Goal: Transaction & Acquisition: Purchase product/service

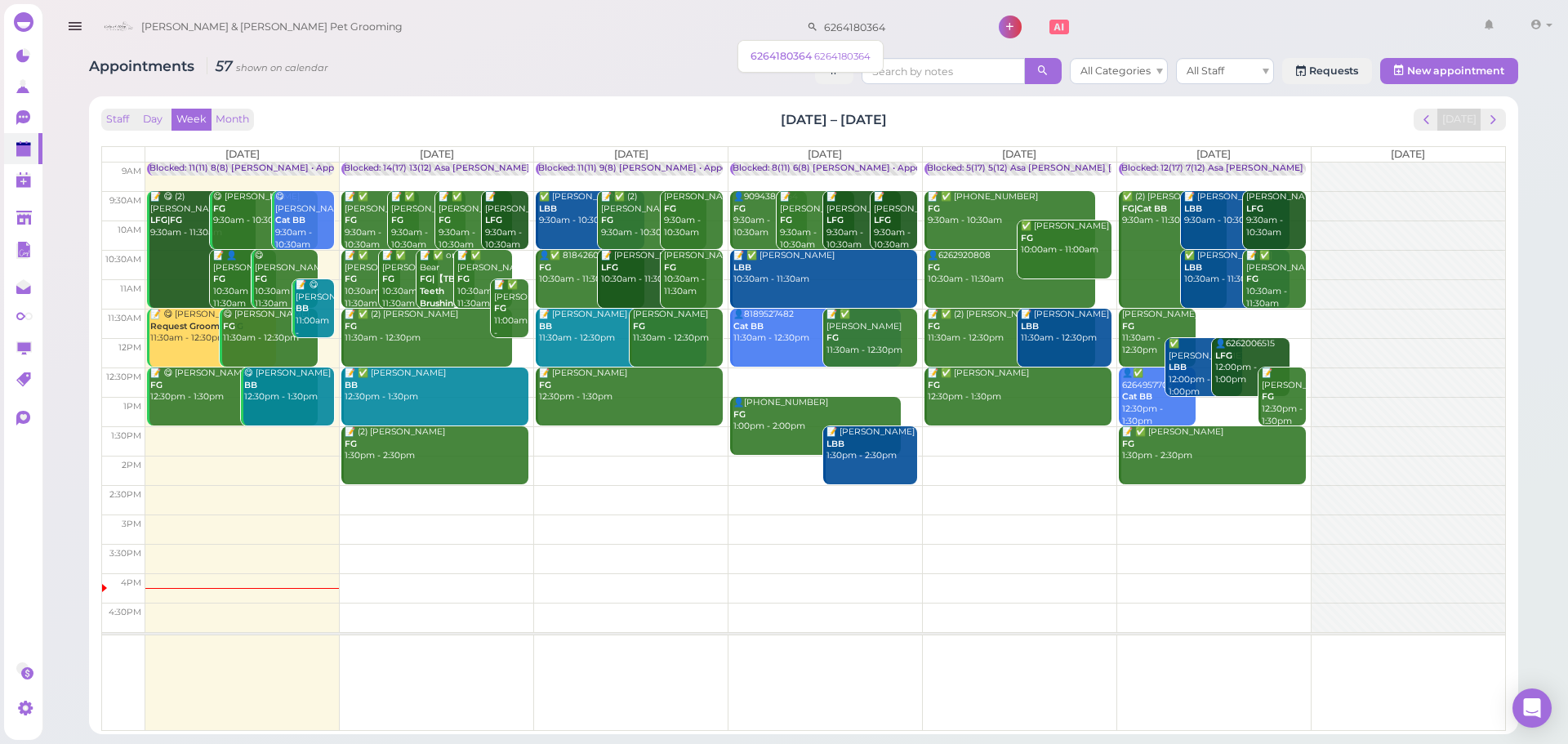
drag, startPoint x: 839, startPoint y: 14, endPoint x: 631, endPoint y: 30, distance: 208.6
click at [632, 29] on div "[PERSON_NAME] & [PERSON_NAME] Pet Grooming 6264180364 1 Account Logout" at bounding box center [827, 27] width 1463 height 47
type input "6264105736"
click at [819, 61] on small "6264105736" at bounding box center [846, 55] width 55 height 11
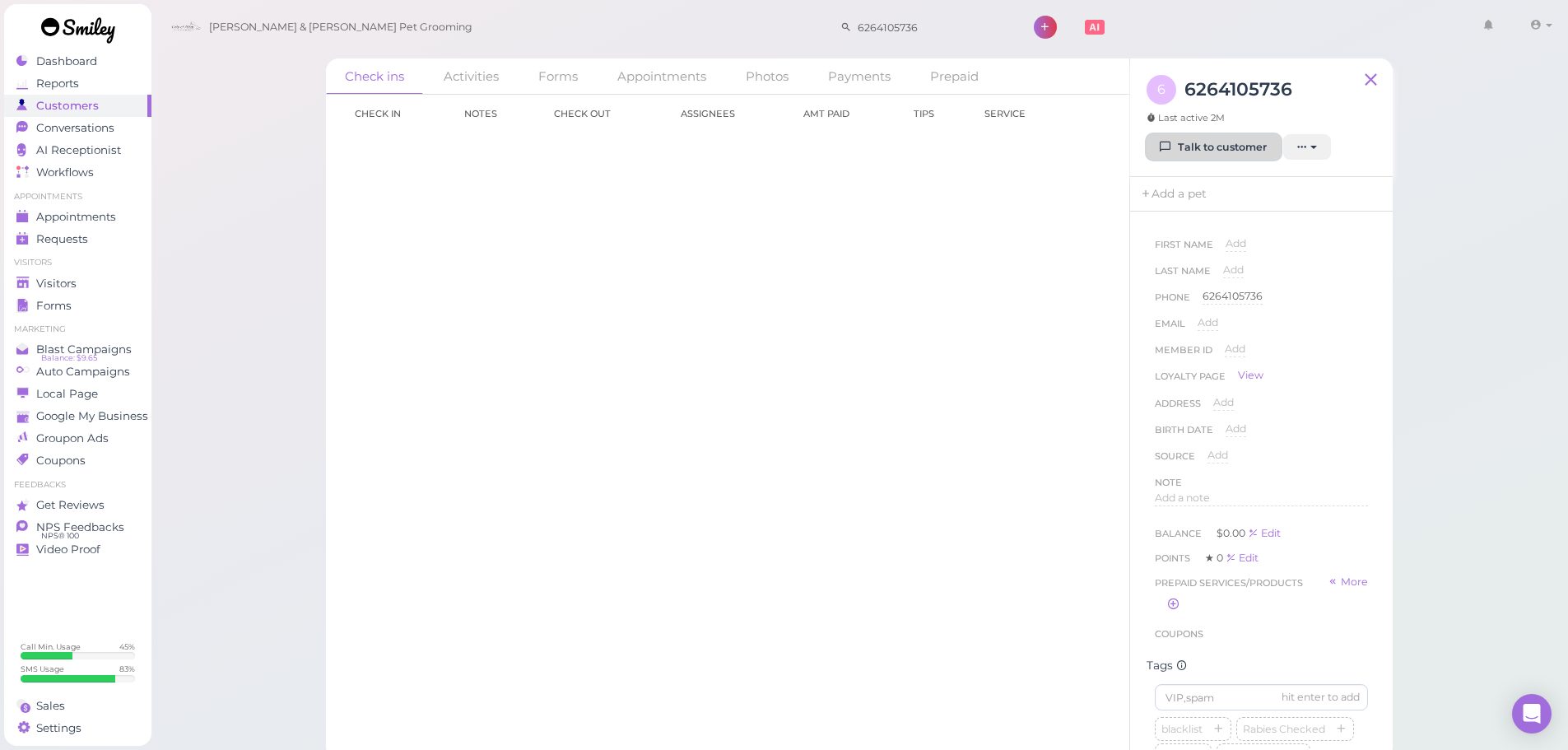
drag, startPoint x: 1240, startPoint y: 148, endPoint x: 1129, endPoint y: 160, distance: 111.6
click at [1240, 148] on link "Talk to customer" at bounding box center [1213, 147] width 134 height 27
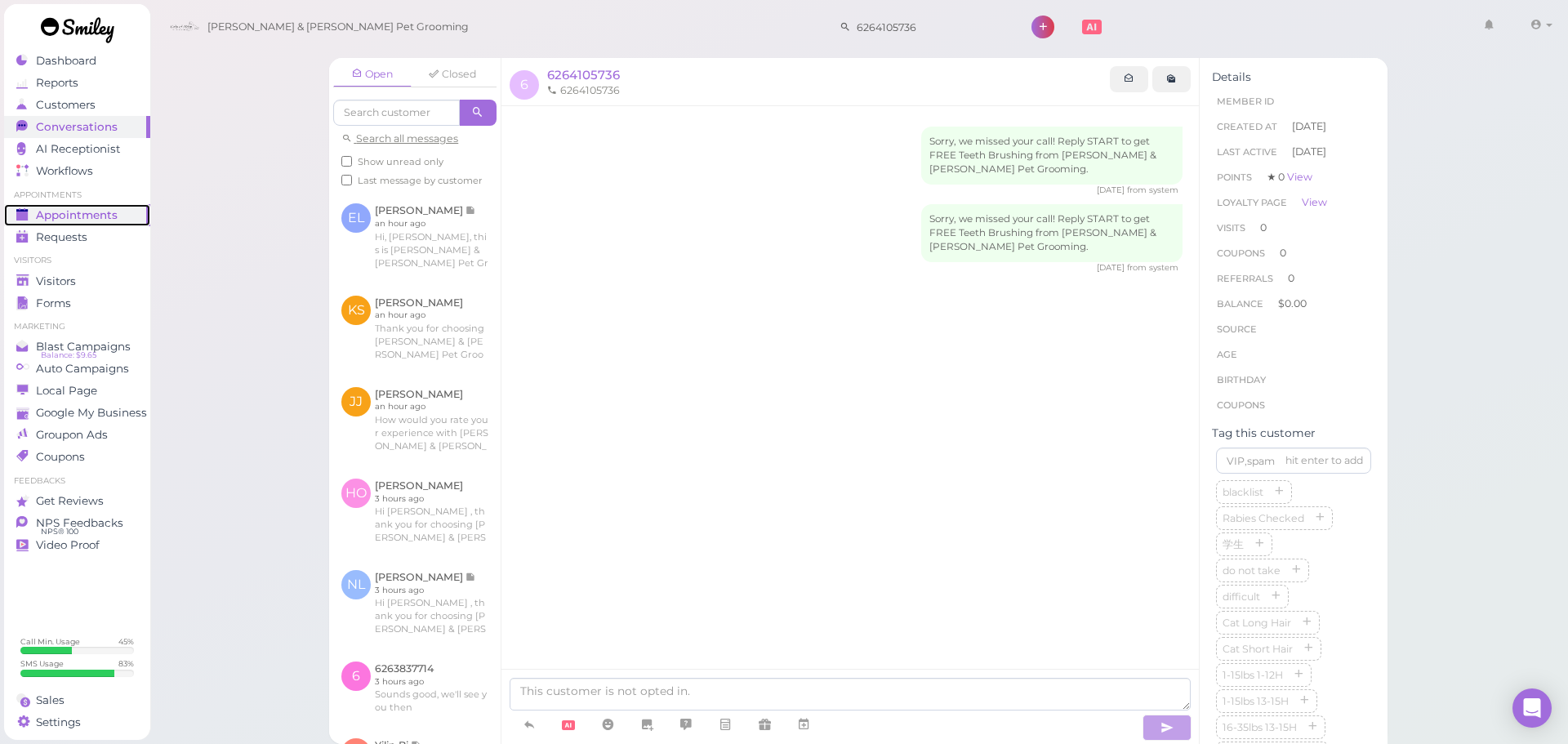
click at [111, 219] on span "Appointments" at bounding box center [77, 215] width 82 height 14
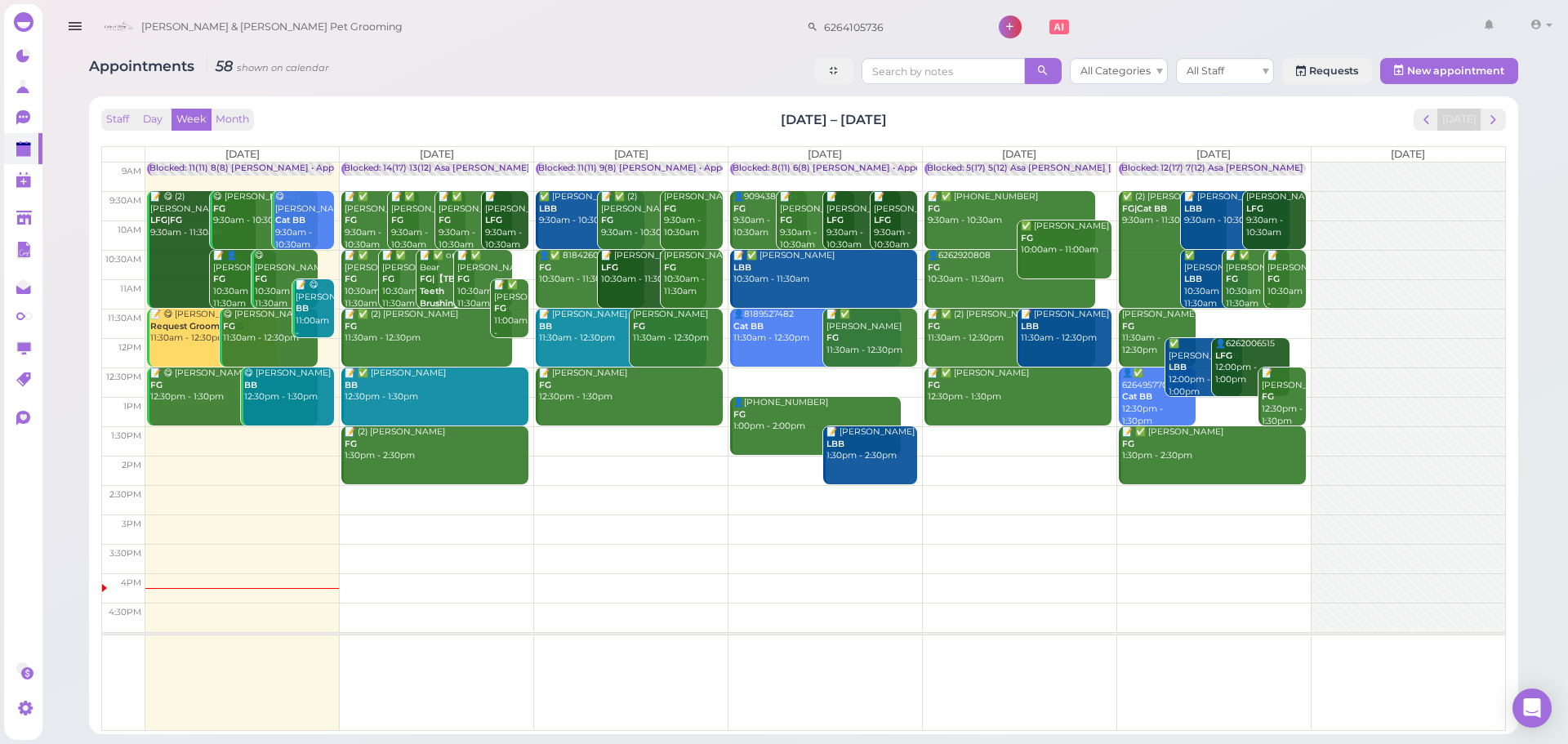
click at [1254, 314] on td at bounding box center [826, 323] width 1360 height 30
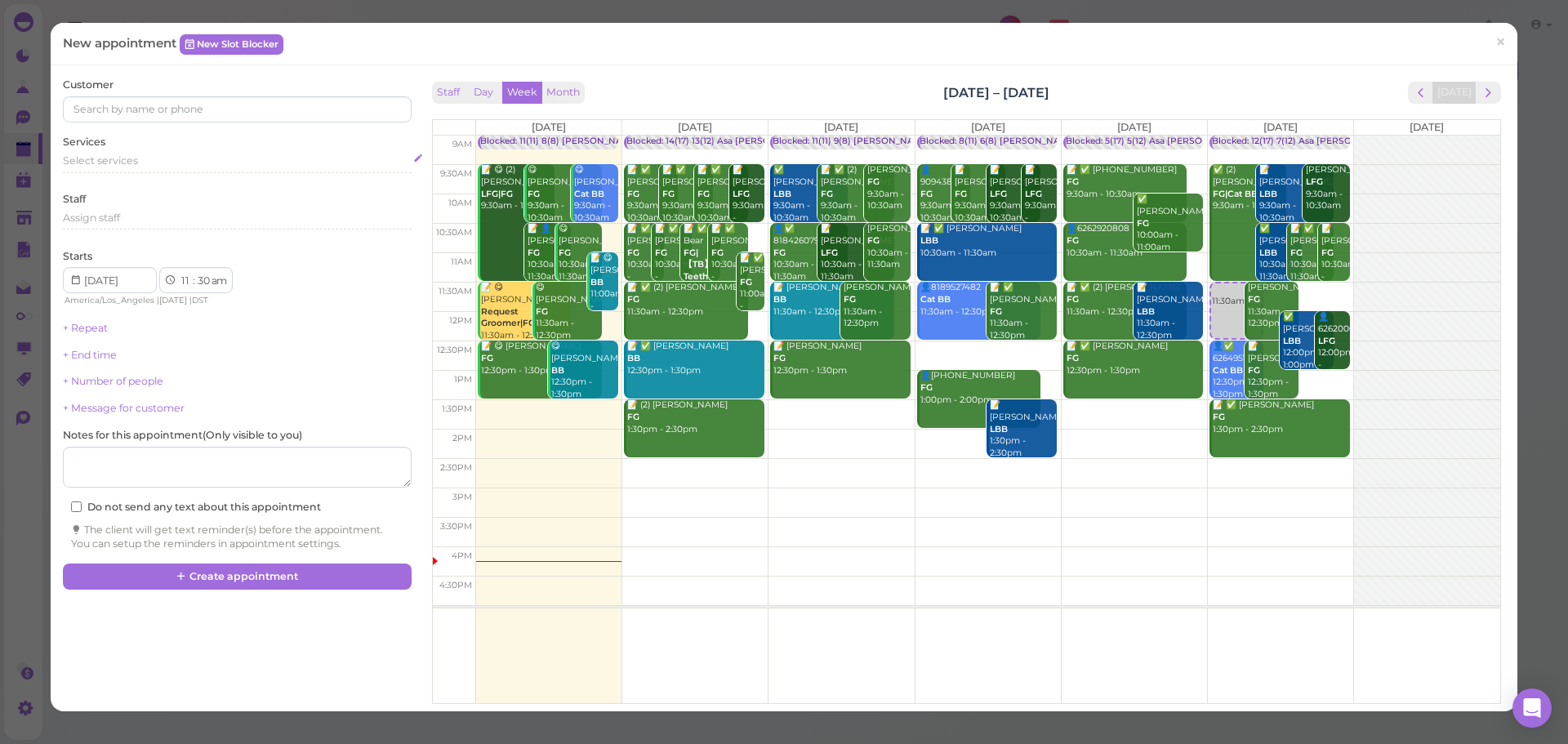
click at [193, 165] on div "Select services" at bounding box center [237, 160] width 348 height 14
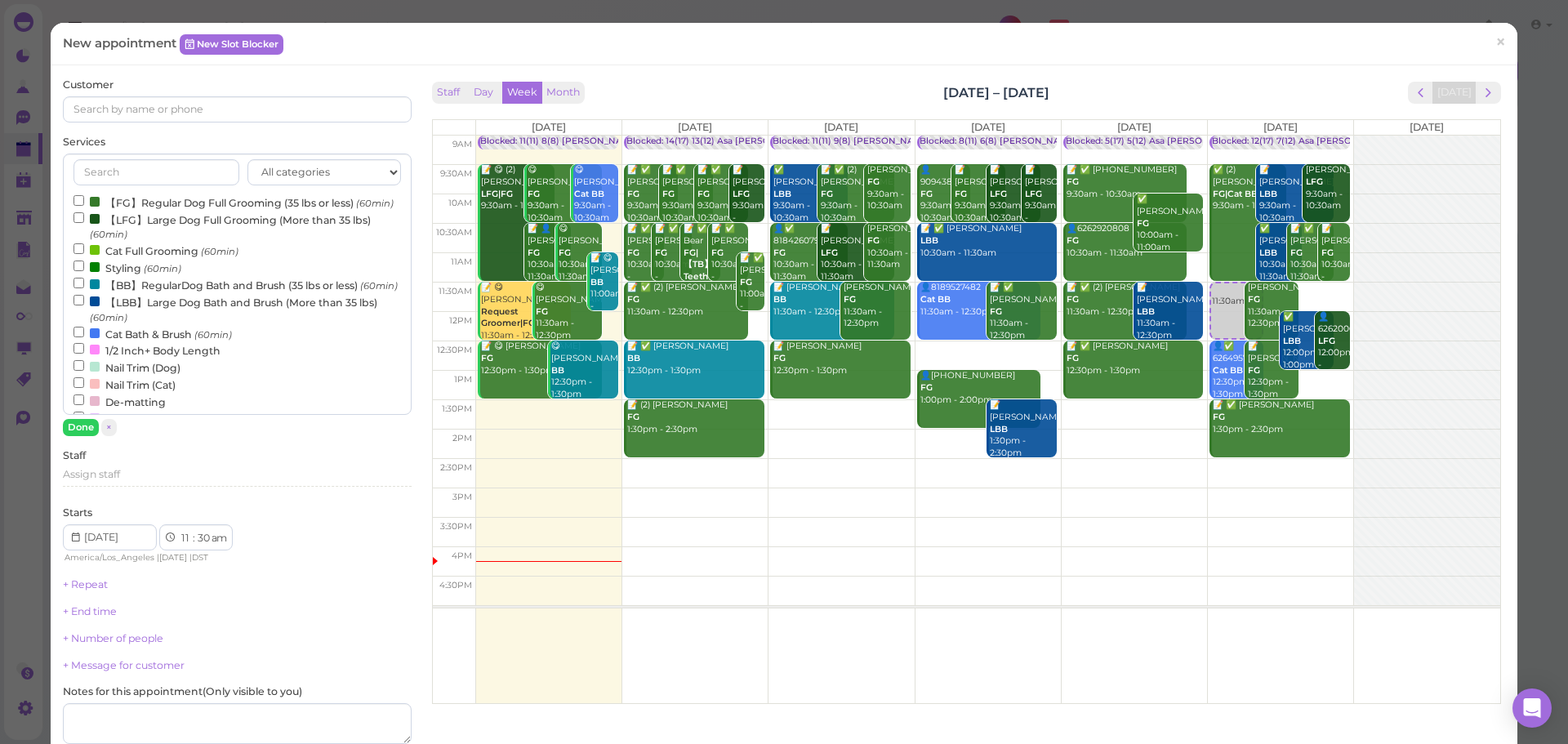
click at [169, 204] on label "【FG】Regular Dog Full Grooming (35 lbs or less) (60min)" at bounding box center [233, 202] width 320 height 17
click at [84, 204] on input "【FG】Regular Dog Full Grooming (35 lbs or less) (60min)" at bounding box center [78, 200] width 10 height 10
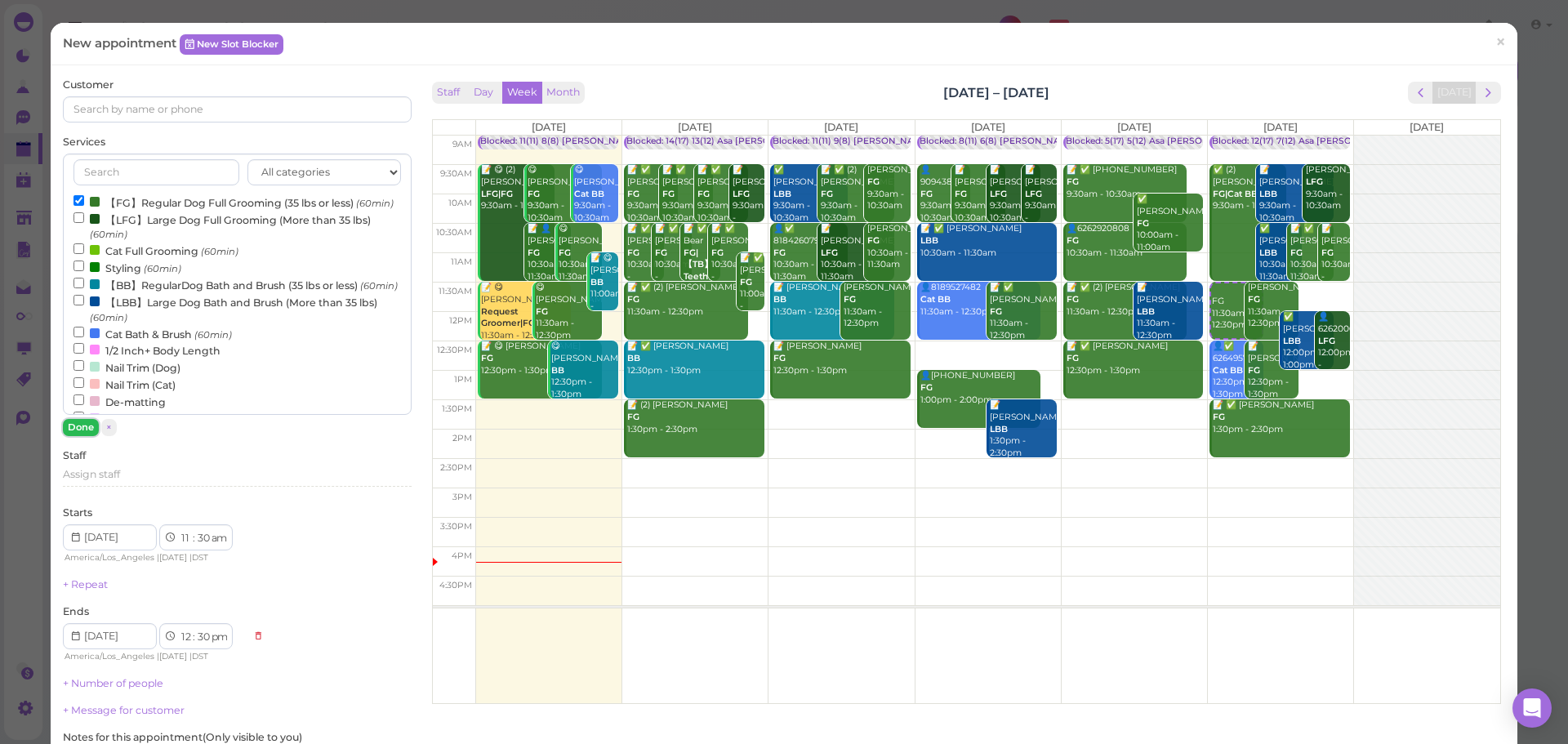
click at [84, 435] on button "Done" at bounding box center [81, 428] width 36 height 17
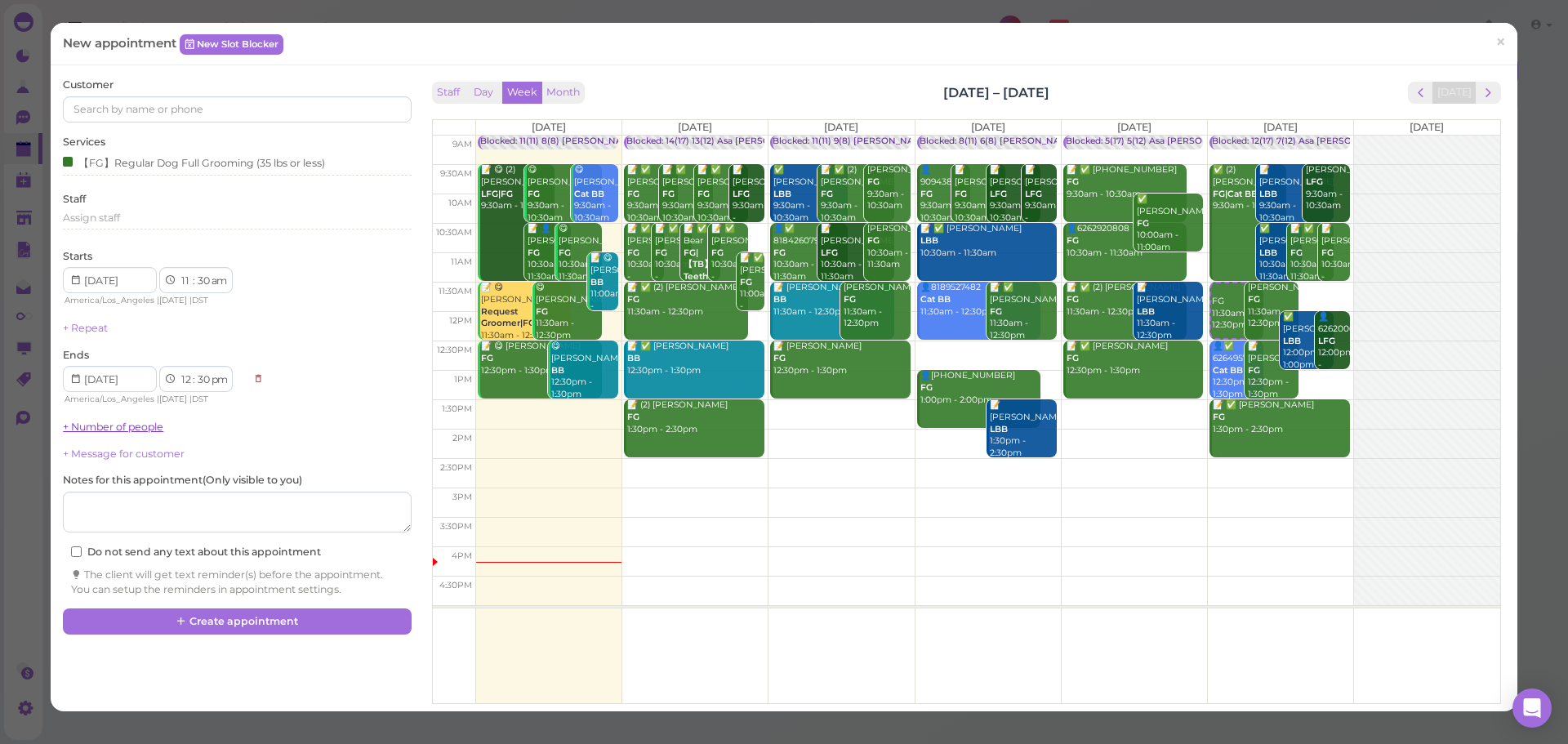
click at [110, 424] on link "+ Number of people" at bounding box center [113, 427] width 101 height 12
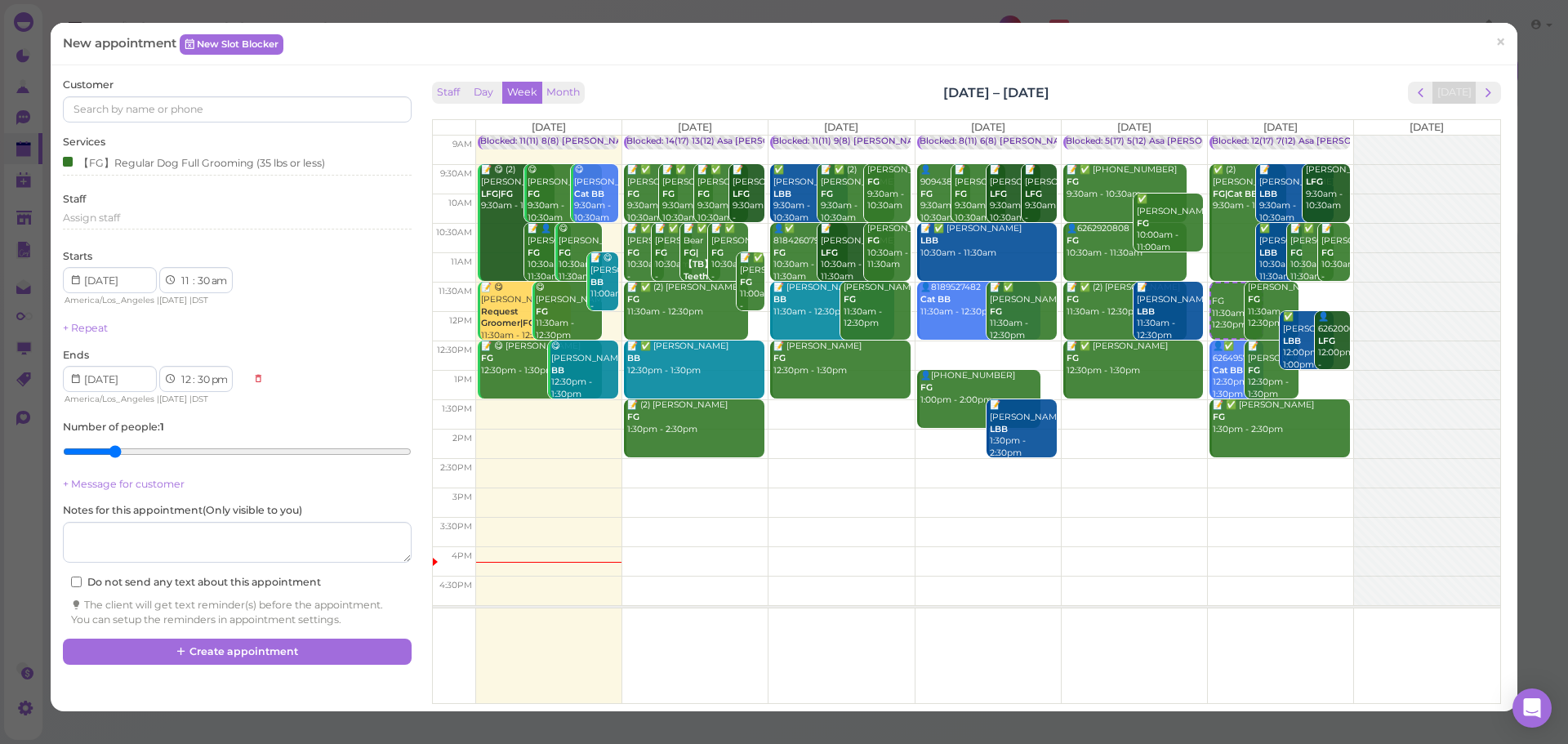
type input "2"
click at [120, 451] on input "range" at bounding box center [237, 452] width 348 height 26
click at [210, 104] on input at bounding box center [237, 109] width 348 height 26
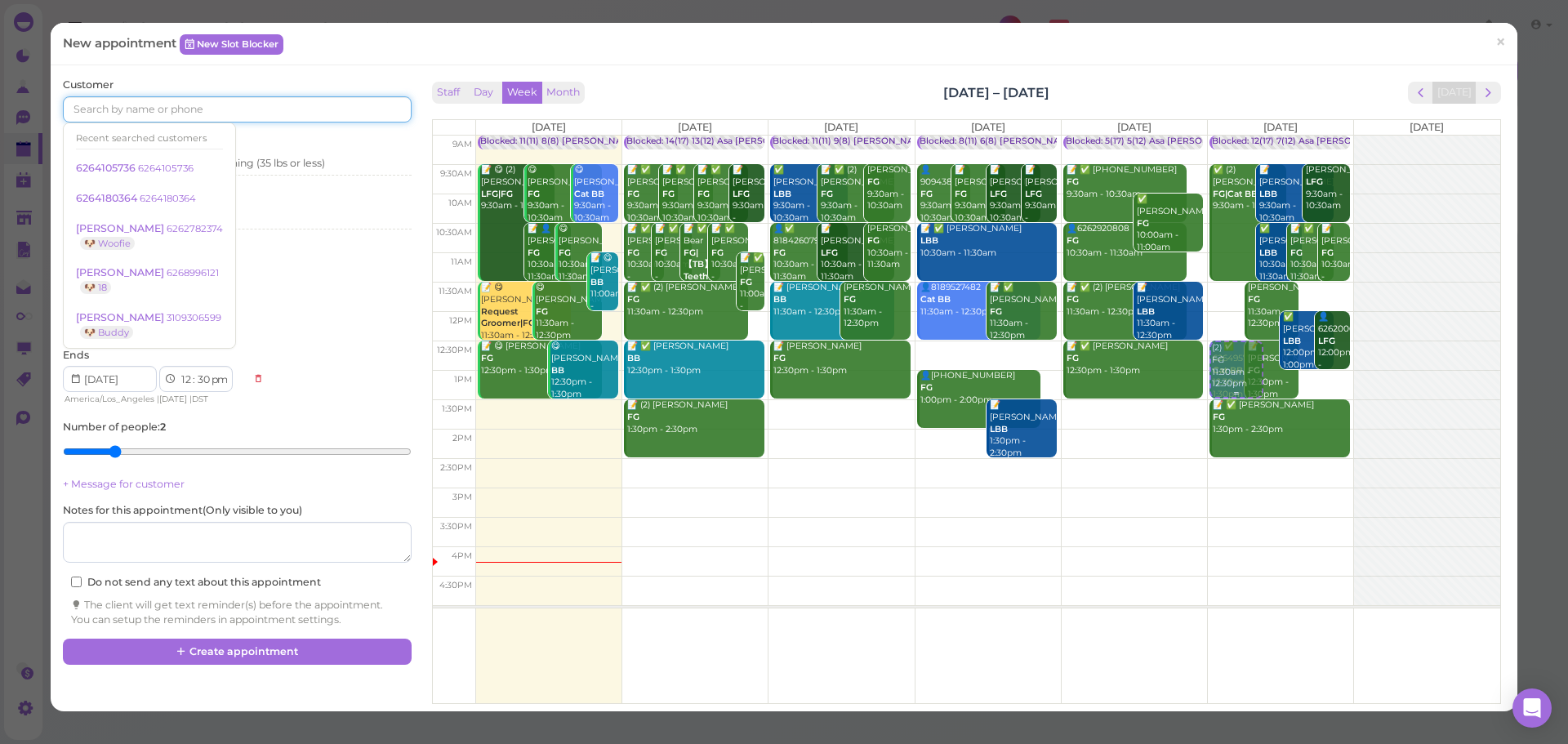
drag, startPoint x: 1216, startPoint y: 302, endPoint x: 1228, endPoint y: 373, distance: 72.0
click at [1228, 136] on div "(2) FG 11:30am - 12:30pm Blocked: 12(17) 7(12) Asa [PERSON_NAME] [PERSON_NAME] …" at bounding box center [1281, 136] width 146 height 0
select select "12"
select select "pm"
select select "1"
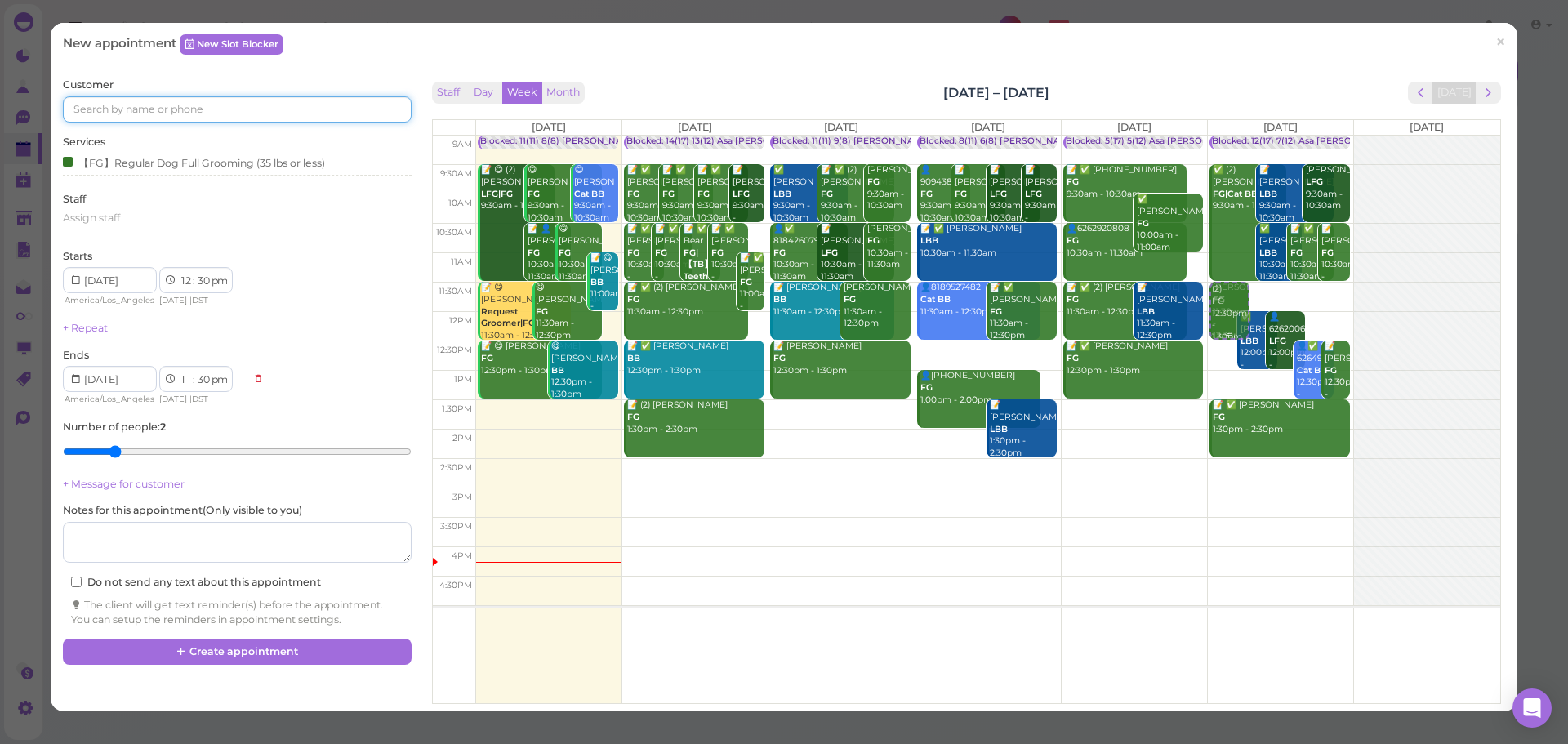
drag, startPoint x: 1219, startPoint y: 401, endPoint x: 1224, endPoint y: 310, distance: 91.1
click at [1224, 136] on div "(2) FG 12:30pm - 1:30pm Blocked: 12(17) 7(12) Asa [PERSON_NAME] [PERSON_NAME] •…" at bounding box center [1281, 136] width 146 height 0
select select "11"
select select "am"
select select "12"
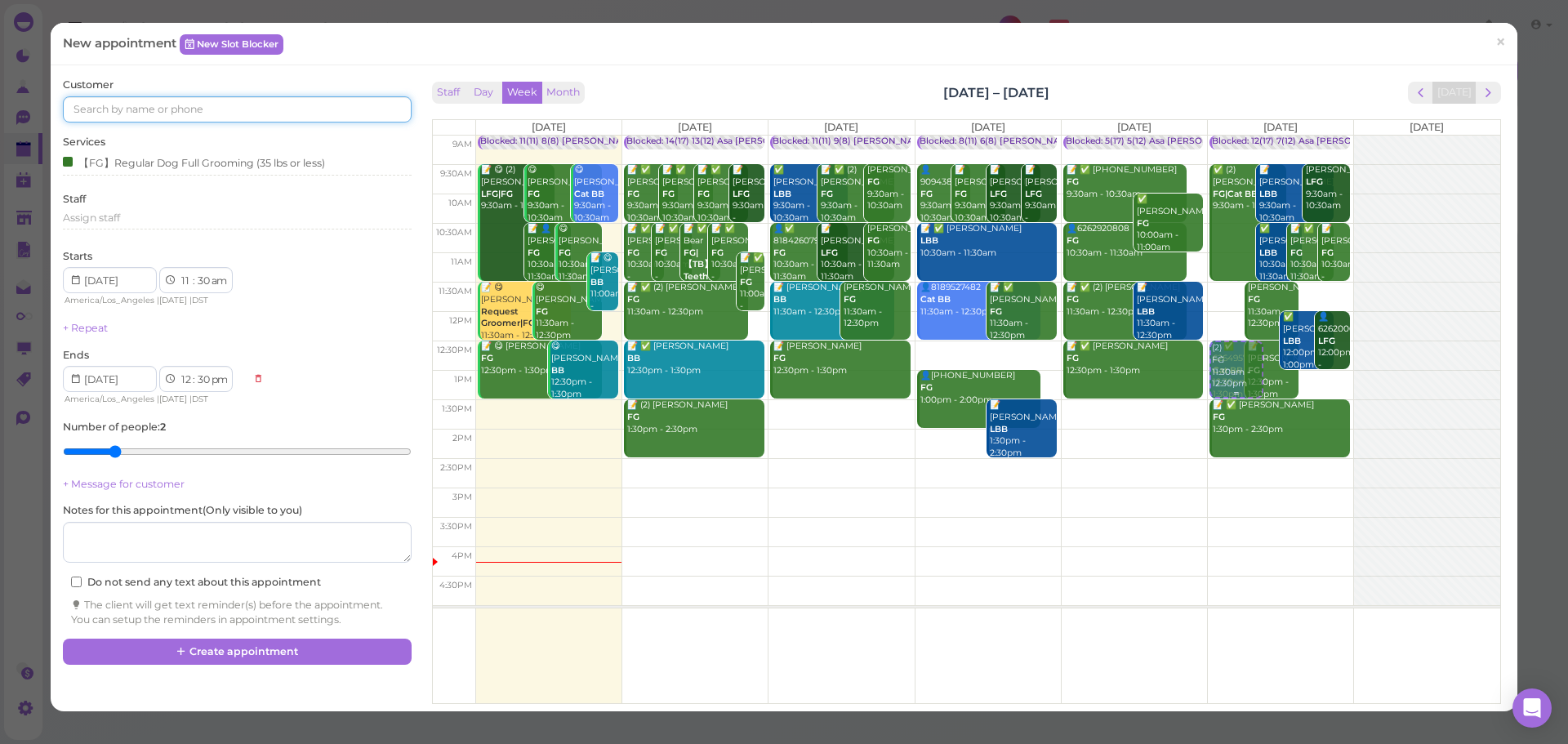
drag, startPoint x: 1221, startPoint y: 319, endPoint x: 1214, endPoint y: 367, distance: 48.5
click at [1214, 136] on div "(2) FG 11:30am - 12:30pm Blocked: 12(17) 7(12) Asa [PERSON_NAME] [PERSON_NAME] …" at bounding box center [1281, 136] width 146 height 0
select select "12"
select select "pm"
select select "1"
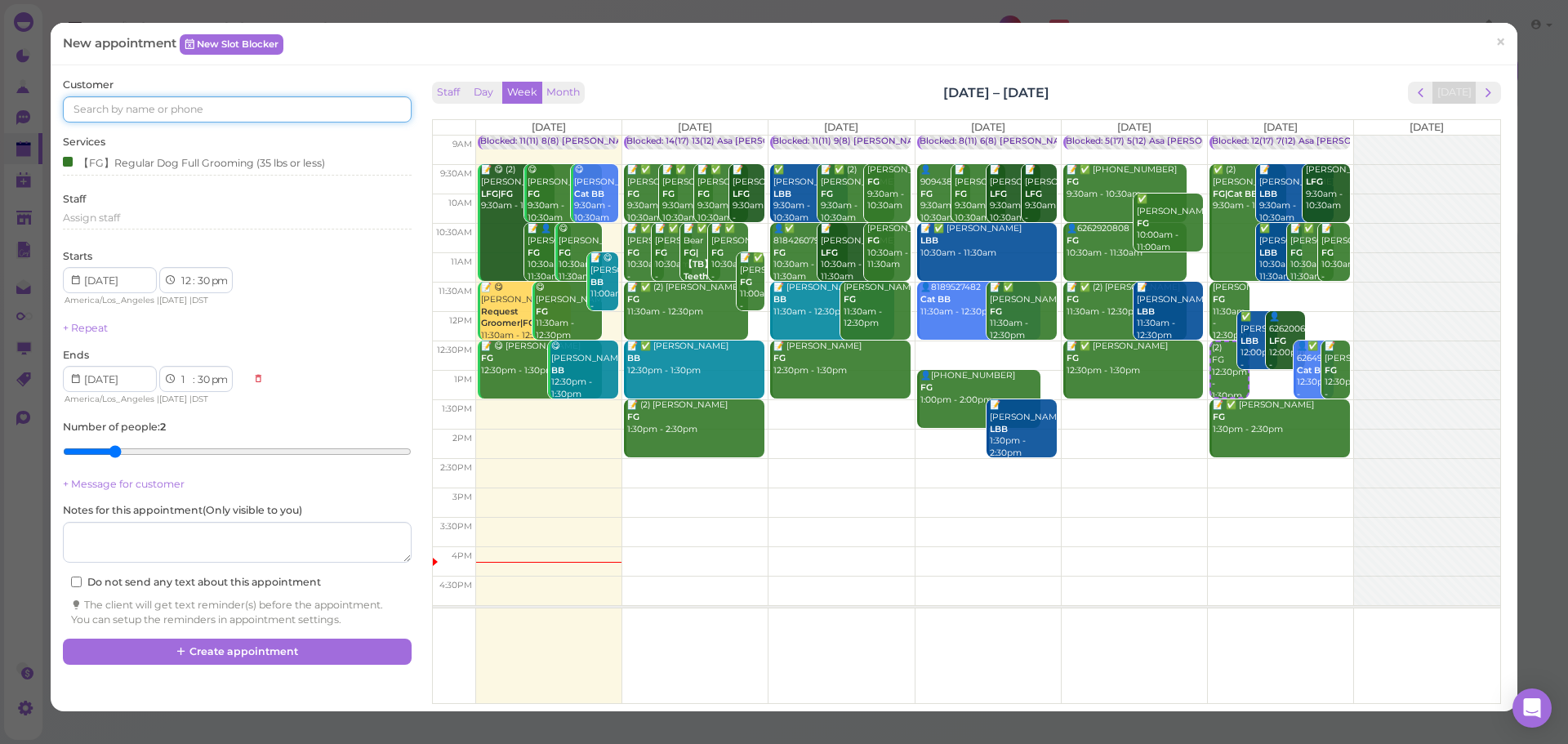
type input "2"
type input "6263299324"
click at [137, 141] on span "[PERSON_NAME] Thai" at bounding box center [133, 138] width 114 height 12
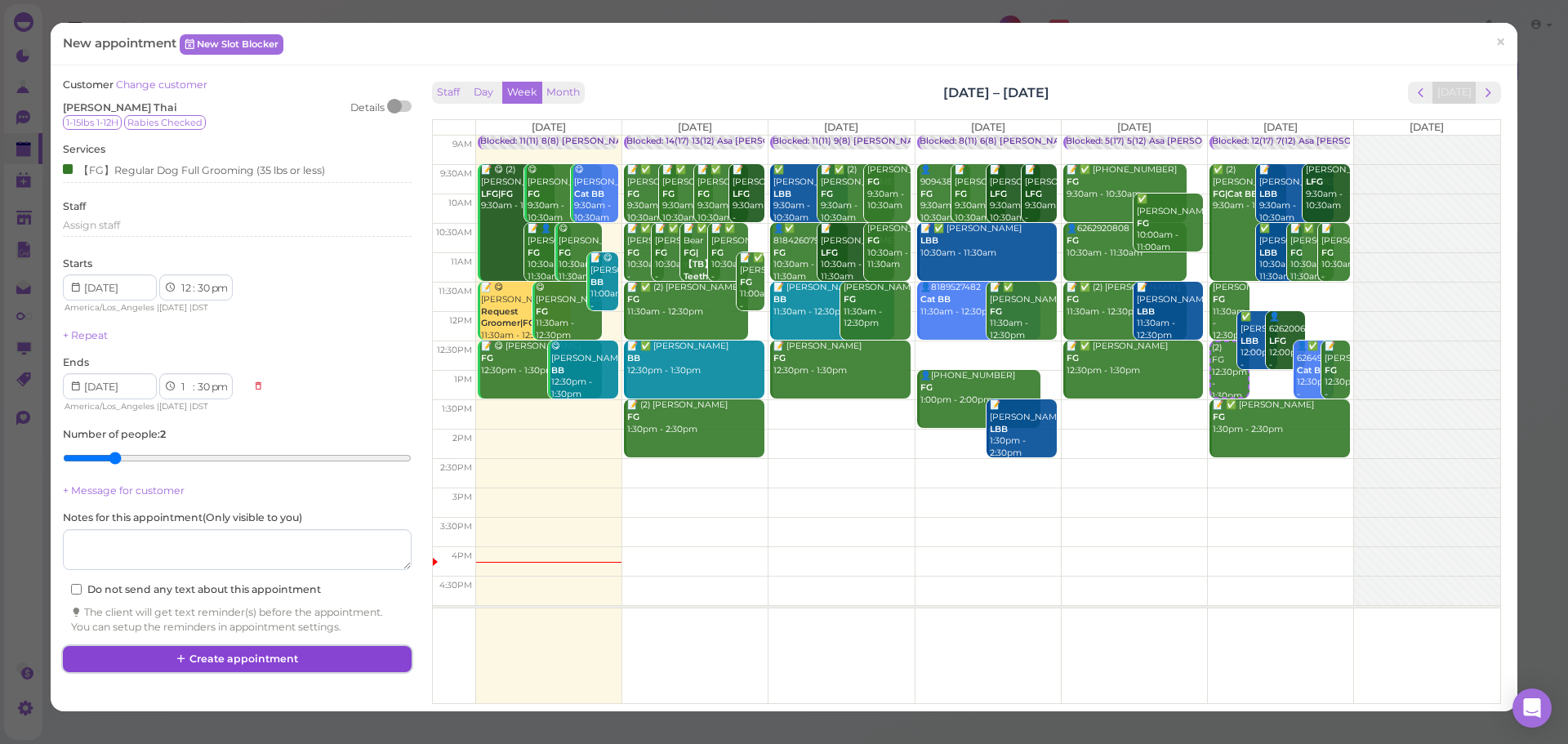
click at [303, 670] on button "Create appointment" at bounding box center [237, 659] width 348 height 26
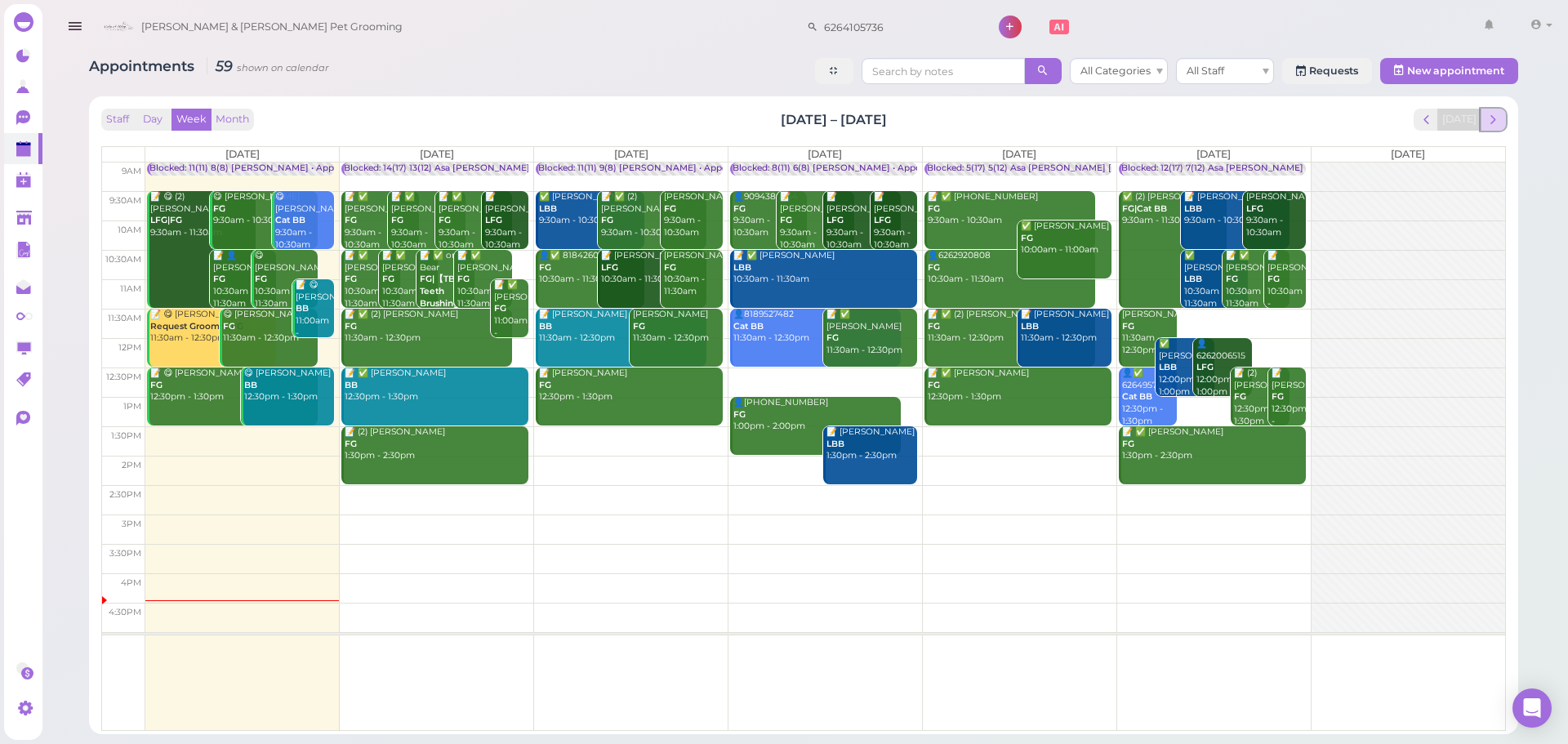
click at [1485, 128] on button "next" at bounding box center [1494, 119] width 26 height 22
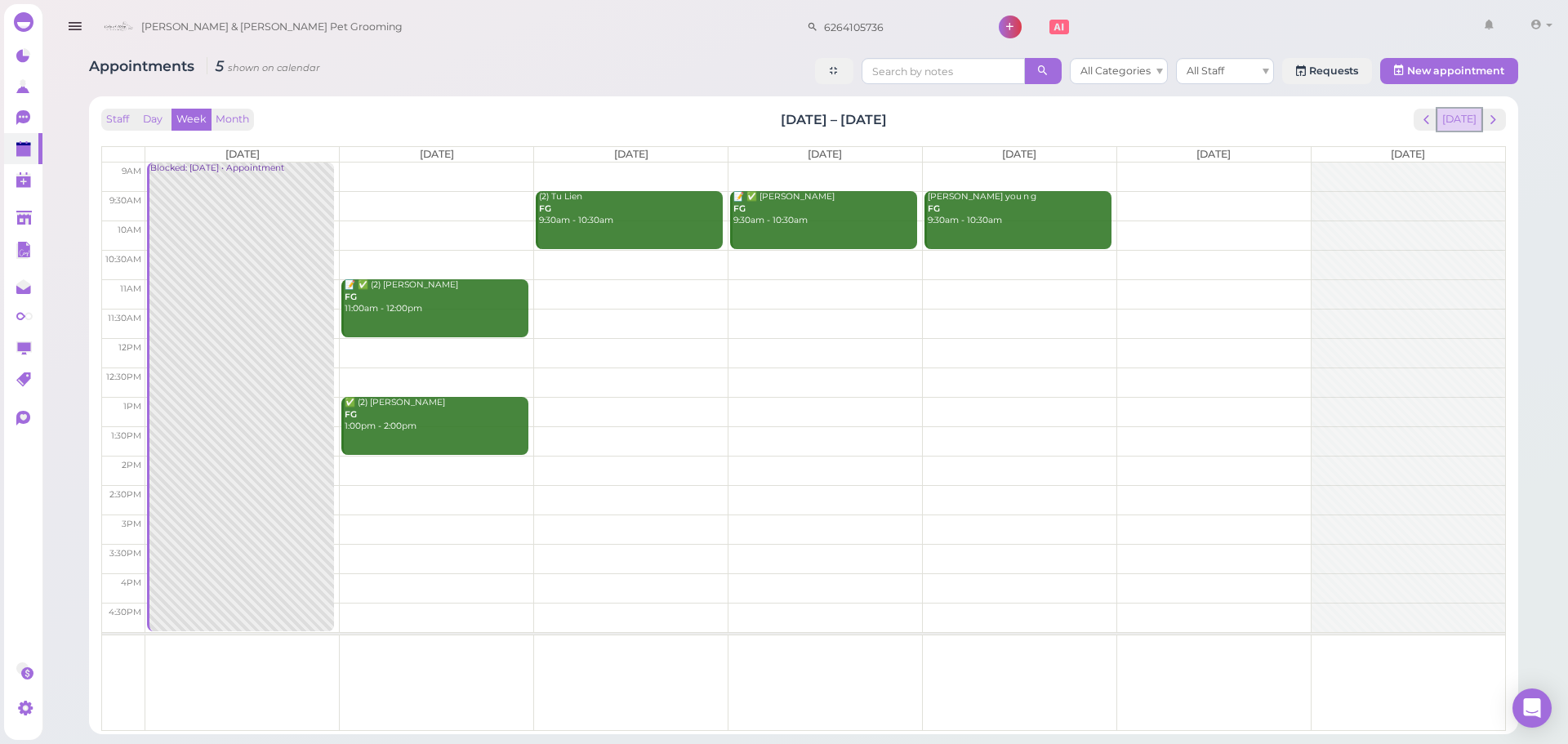
click at [1456, 116] on button "[DATE]" at bounding box center [1460, 119] width 44 height 22
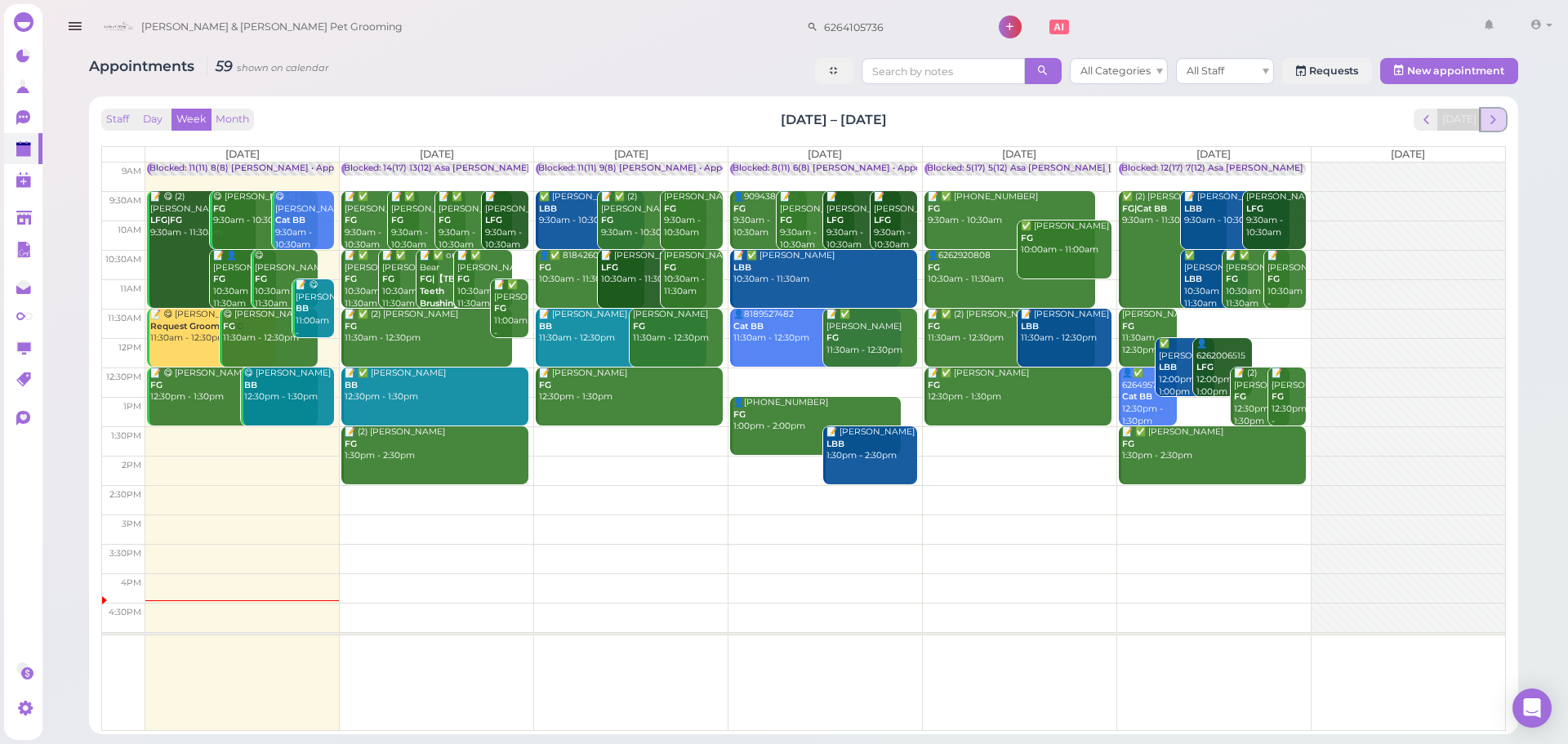
click at [1498, 120] on span "next" at bounding box center [1493, 119] width 15 height 15
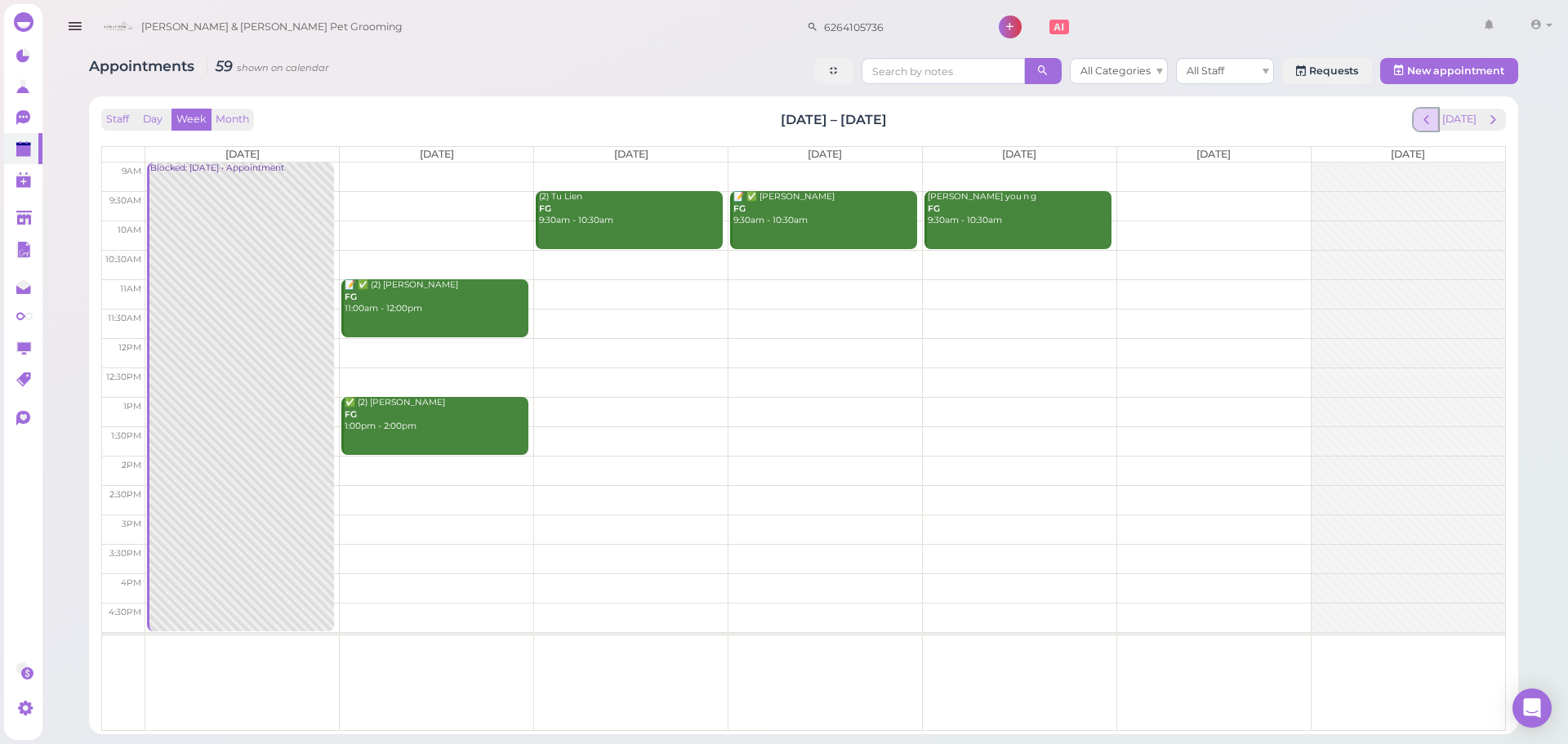
click at [1439, 123] on button "prev" at bounding box center [1427, 119] width 26 height 22
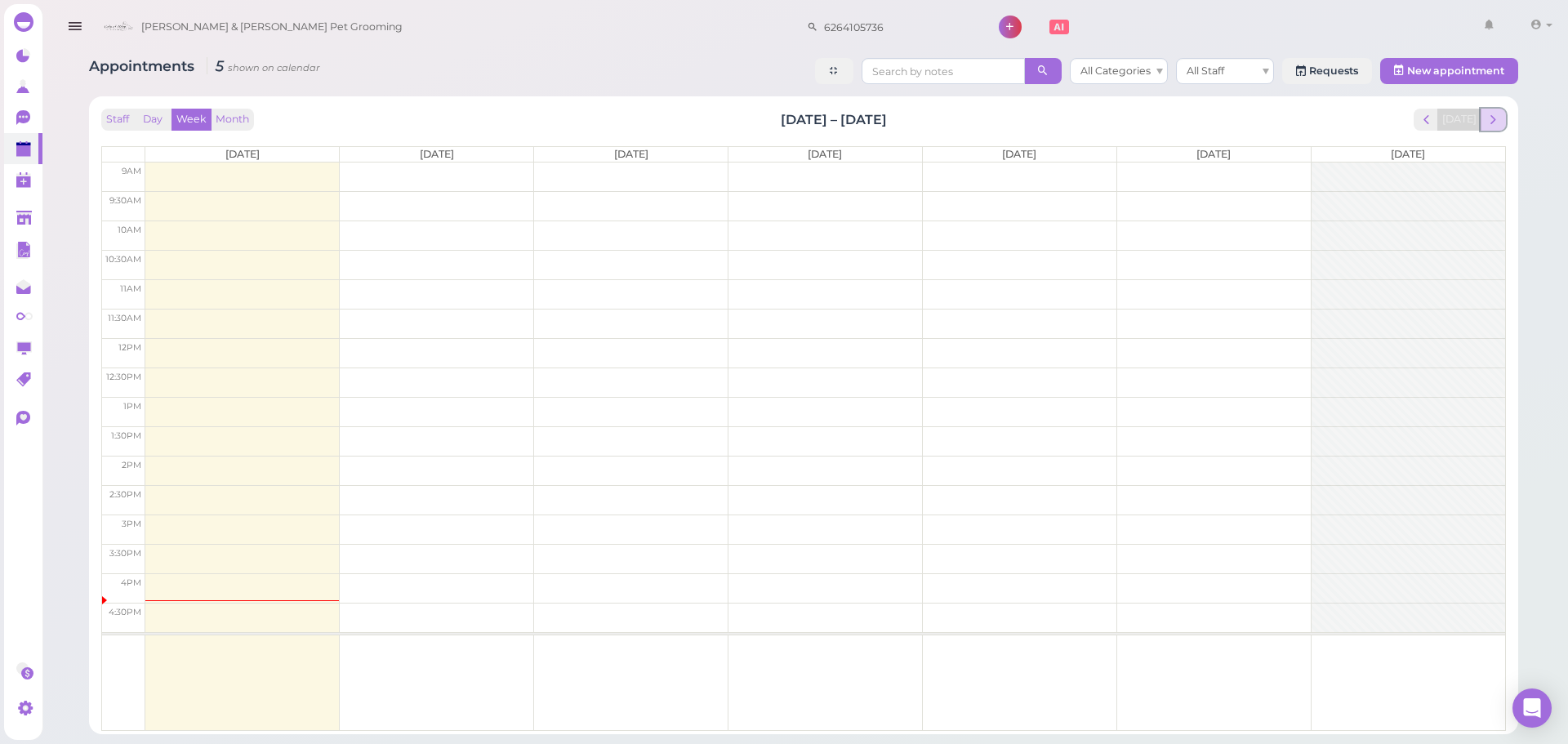
click at [1484, 123] on button "next" at bounding box center [1494, 119] width 26 height 22
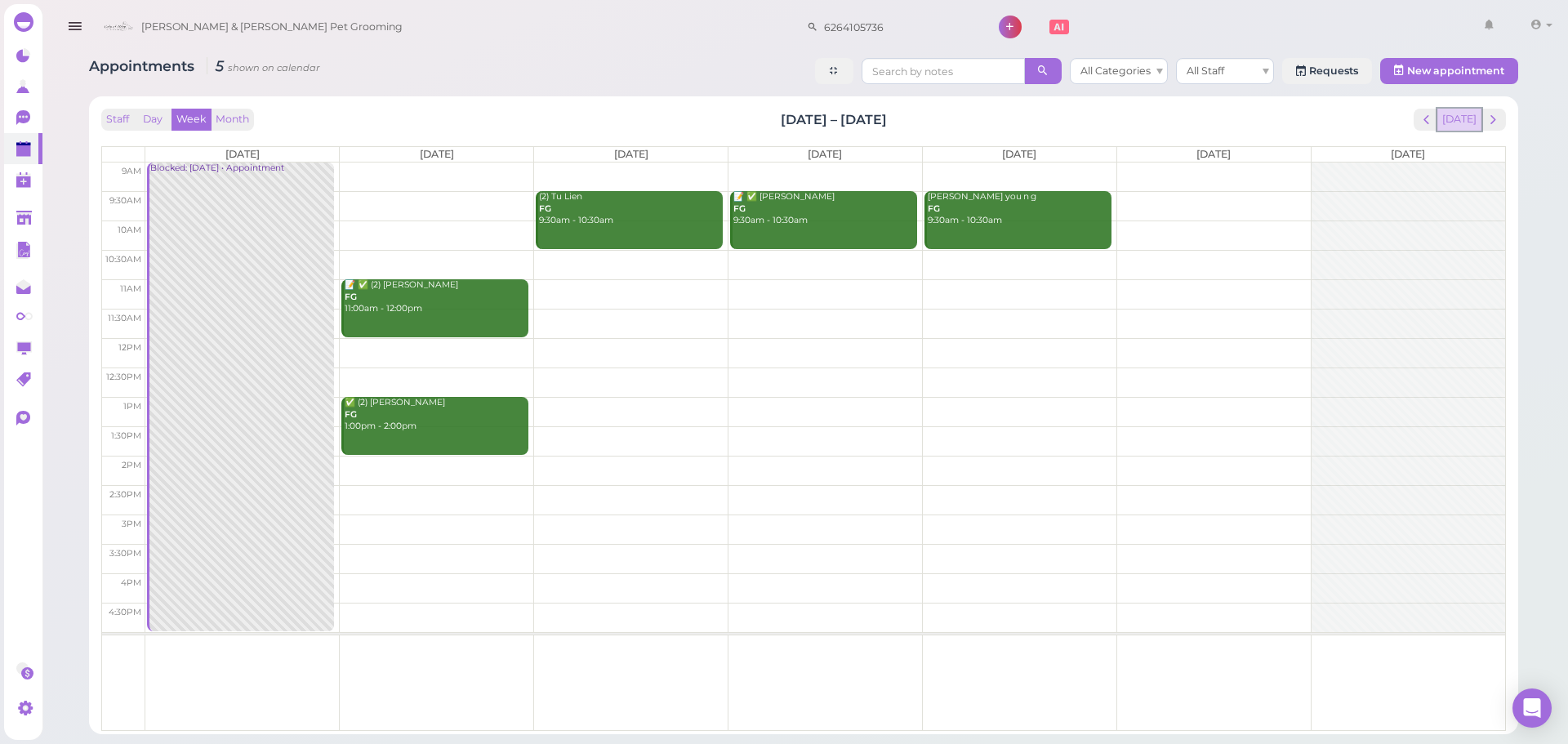
click at [1480, 123] on button "[DATE]" at bounding box center [1460, 119] width 44 height 22
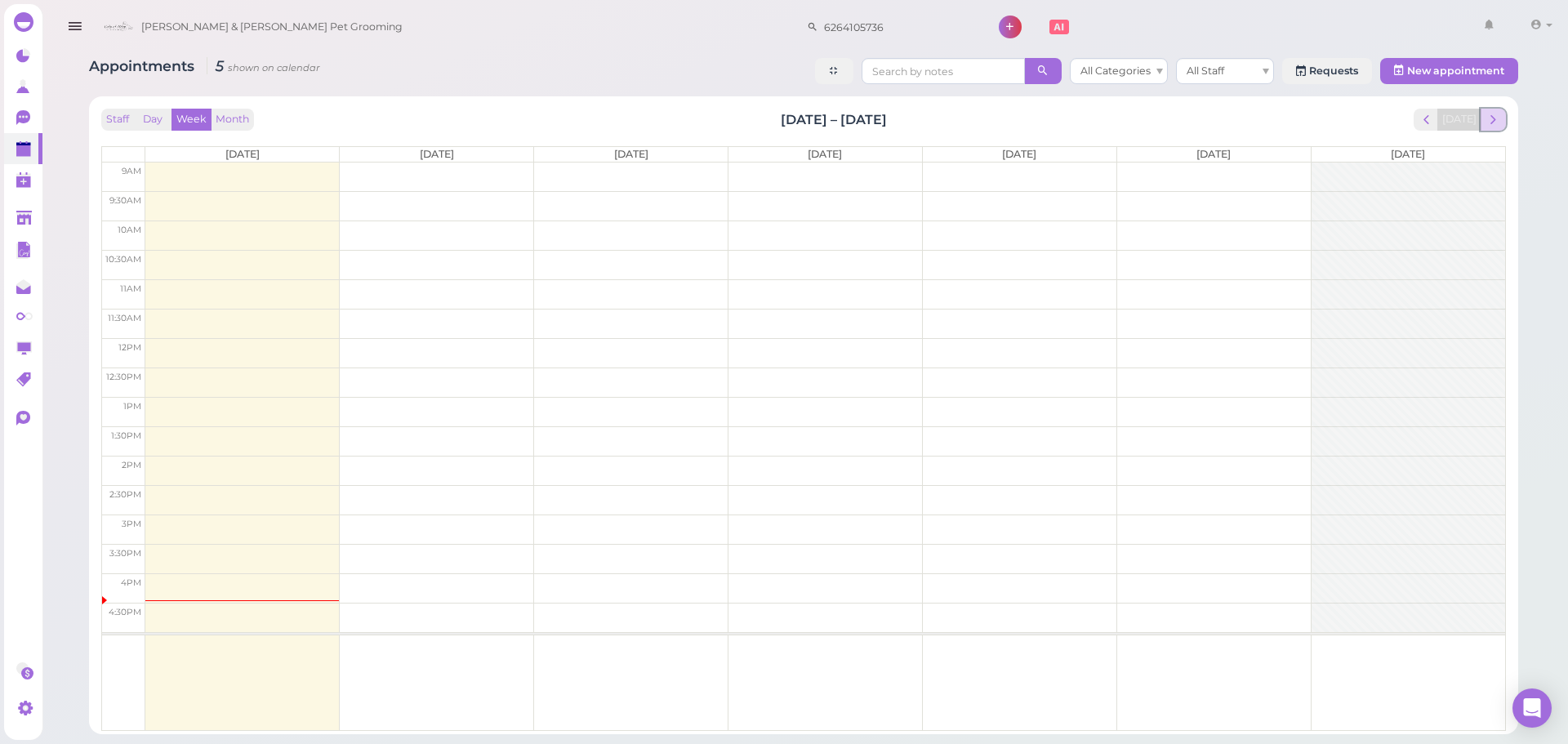
click at [1490, 122] on span "next" at bounding box center [1493, 119] width 15 height 15
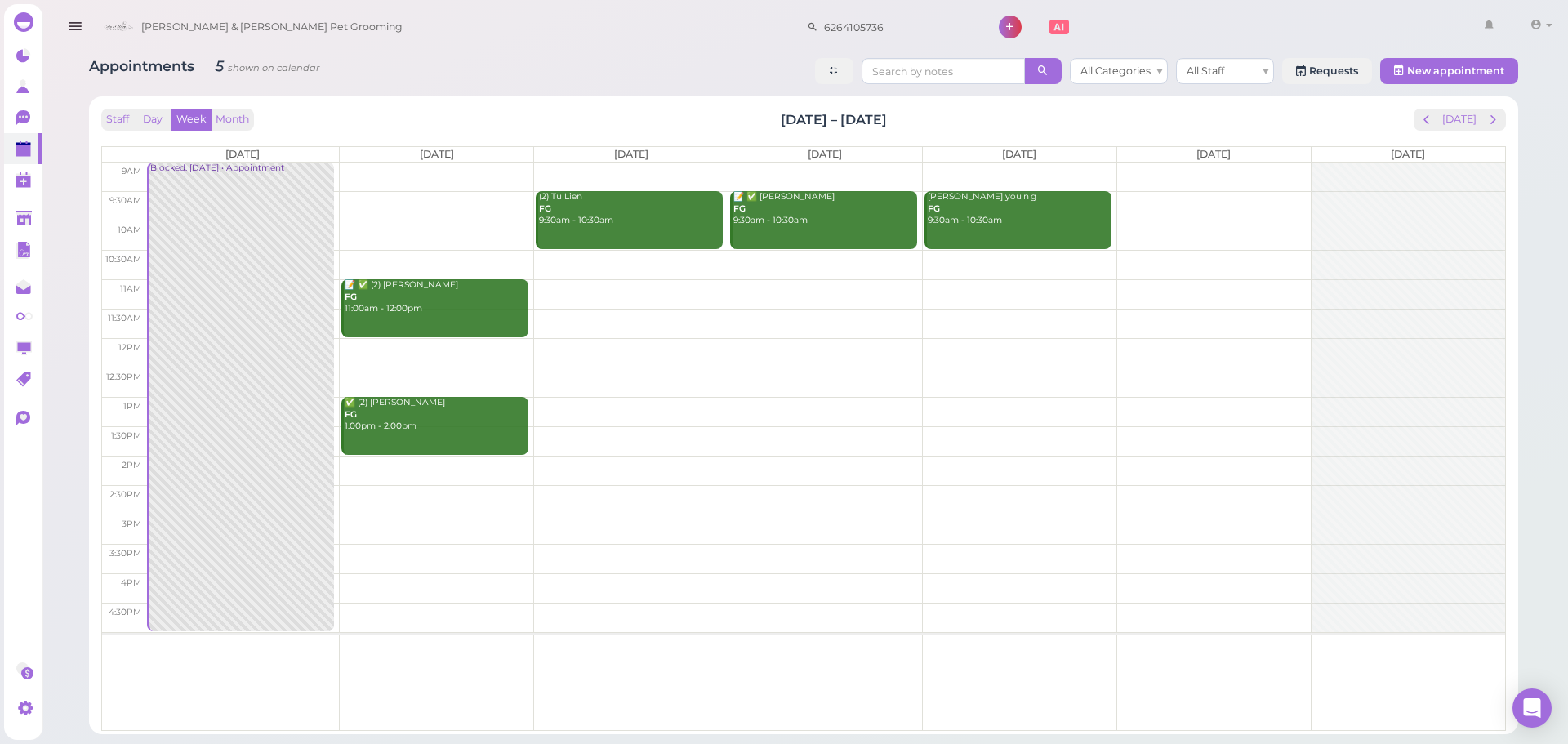
click at [441, 195] on td at bounding box center [826, 205] width 1360 height 30
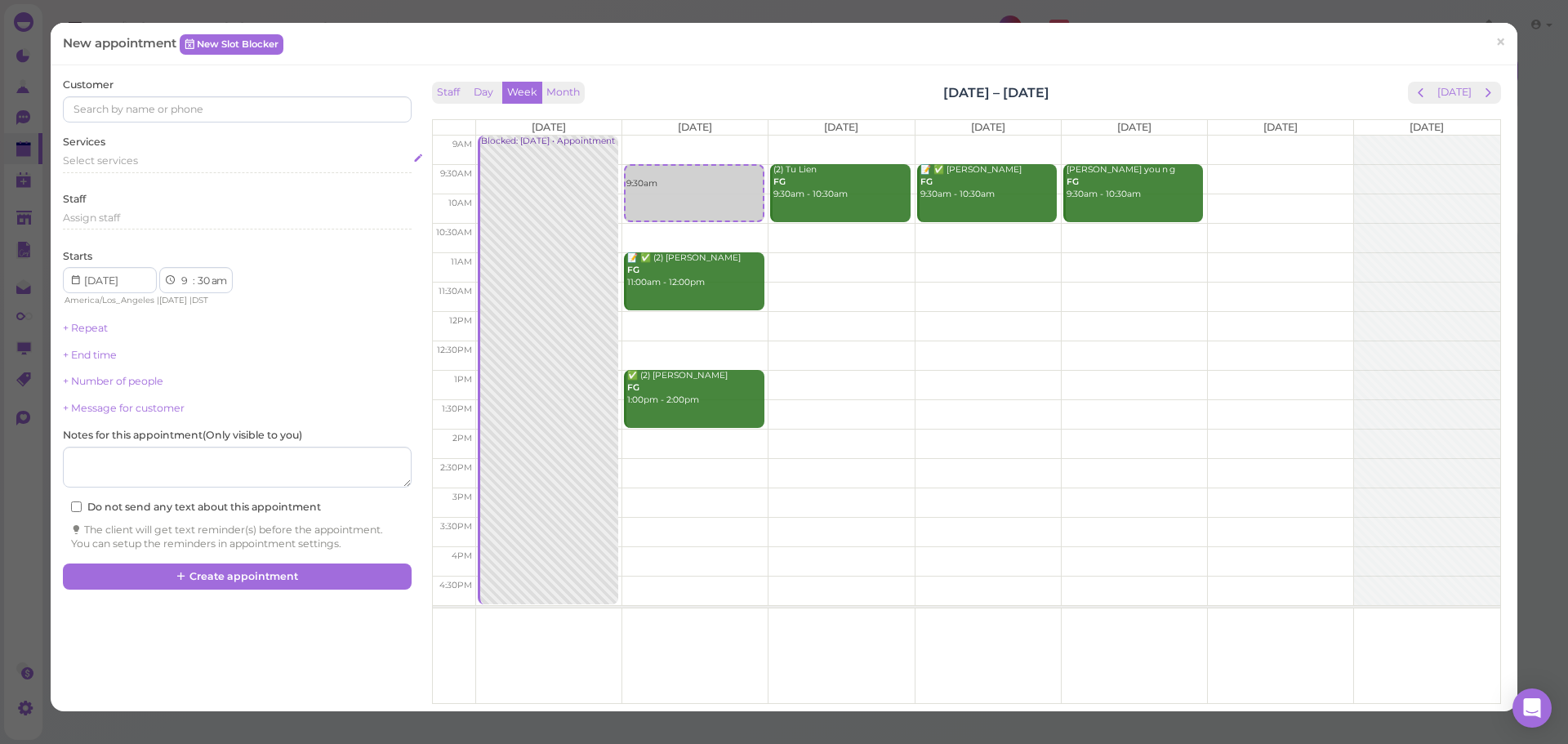
click at [176, 157] on div "Select services" at bounding box center [237, 160] width 348 height 14
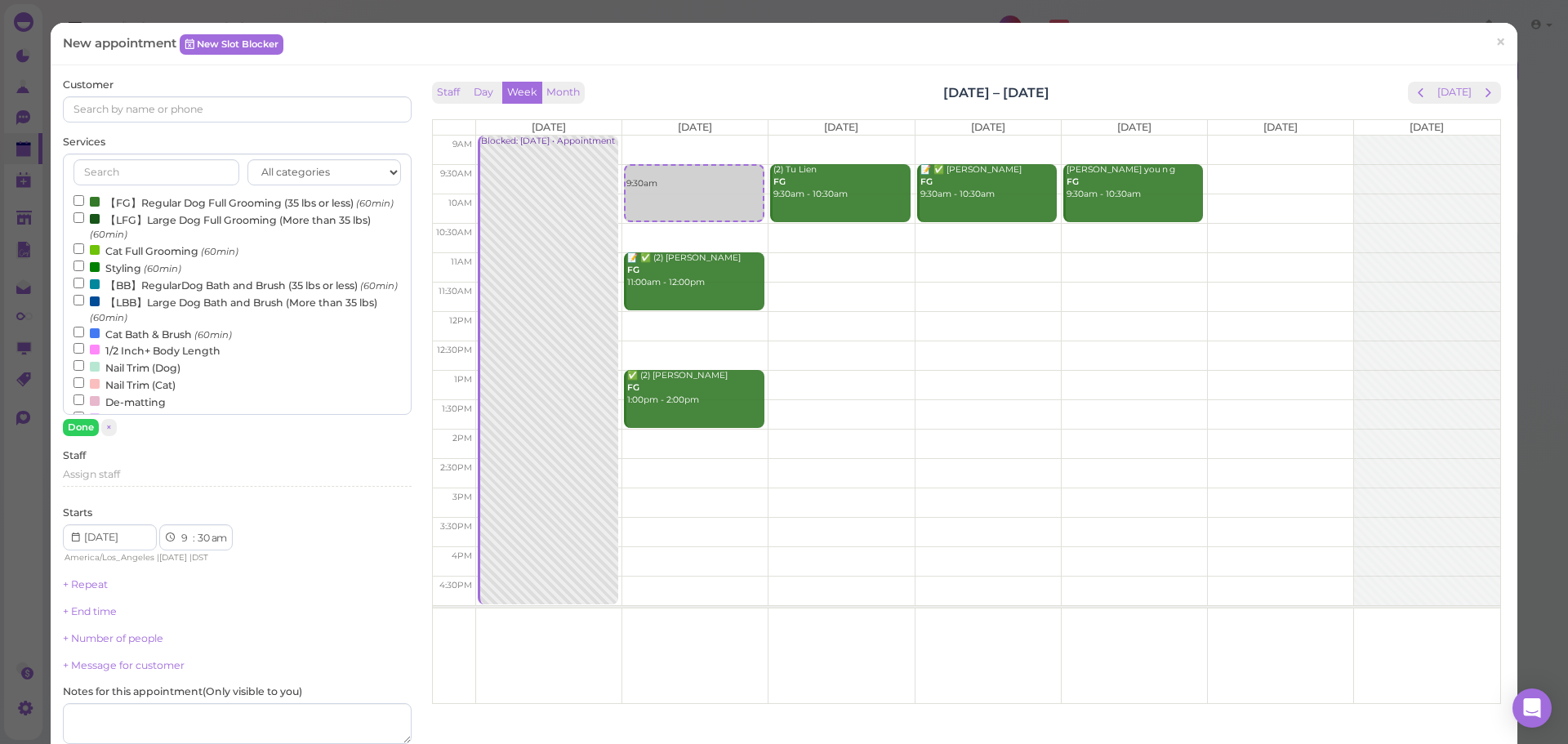
click at [135, 206] on label "【FG】Regular Dog Full Grooming (35 lbs or less) (60min)" at bounding box center [233, 202] width 320 height 17
click at [84, 206] on input "【FG】Regular Dog Full Grooming (35 lbs or less) (60min)" at bounding box center [78, 200] width 10 height 10
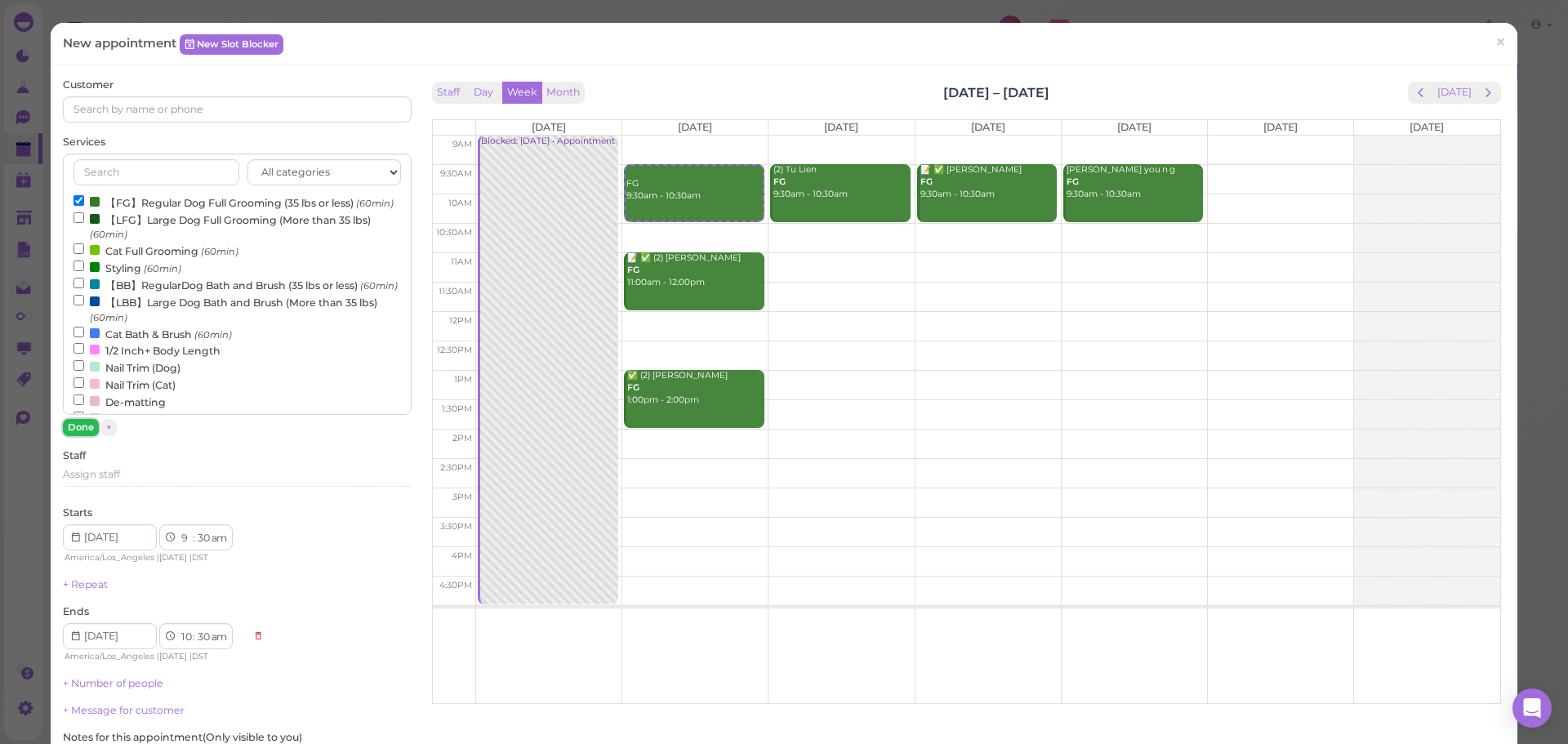
click at [81, 433] on button "Done" at bounding box center [81, 428] width 36 height 17
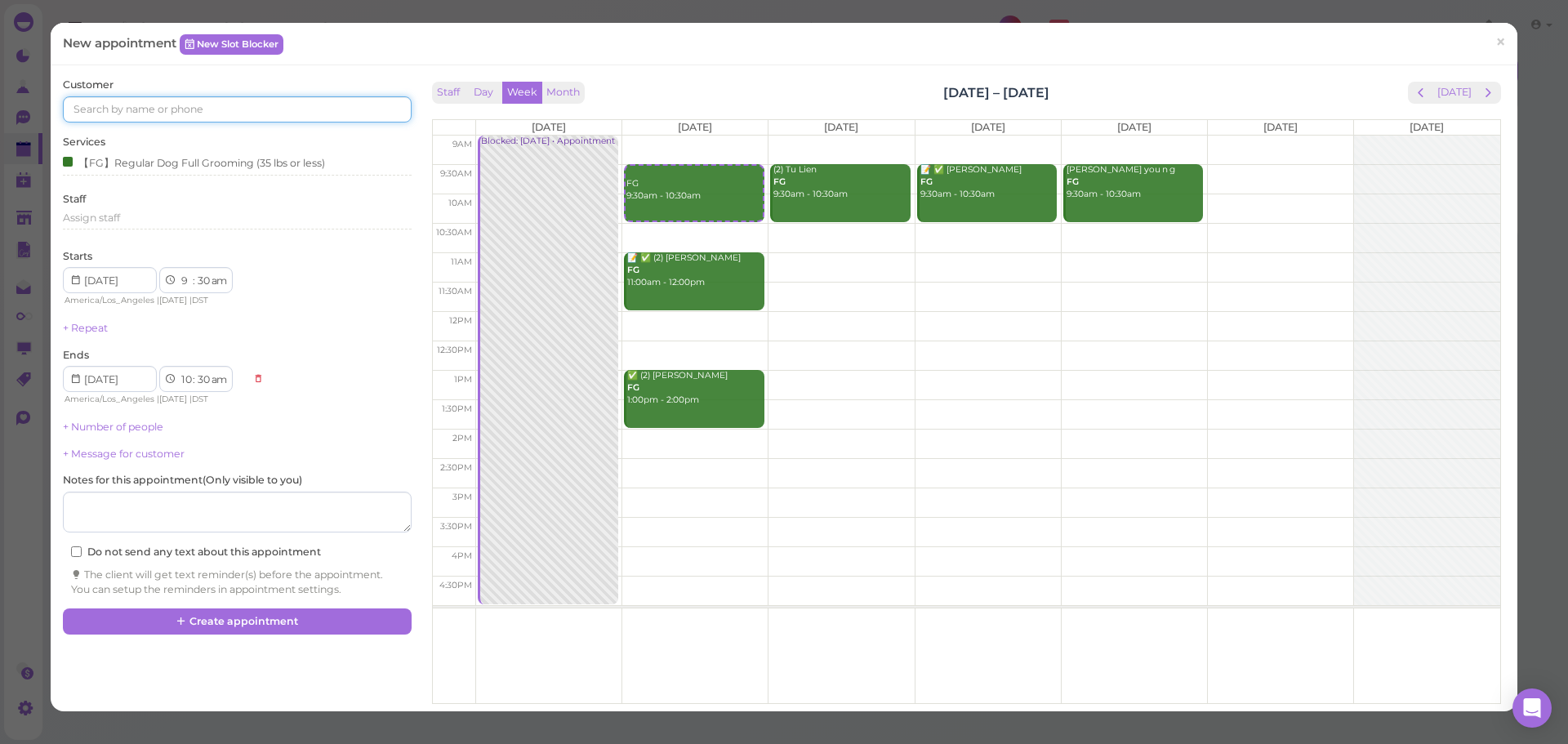
click at [226, 114] on input at bounding box center [237, 109] width 348 height 26
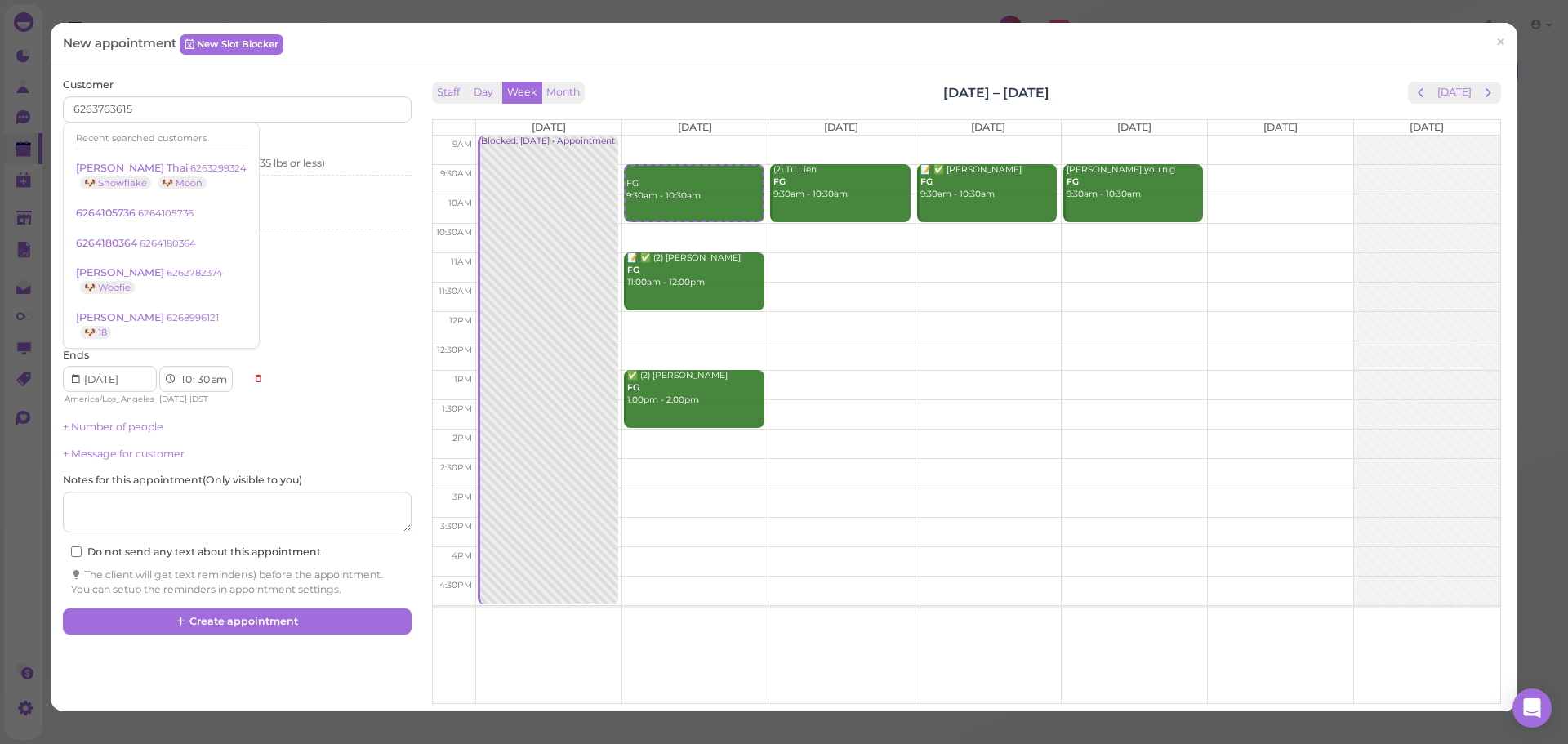
click at [225, 86] on div "Customer 6263763615 Recent searched customers [PERSON_NAME] Thai 6263299324 🐶 S…" at bounding box center [237, 100] width 348 height 45
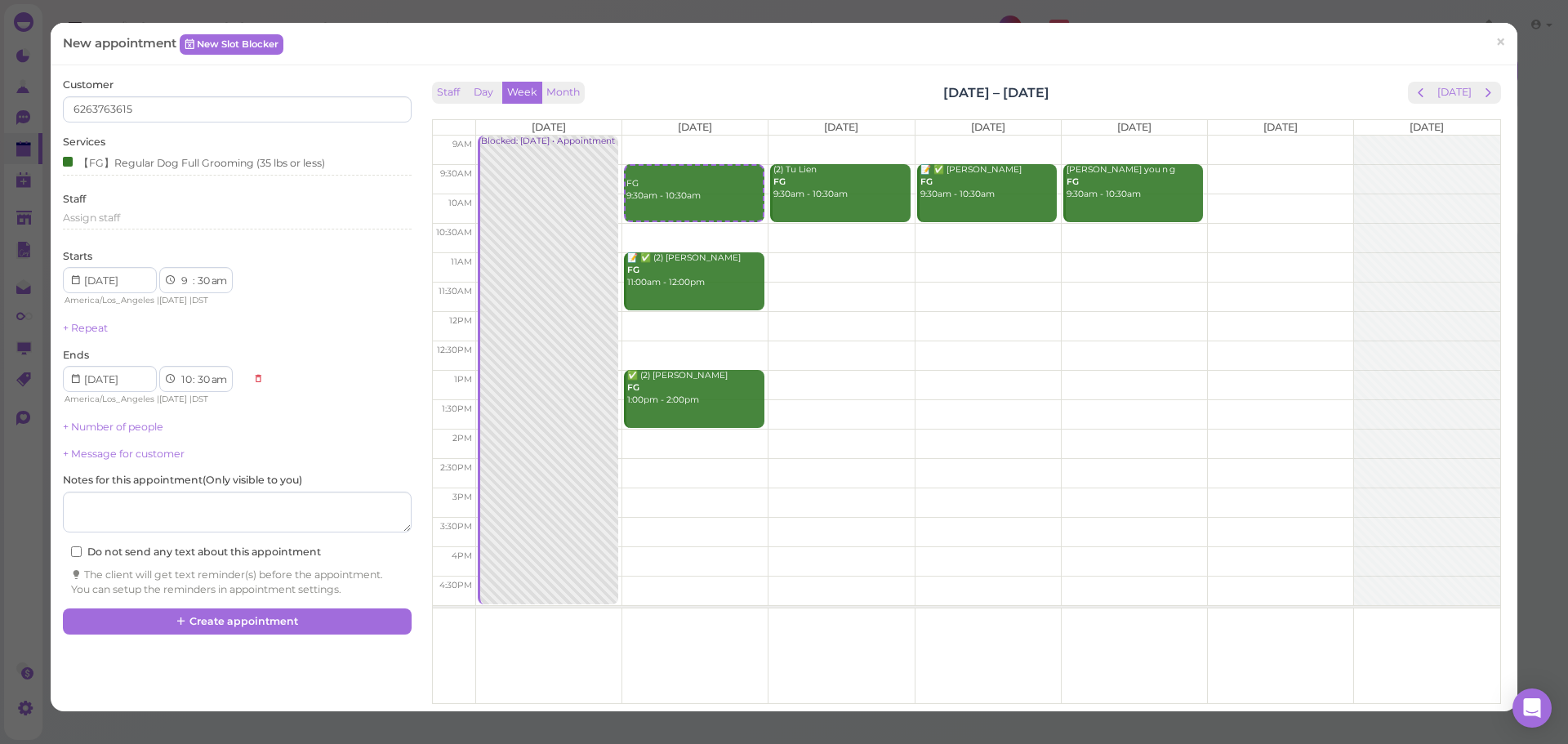
click at [228, 89] on div "Customer 6263763615" at bounding box center [237, 100] width 348 height 45
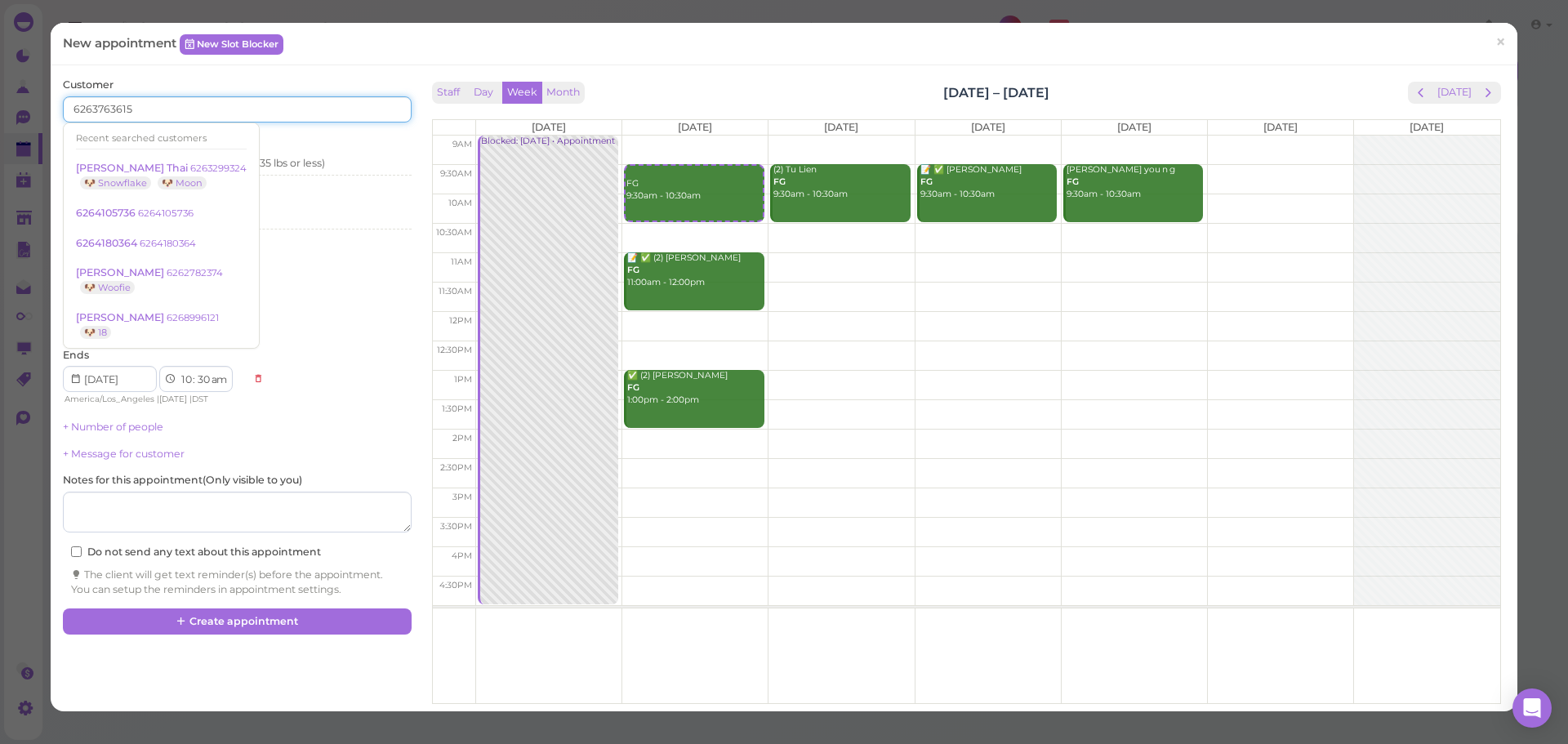
drag, startPoint x: 191, startPoint y: 113, endPoint x: 337, endPoint y: 123, distance: 146.3
click at [337, 123] on div "Customer 6263763615 Recent searched customers [PERSON_NAME] Thai 6263299324 🐶 S…" at bounding box center [237, 337] width 348 height 519
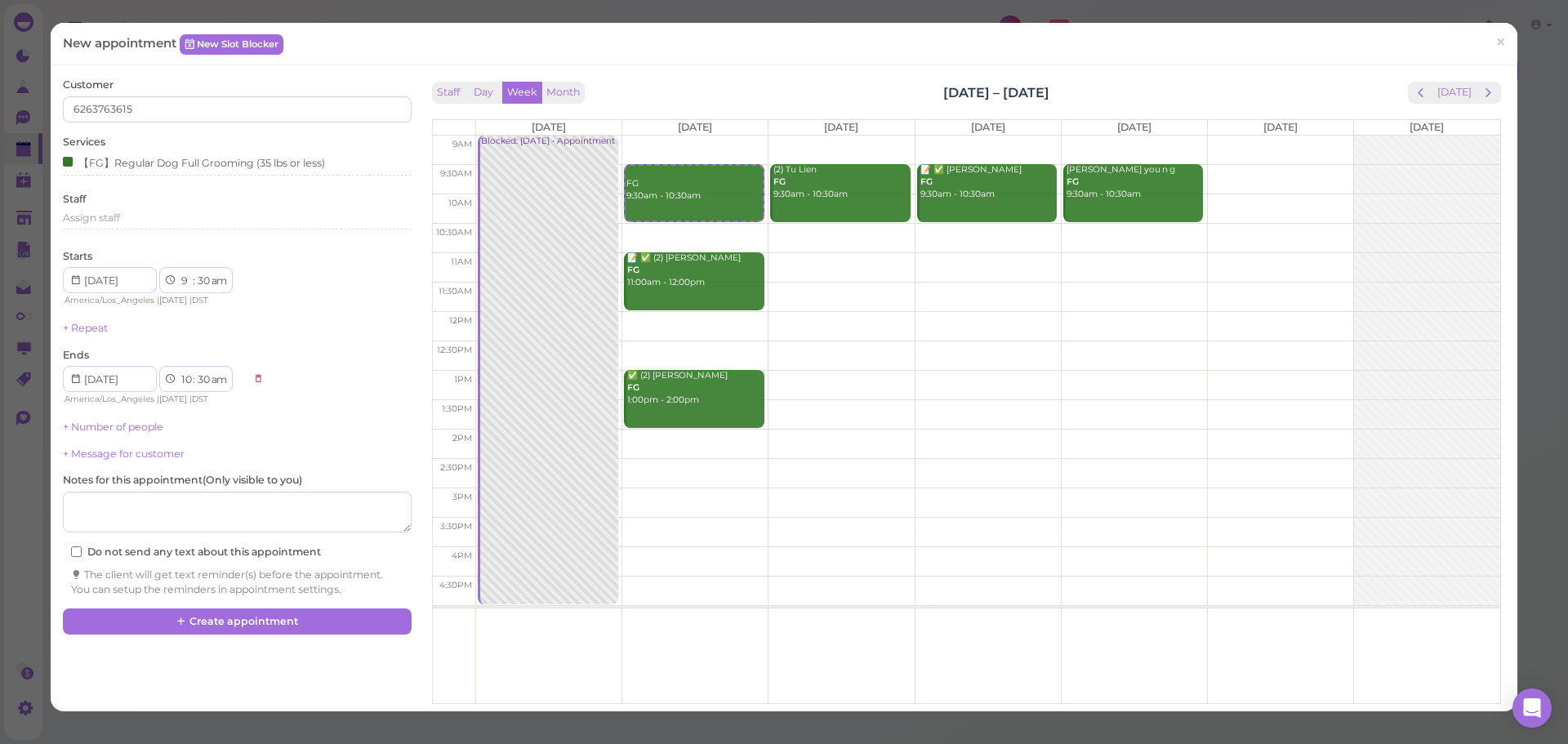
click at [322, 64] on div "New appointment New Slot Blocker ×" at bounding box center [783, 44] width 1467 height 43
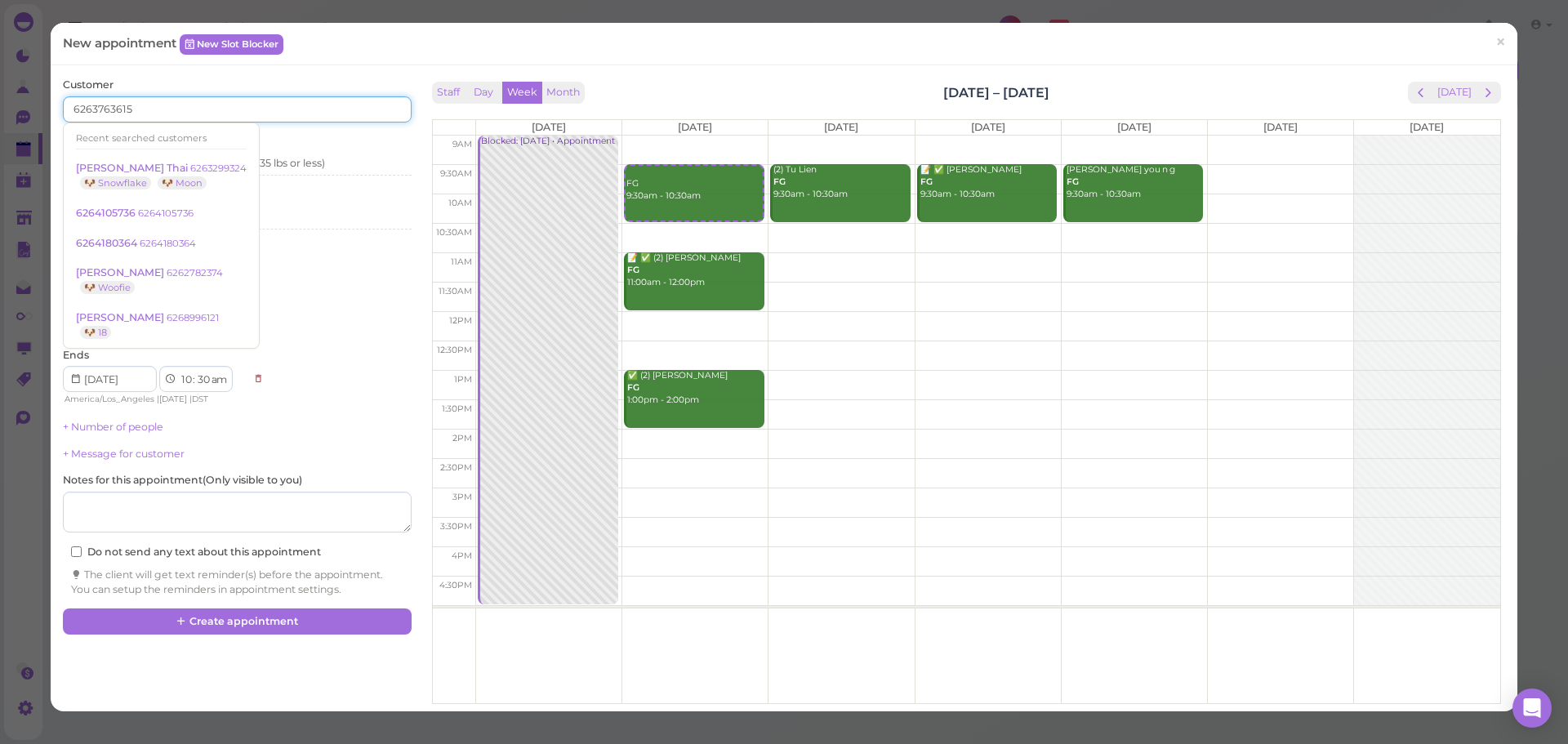
drag, startPoint x: 246, startPoint y: 116, endPoint x: 0, endPoint y: 101, distance: 246.5
click at [0, 101] on div "New appointment New Slot Blocker × Customer 6263763615 Recent searched customer…" at bounding box center [784, 372] width 1568 height 744
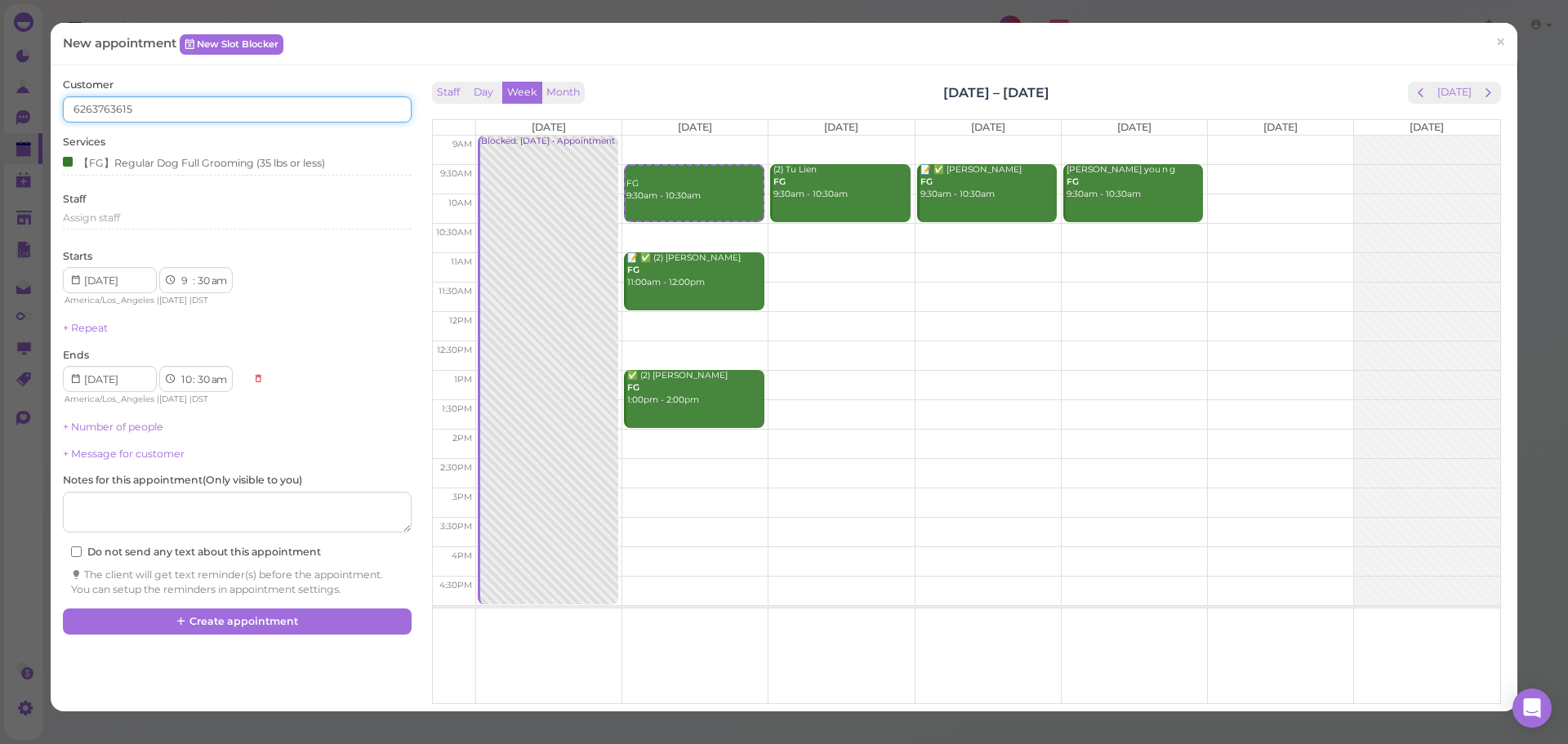
click at [251, 107] on input "6263763615" at bounding box center [237, 109] width 348 height 26
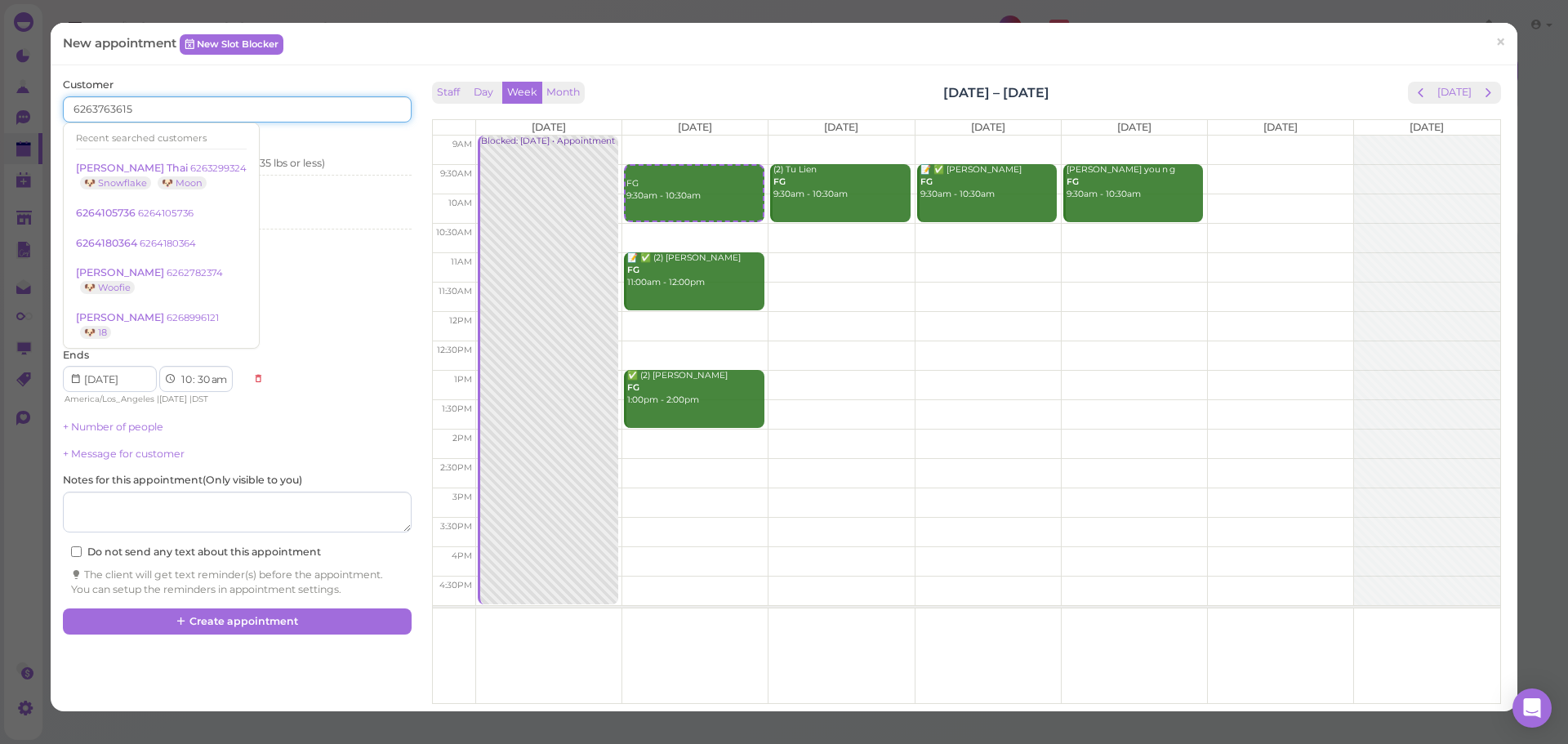
drag, startPoint x: 251, startPoint y: 107, endPoint x: 59, endPoint y: 105, distance: 192.0
click at [59, 105] on div "Customer 6263763615 Recent searched customers [PERSON_NAME] Thai 6263299324 🐶 S…" at bounding box center [236, 343] width 364 height 531
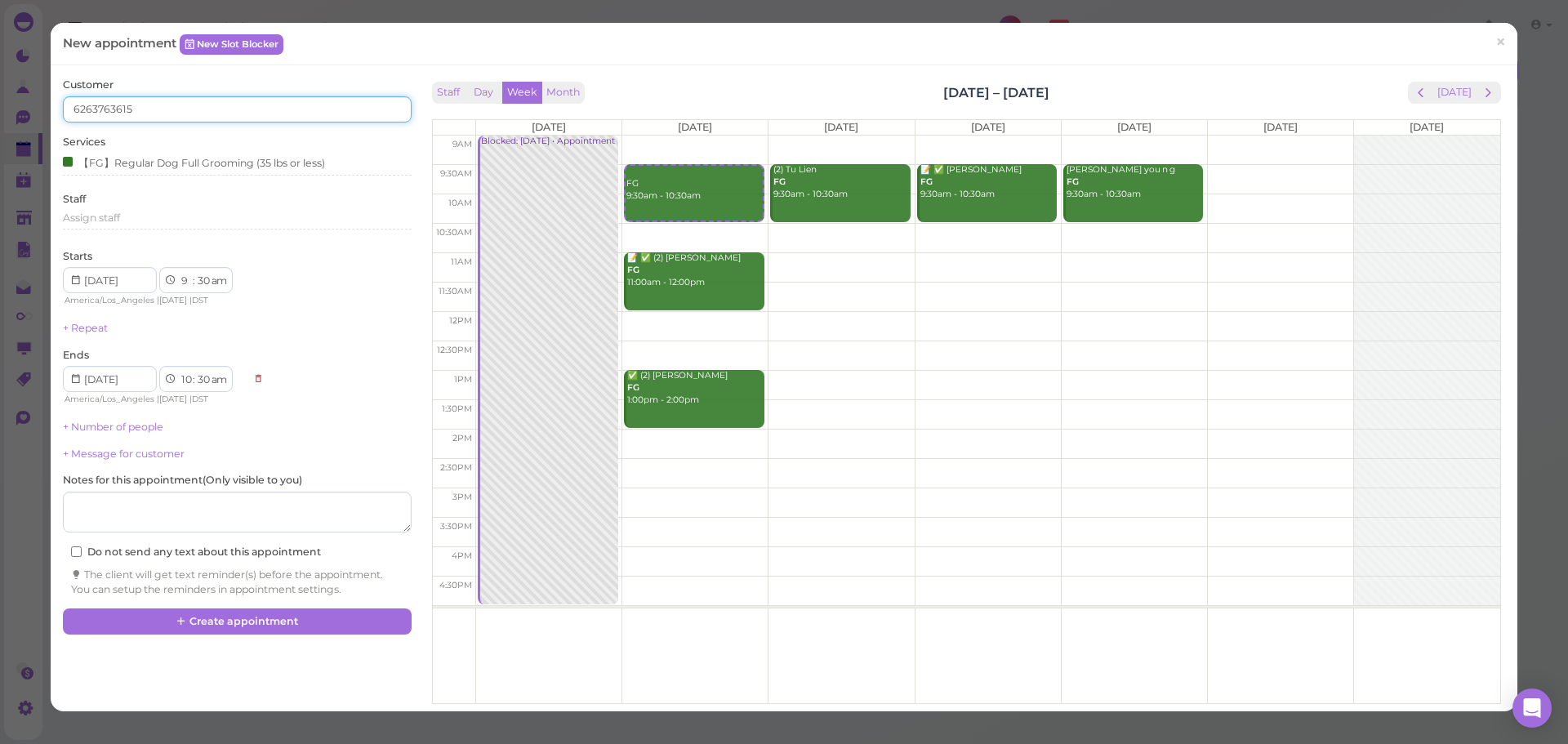
click at [179, 110] on input "6263763615" at bounding box center [237, 109] width 348 height 26
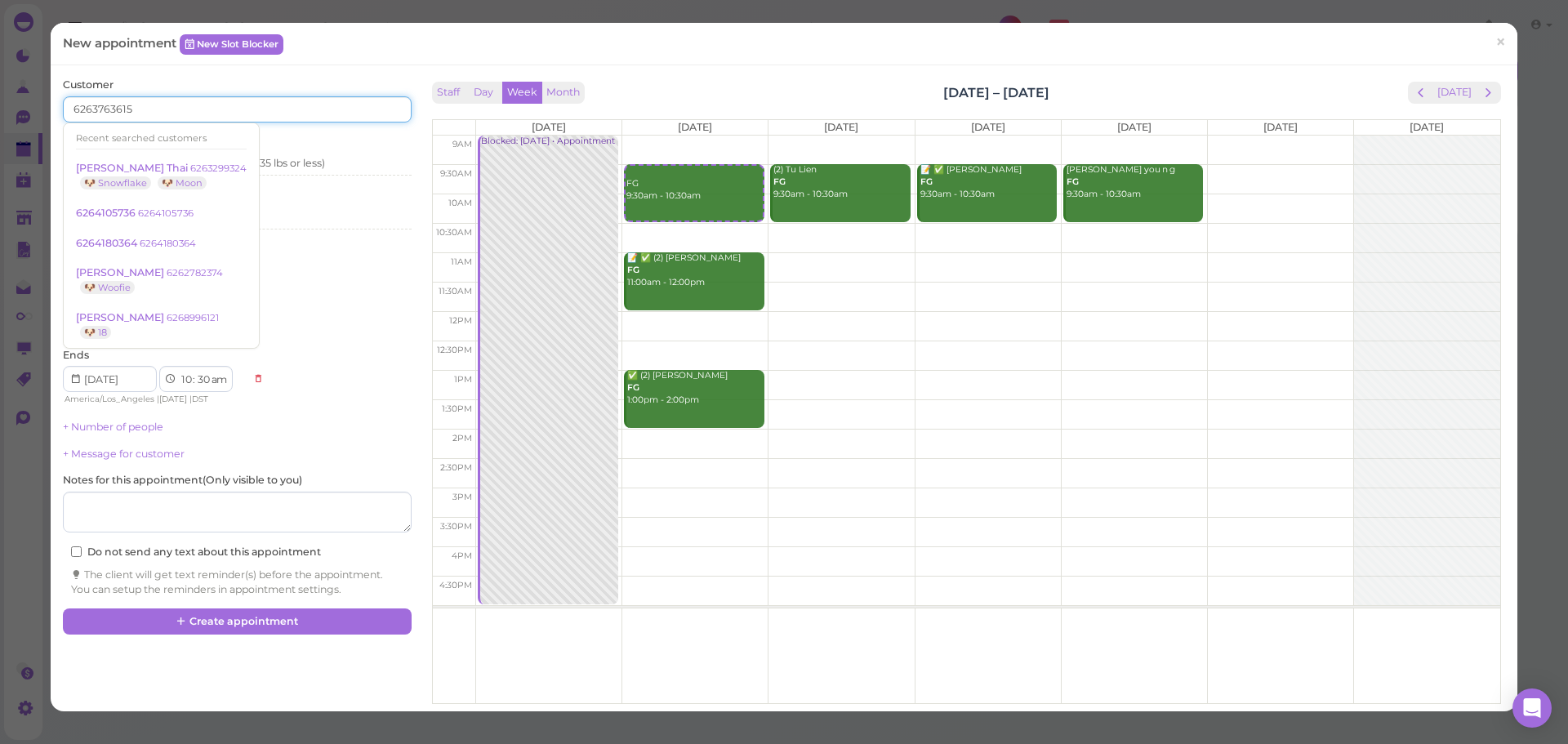
drag, startPoint x: 179, startPoint y: 110, endPoint x: 51, endPoint y: 101, distance: 128.3
click at [51, 101] on div "Customer 6263763615 Recent searched customers [PERSON_NAME] Thai 6263299324 🐶 S…" at bounding box center [783, 389] width 1467 height 646
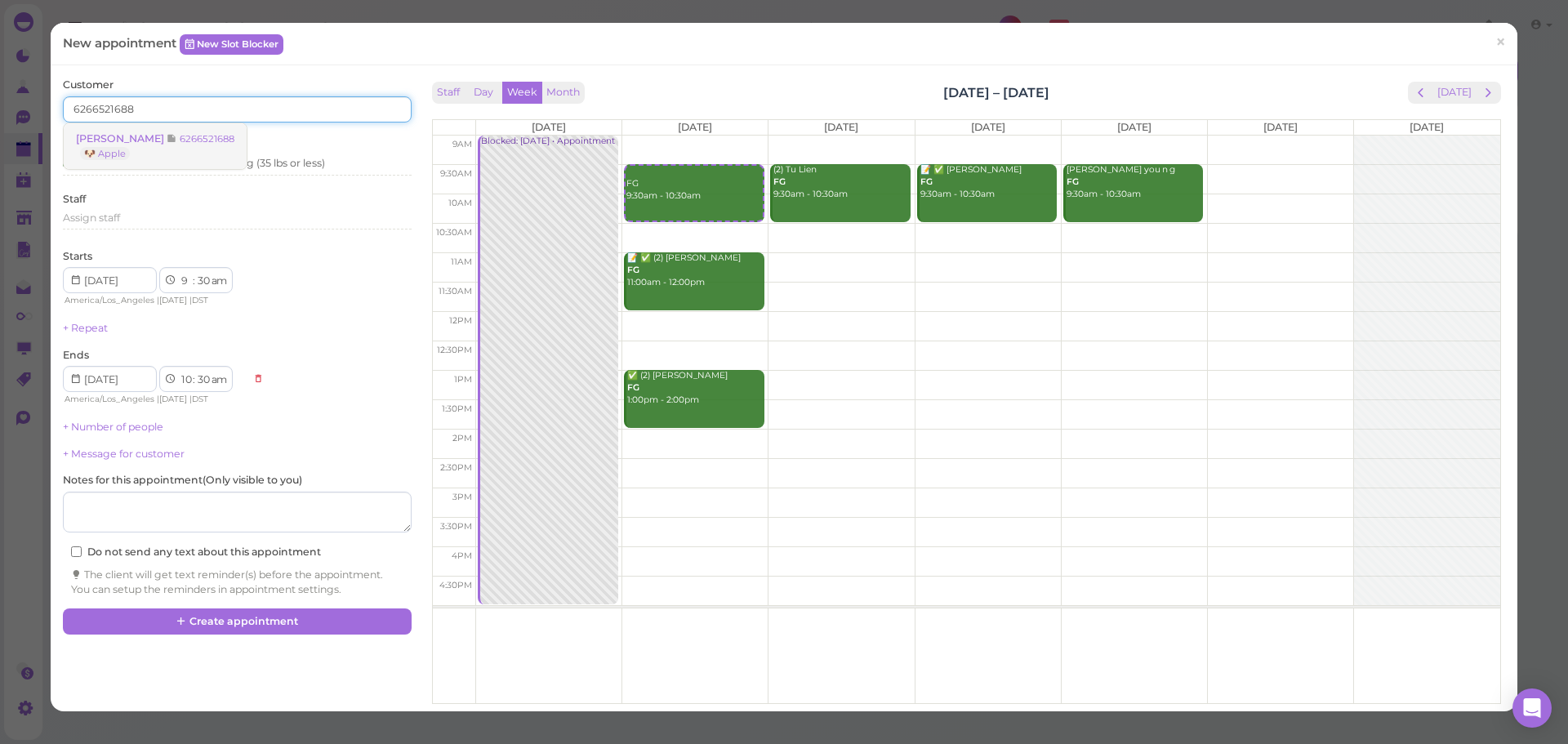
type input "6266521688"
click at [182, 133] on small "6266521688" at bounding box center [207, 138] width 55 height 11
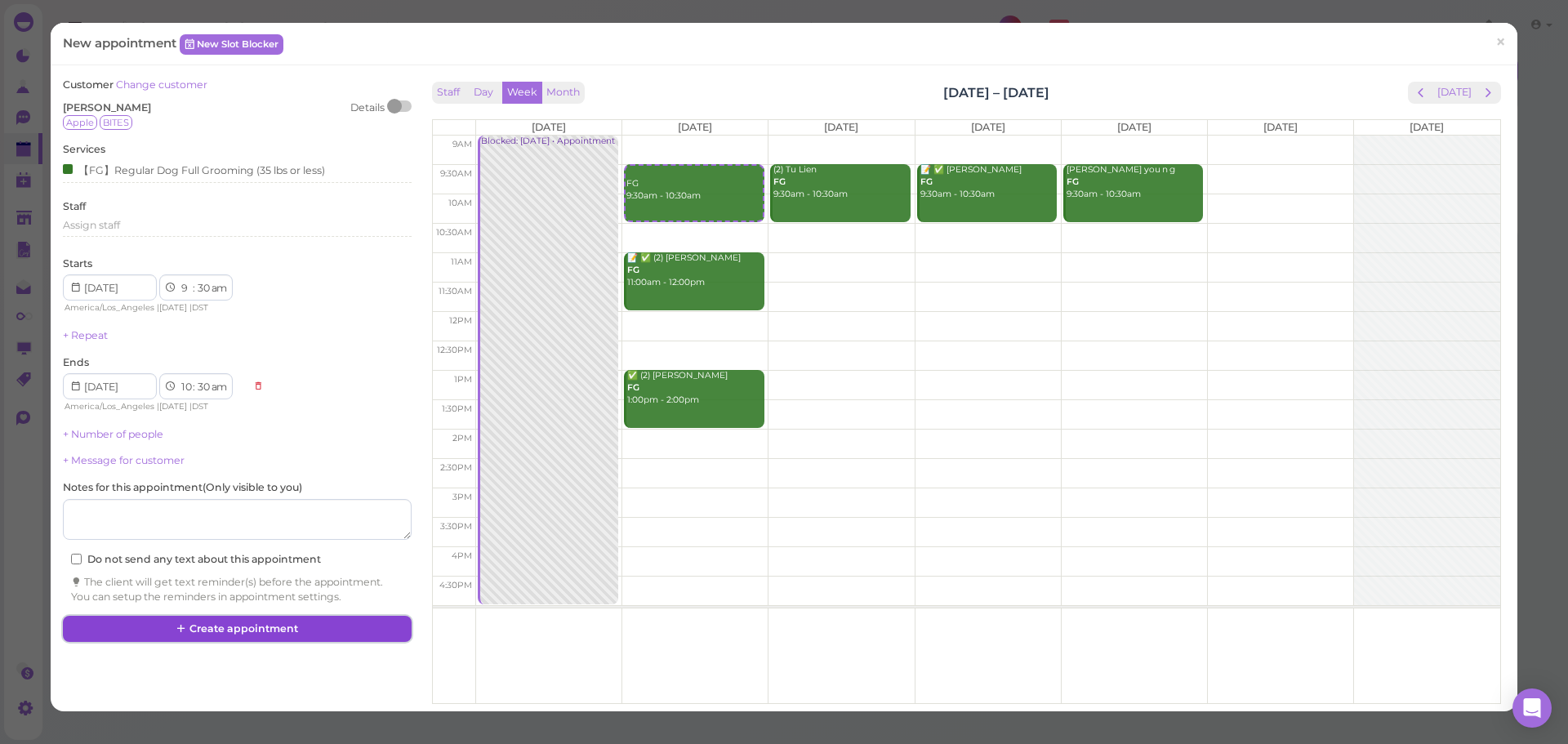
click at [248, 624] on button "Create appointment" at bounding box center [237, 629] width 348 height 26
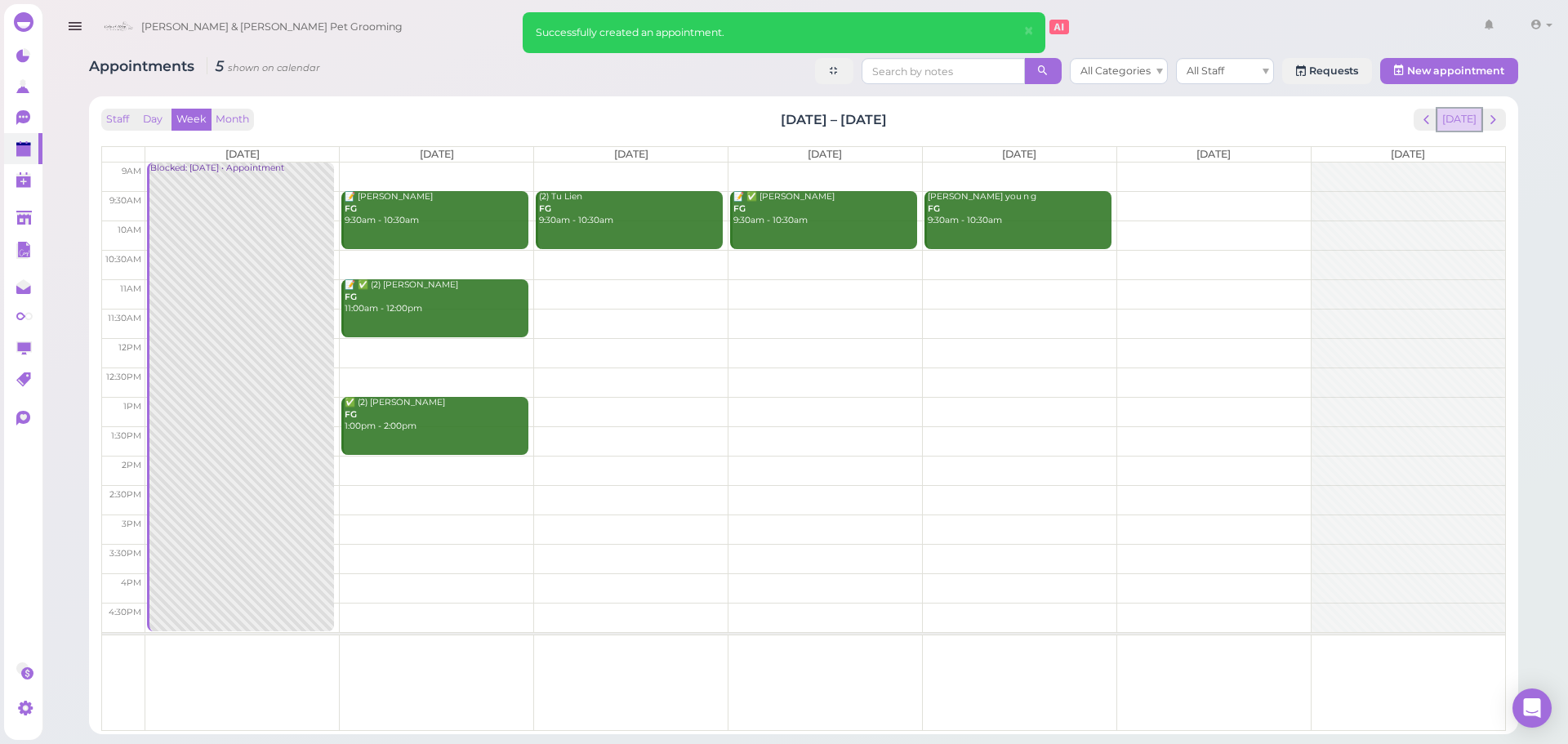
click at [1453, 123] on button "[DATE]" at bounding box center [1460, 119] width 44 height 22
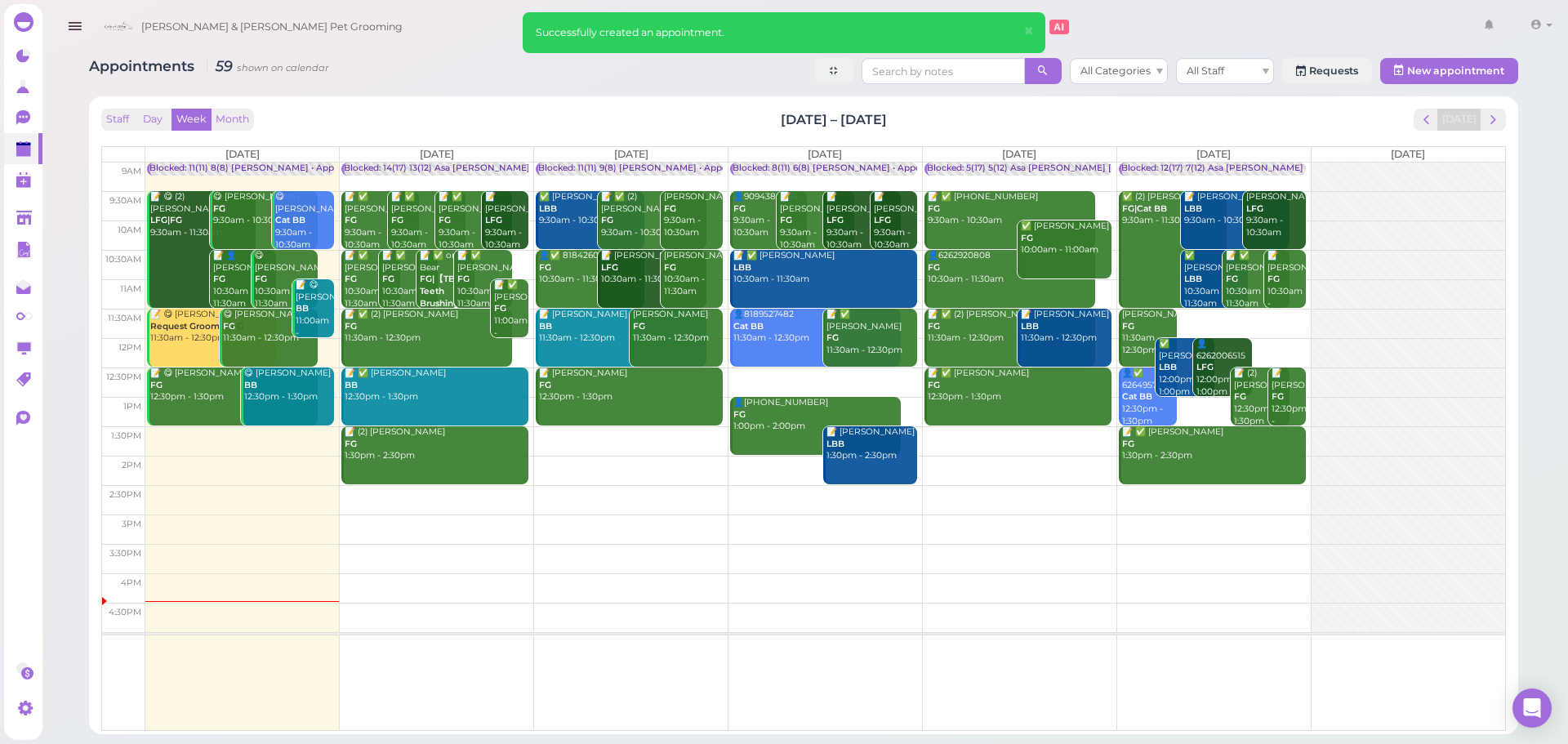
click at [1093, 122] on div "Staff Day Week Month [DATE] – [DATE] [DATE]" at bounding box center [804, 119] width 1405 height 22
click at [1489, 122] on span "next" at bounding box center [1493, 119] width 15 height 15
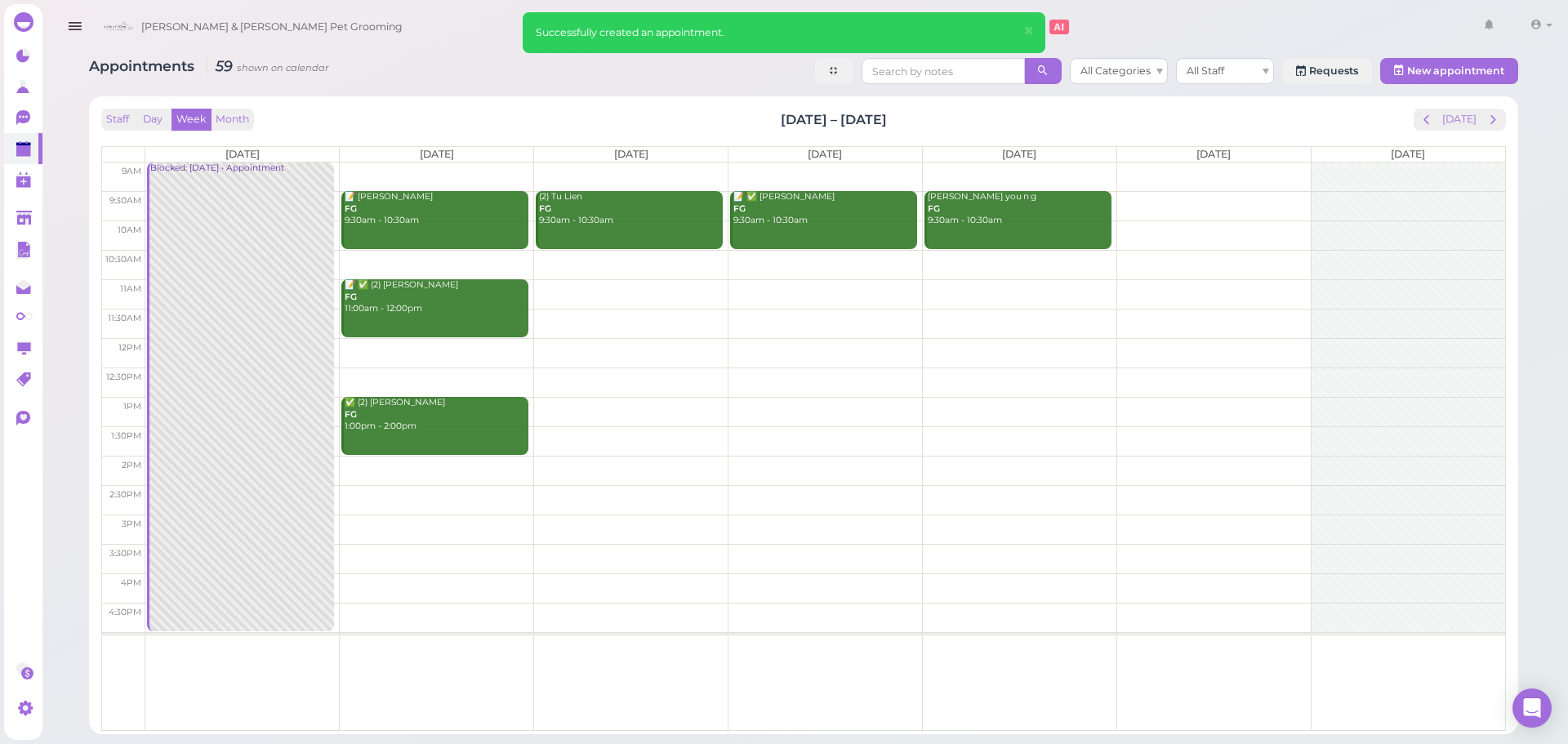
click at [426, 234] on link "📝 [PERSON_NAME] FG 9:30am - 10:30am" at bounding box center [435, 220] width 187 height 58
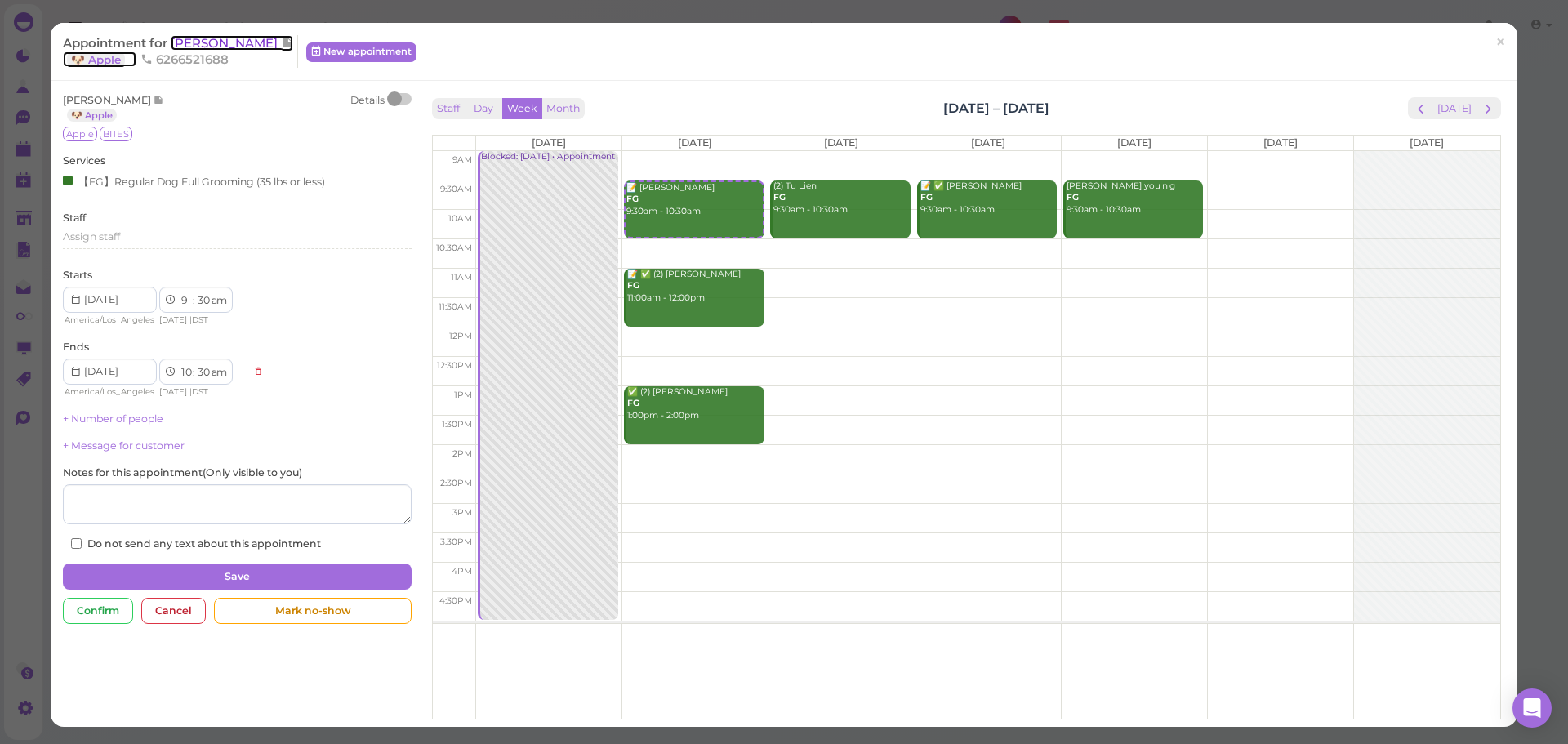
click at [177, 46] on span "[PERSON_NAME]" at bounding box center [225, 43] width 110 height 15
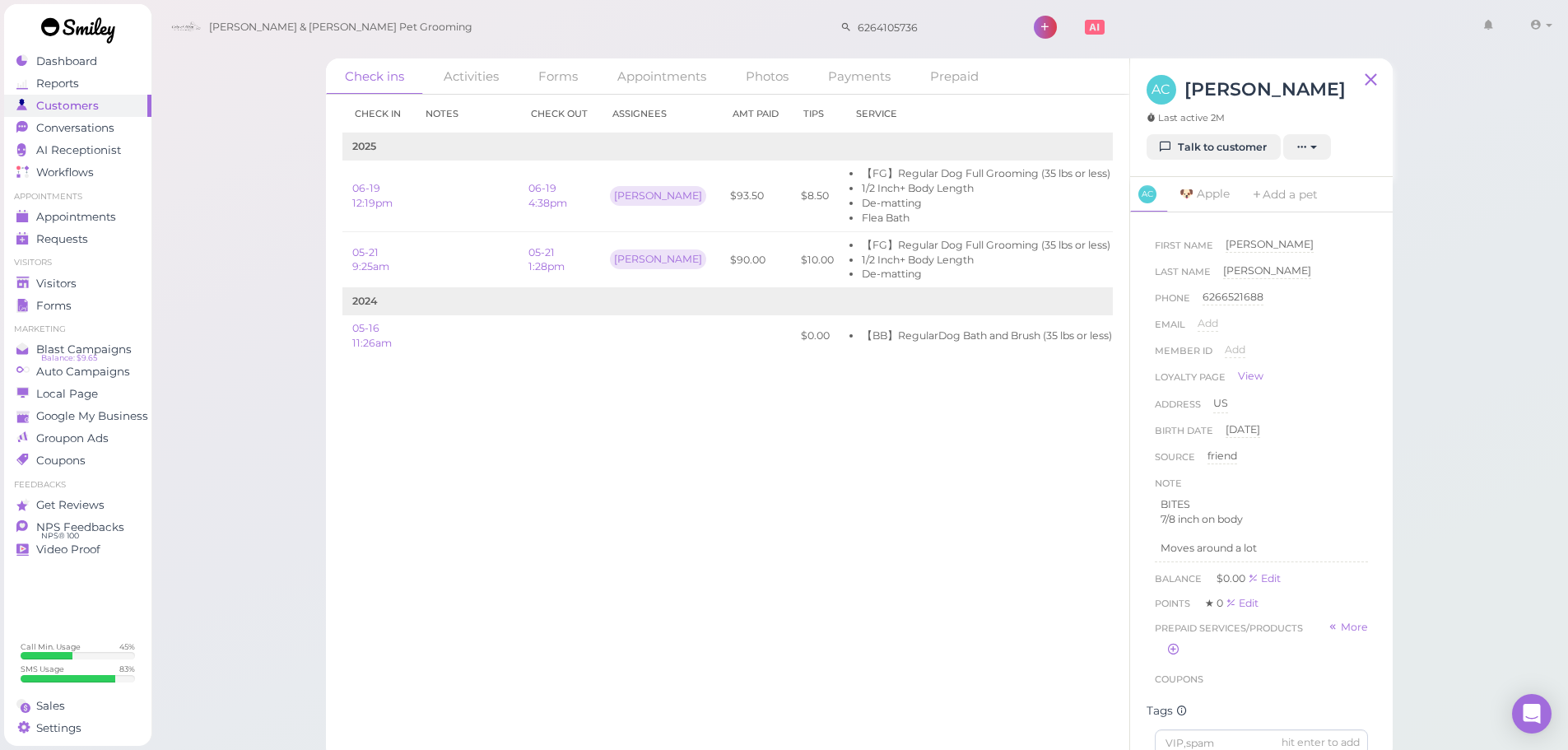
click at [1459, 561] on div "Check ins Activities Forms Appointments Photos Payments Prepaid Check in Notes …" at bounding box center [859, 381] width 1418 height 761
click at [929, 509] on div "Check in Notes Check out Assignees Amt Paid Tips Service 2025 06-19 12:19pm 06-…" at bounding box center [727, 422] width 803 height 655
click at [975, 473] on div "Check in Notes Check out Assignees Amt Paid Tips Service 2025 06-19 12:19pm 06-…" at bounding box center [727, 422] width 803 height 655
click at [99, 223] on span "Appointments" at bounding box center [77, 216] width 82 height 14
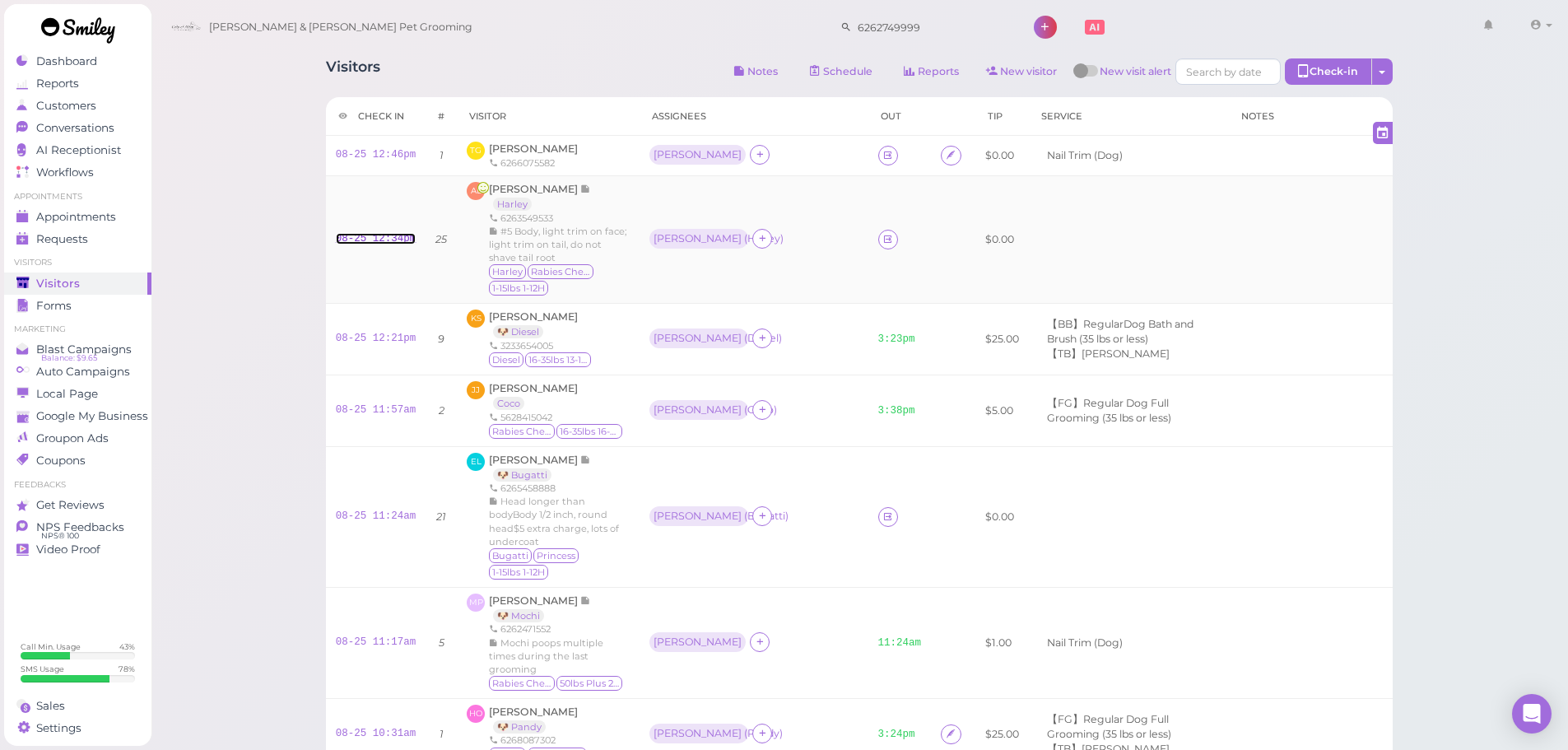
click at [375, 238] on link "08-25 12:34pm" at bounding box center [376, 238] width 81 height 11
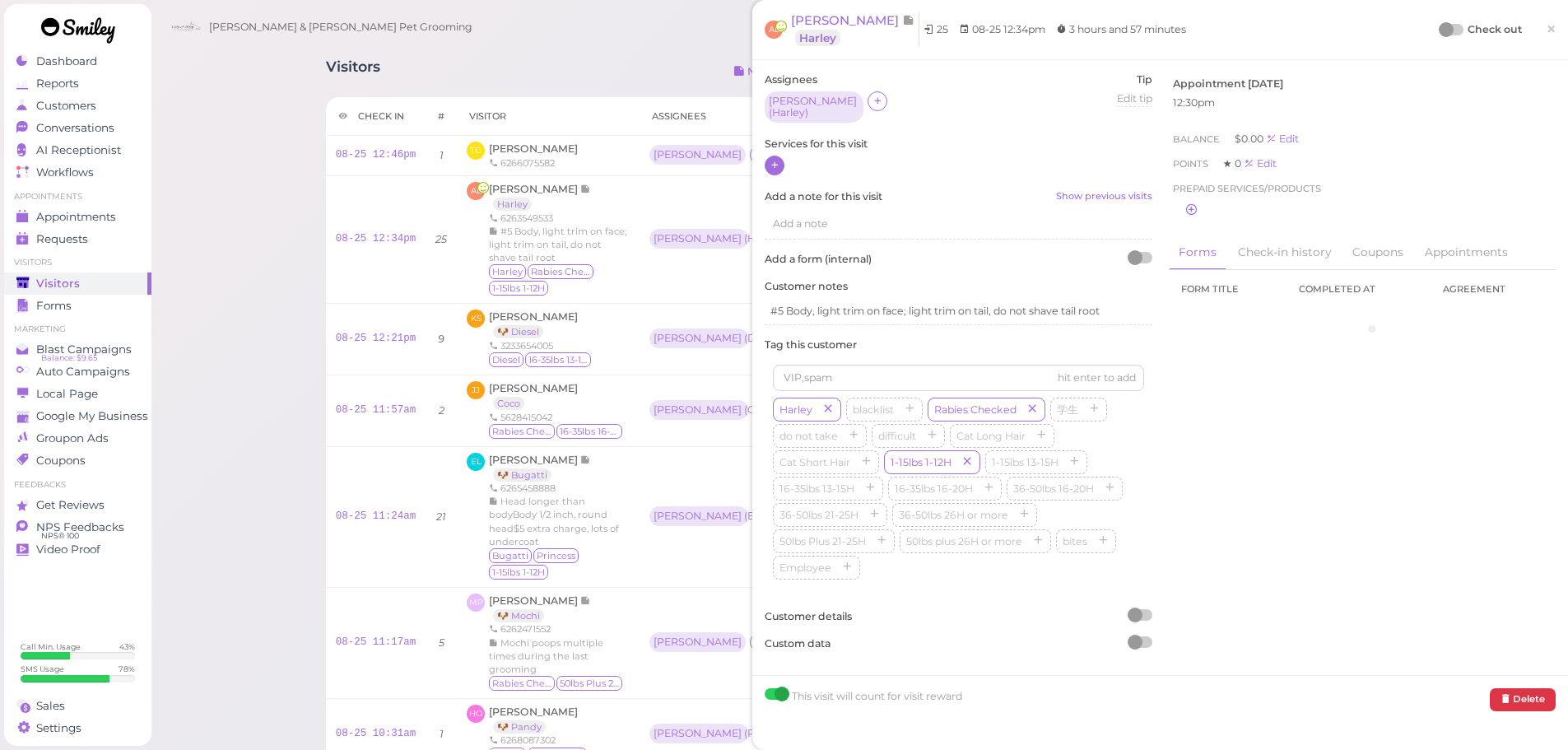
click at [773, 168] on icon at bounding box center [775, 165] width 10 height 12
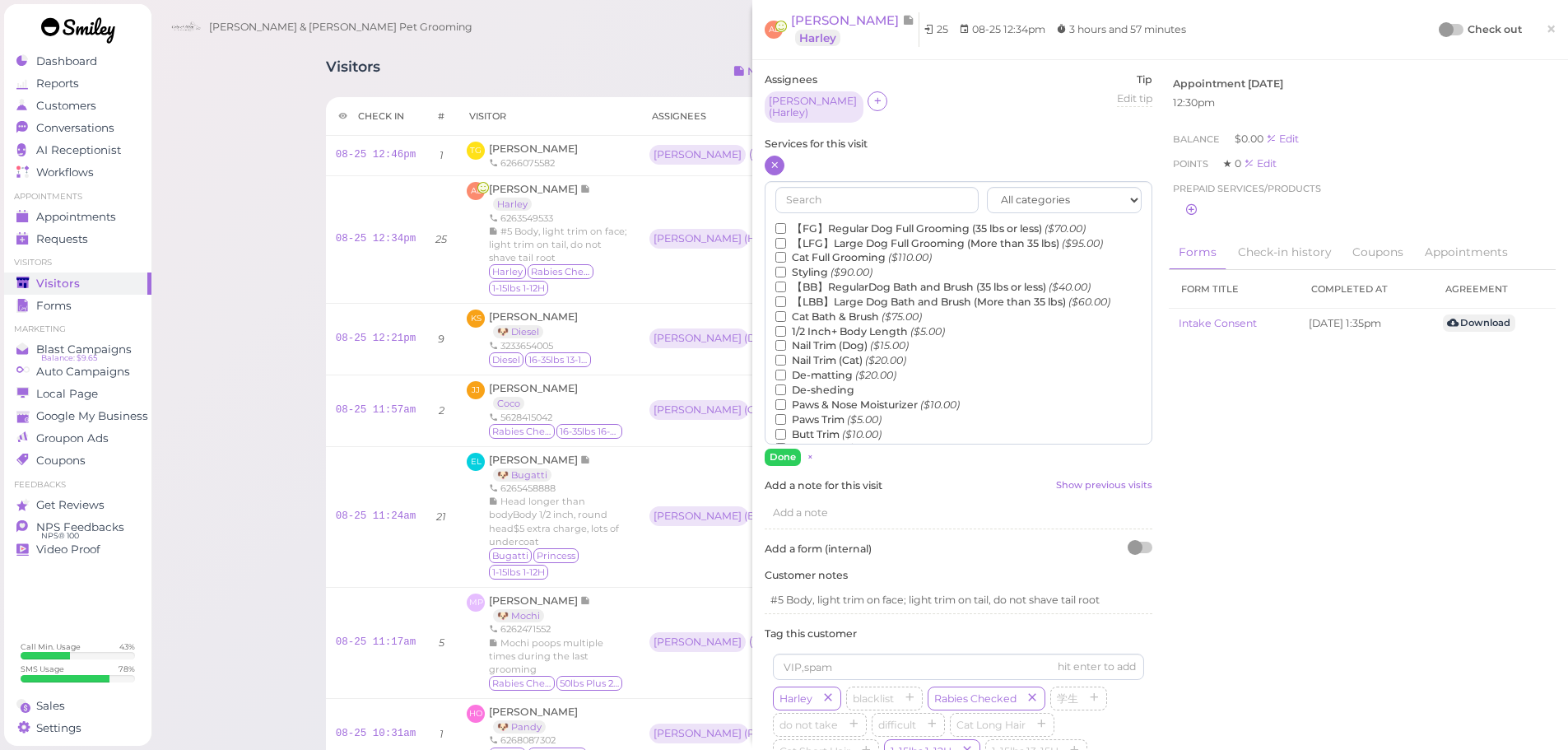
click at [810, 228] on label "【FG】Regular Dog Full Grooming (35 lbs or less) ($70.00)" at bounding box center [930, 229] width 310 height 15
click at [786, 228] on input "【FG】Regular Dog Full Grooming (35 lbs or less) ($70.00)" at bounding box center [781, 229] width 10 height 10
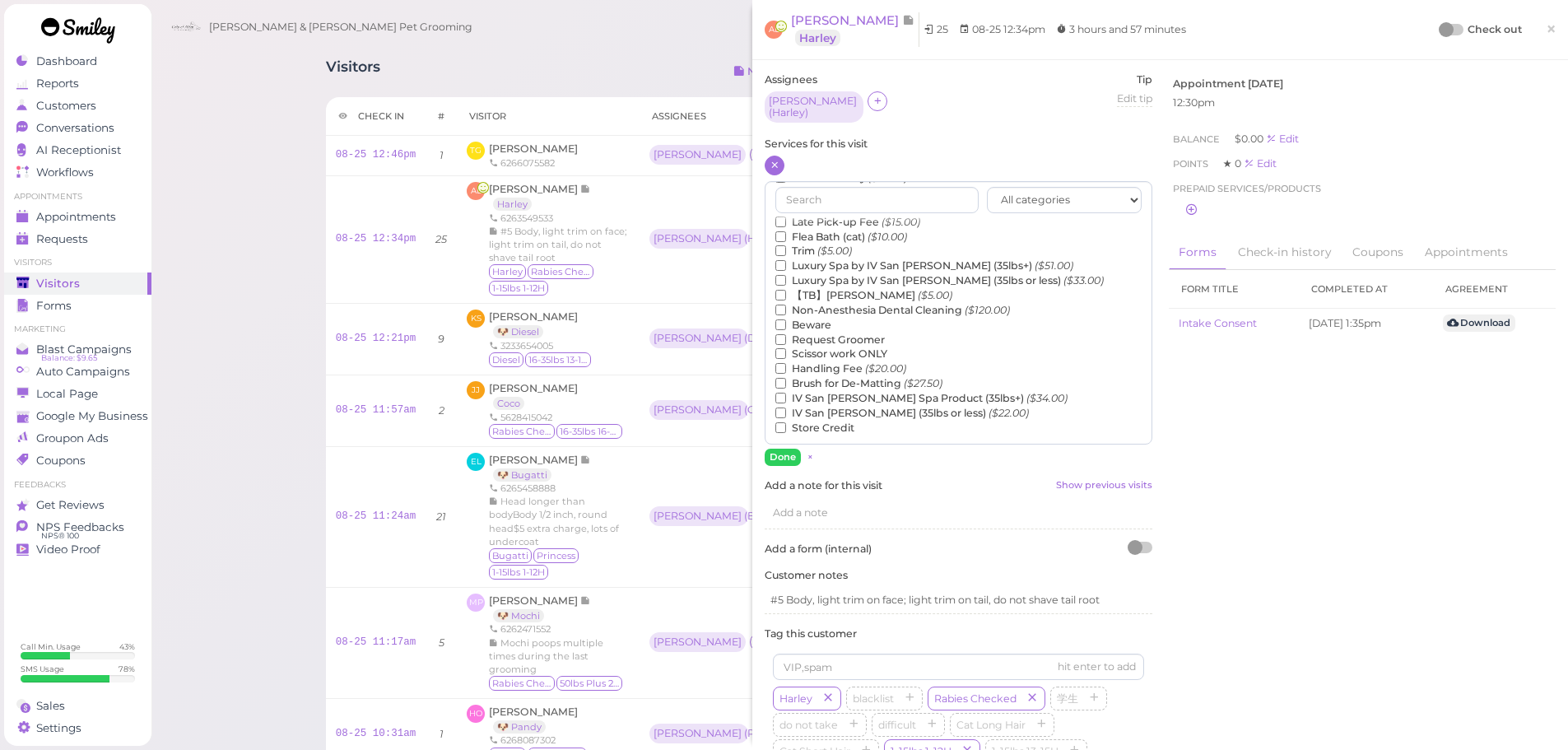
click at [835, 288] on label "【TB】Teeth Brushing ($5.00)" at bounding box center [864, 295] width 177 height 15
click at [786, 290] on input "【TB】Teeth Brushing ($5.00)" at bounding box center [781, 295] width 10 height 10
click at [792, 448] on button "Done" at bounding box center [782, 457] width 36 height 17
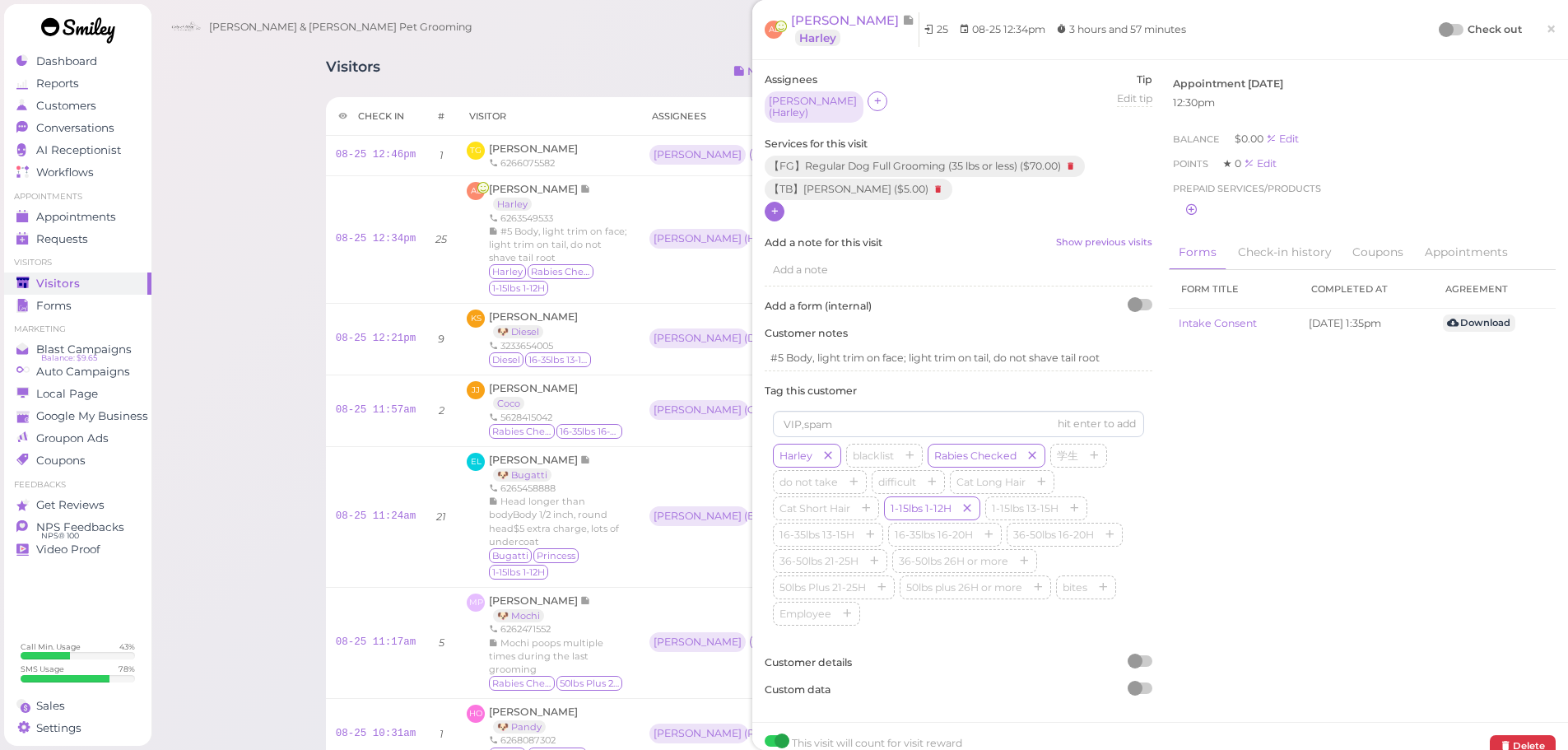
click at [1450, 32] on div at bounding box center [1451, 29] width 23 height 11
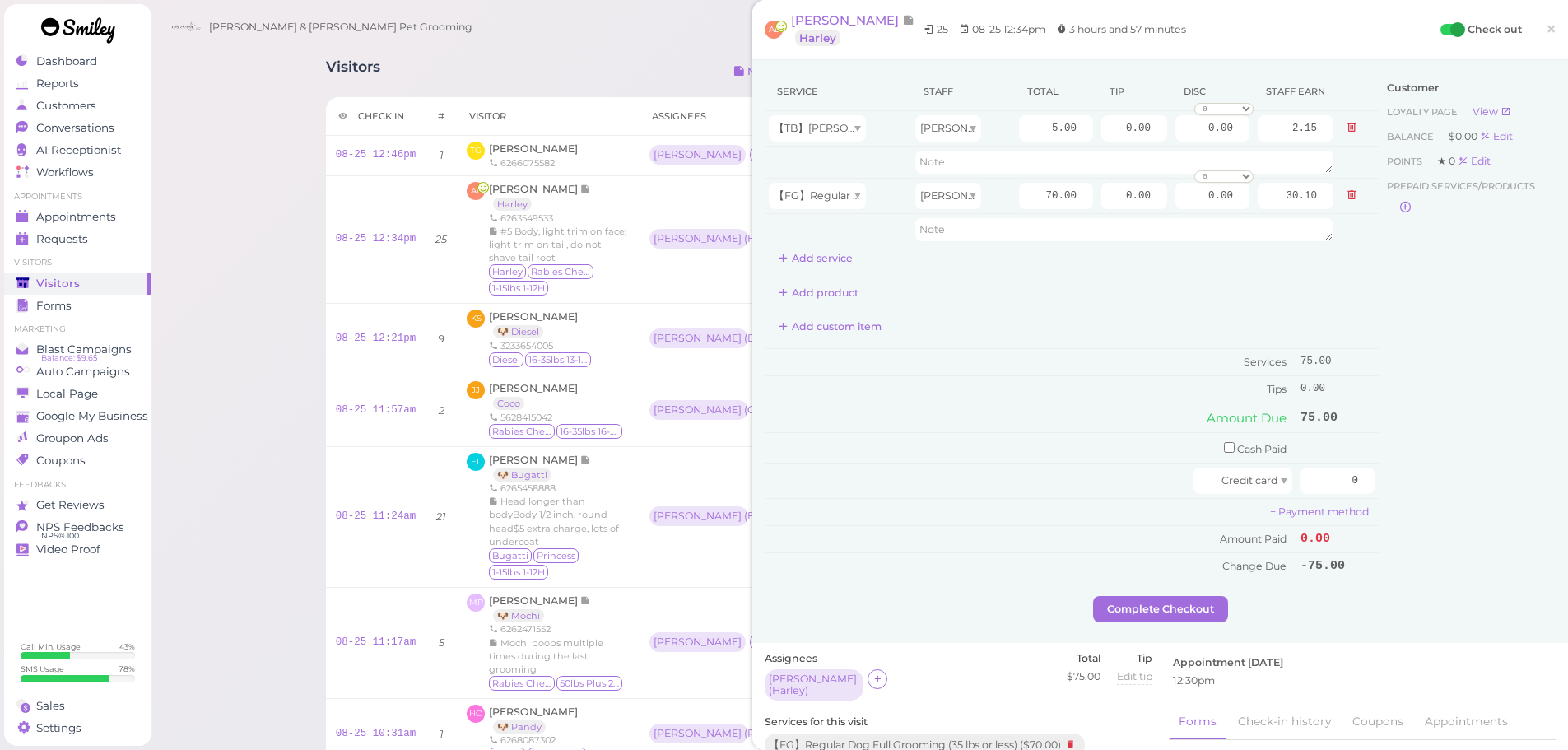
click at [980, 337] on div "Add custom item" at bounding box center [1071, 326] width 614 height 27
click at [1050, 474] on div at bounding box center [981, 480] width 425 height 27
drag, startPoint x: 1110, startPoint y: 194, endPoint x: 1288, endPoint y: 223, distance: 180.3
click at [1253, 213] on tr "【FG】Regular Dog Full Grooming (35 lbs or less) Rebecca 70.00 0.00 0.00 0 10% of…" at bounding box center [1071, 195] width 614 height 35
type input "11.25"
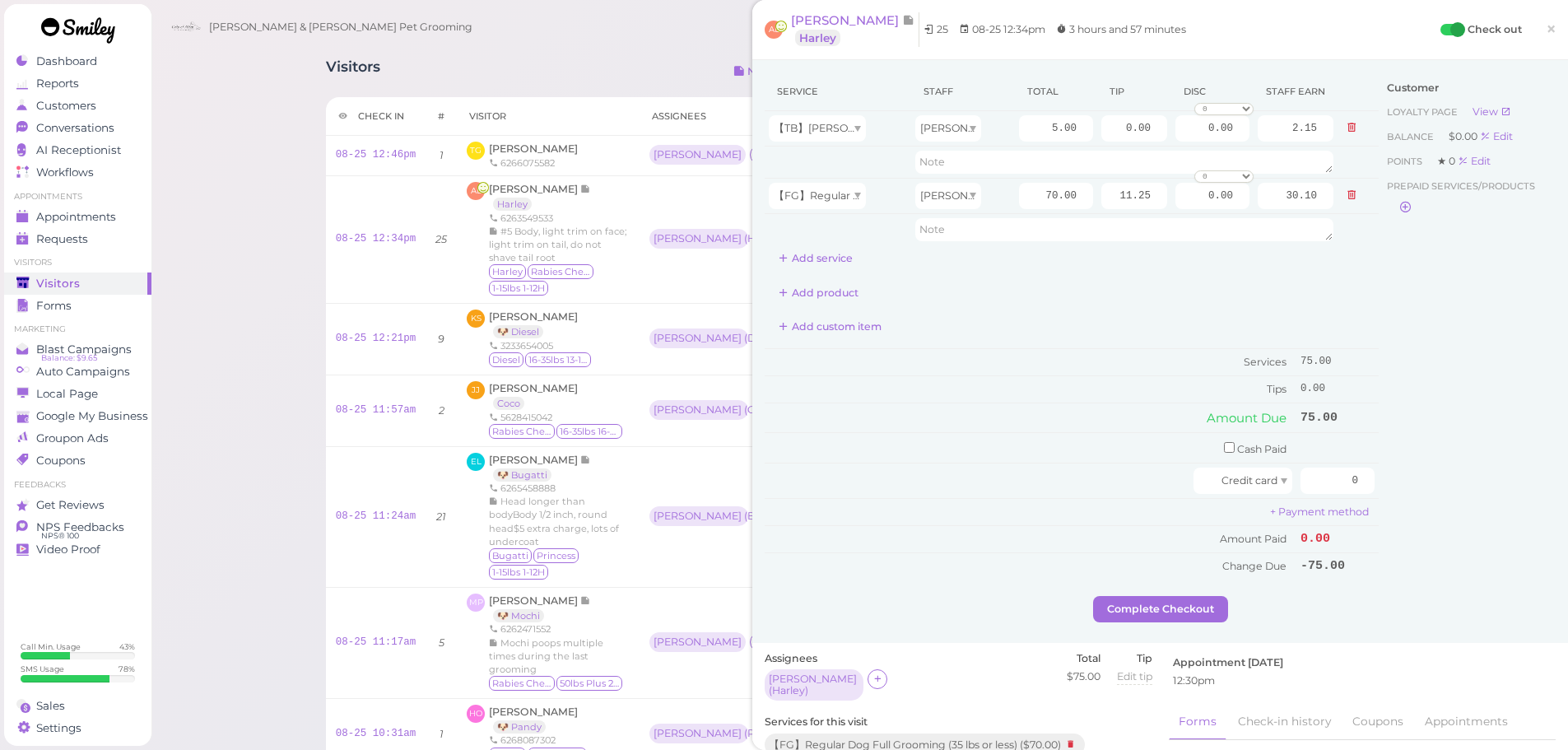
click at [1379, 448] on div "Customer Loyalty page View Balance $0.00 Edit Points ★ 0 Edit Prepaid services/…" at bounding box center [1467, 334] width 177 height 524
click at [1498, 521] on div "Service Staff Total Tip Disc Staff earn 【TB】Teeth Brushing Rebecca 5.00 0.00 0.…" at bounding box center [1159, 334] width 791 height 524
type input "86.25"
click at [1472, 520] on div "Customer Loyalty page View Balance $0.00 Edit Points ★ 0 Edit Prepaid services/…" at bounding box center [1467, 334] width 177 height 524
click at [1191, 603] on button "Complete Checkout" at bounding box center [1160, 609] width 135 height 27
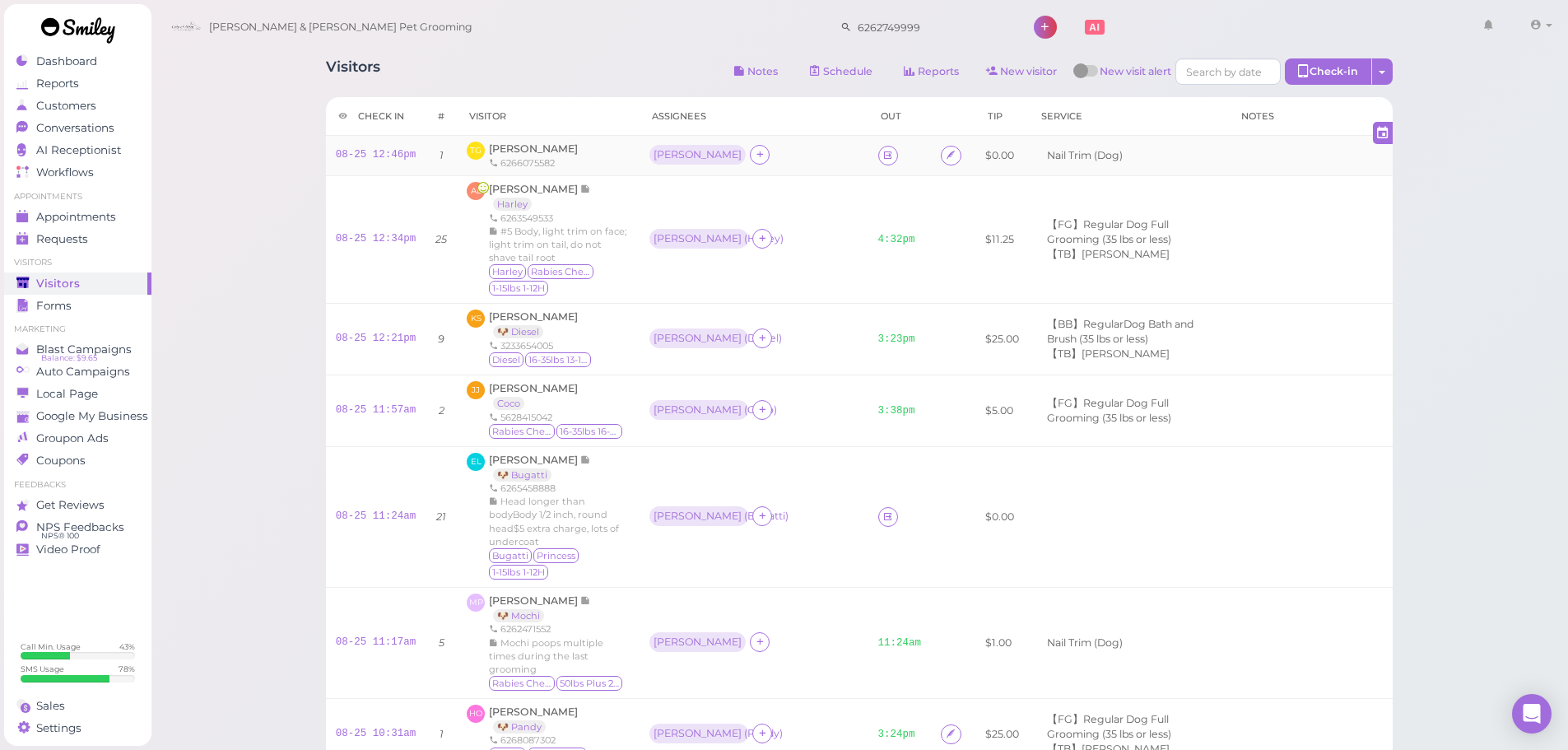
click at [790, 168] on td "Rebecca" at bounding box center [754, 155] width 228 height 40
click at [882, 153] on icon at bounding box center [887, 155] width 10 height 12
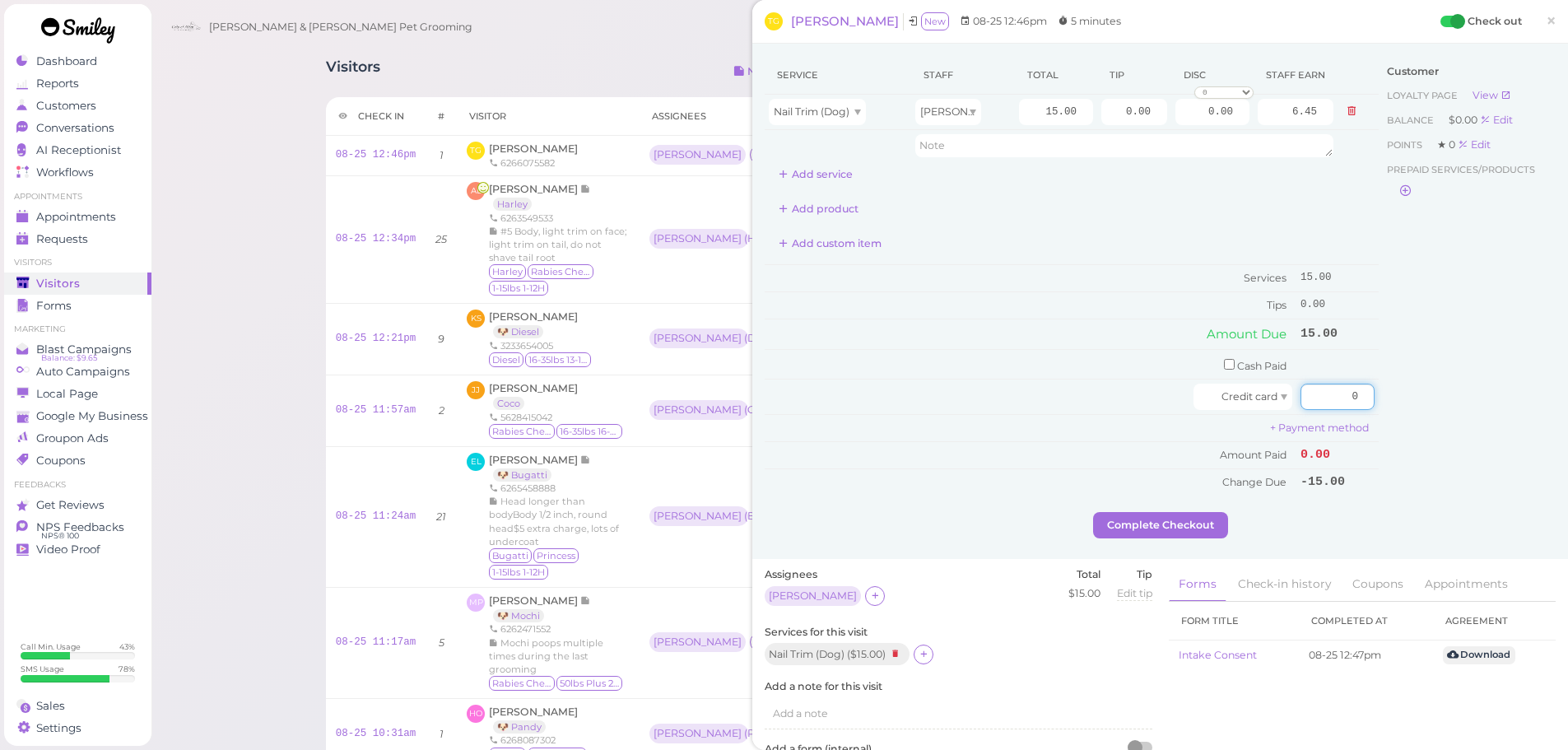
drag, startPoint x: 1299, startPoint y: 386, endPoint x: 1443, endPoint y: 396, distance: 144.3
click at [1443, 396] on div "Service Staff Total Tip Disc Staff earn Nail Trim (Dog) Rebecca 15.00 0.00 0.00…" at bounding box center [1159, 284] width 791 height 456
type input "15"
click at [1145, 534] on button "Complete Checkout" at bounding box center [1160, 525] width 135 height 27
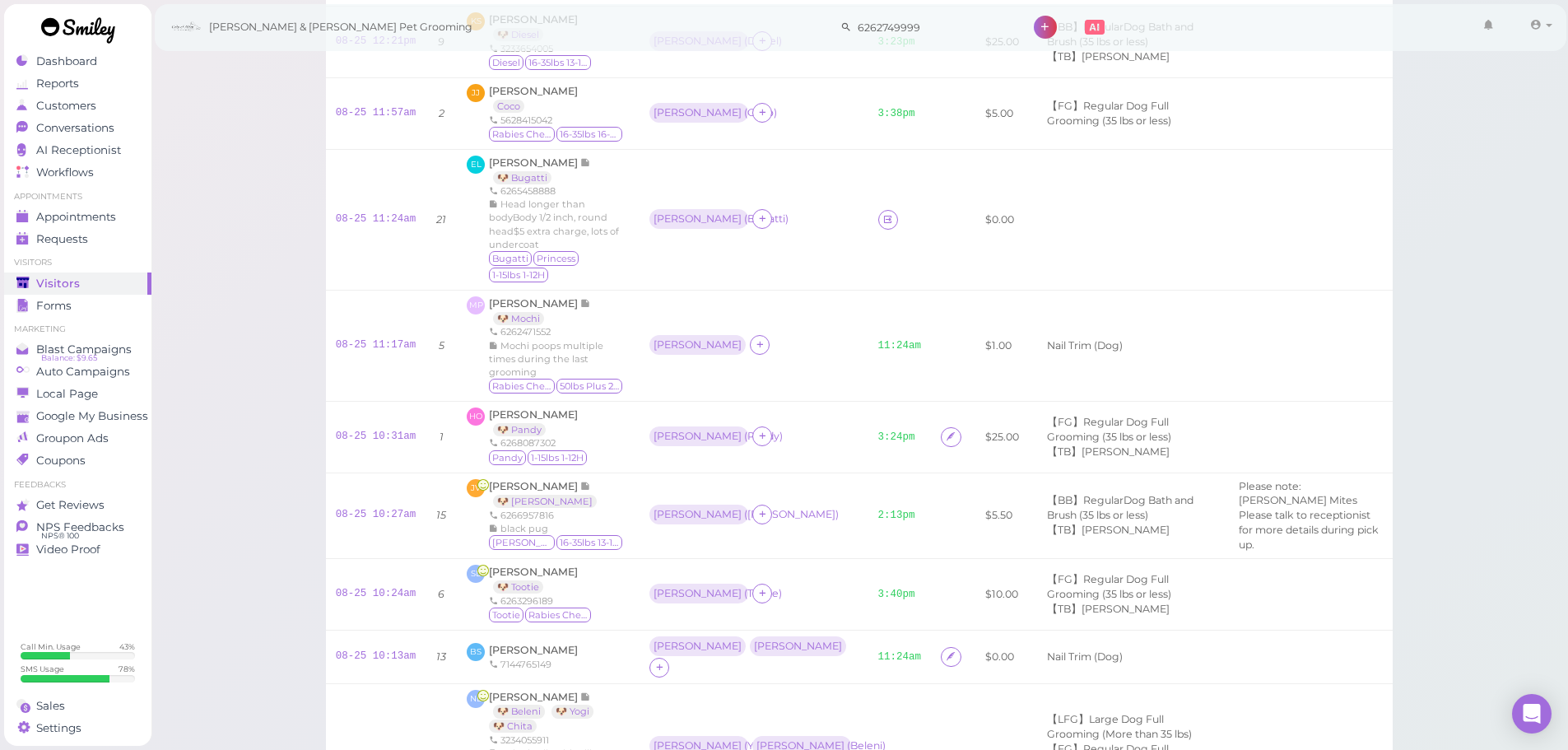
scroll to position [188, 0]
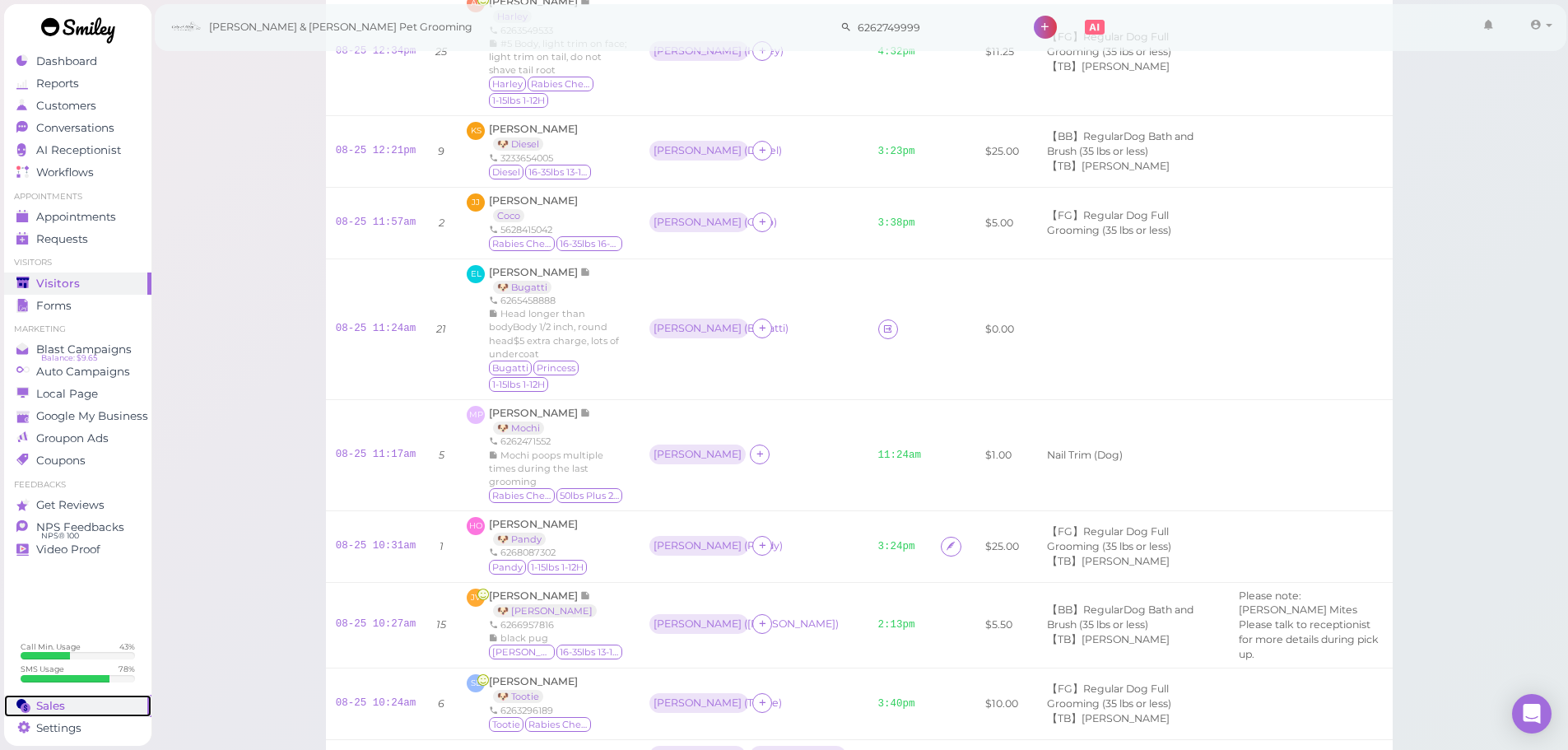
click at [52, 698] on link "Sales" at bounding box center [78, 706] width 148 height 22
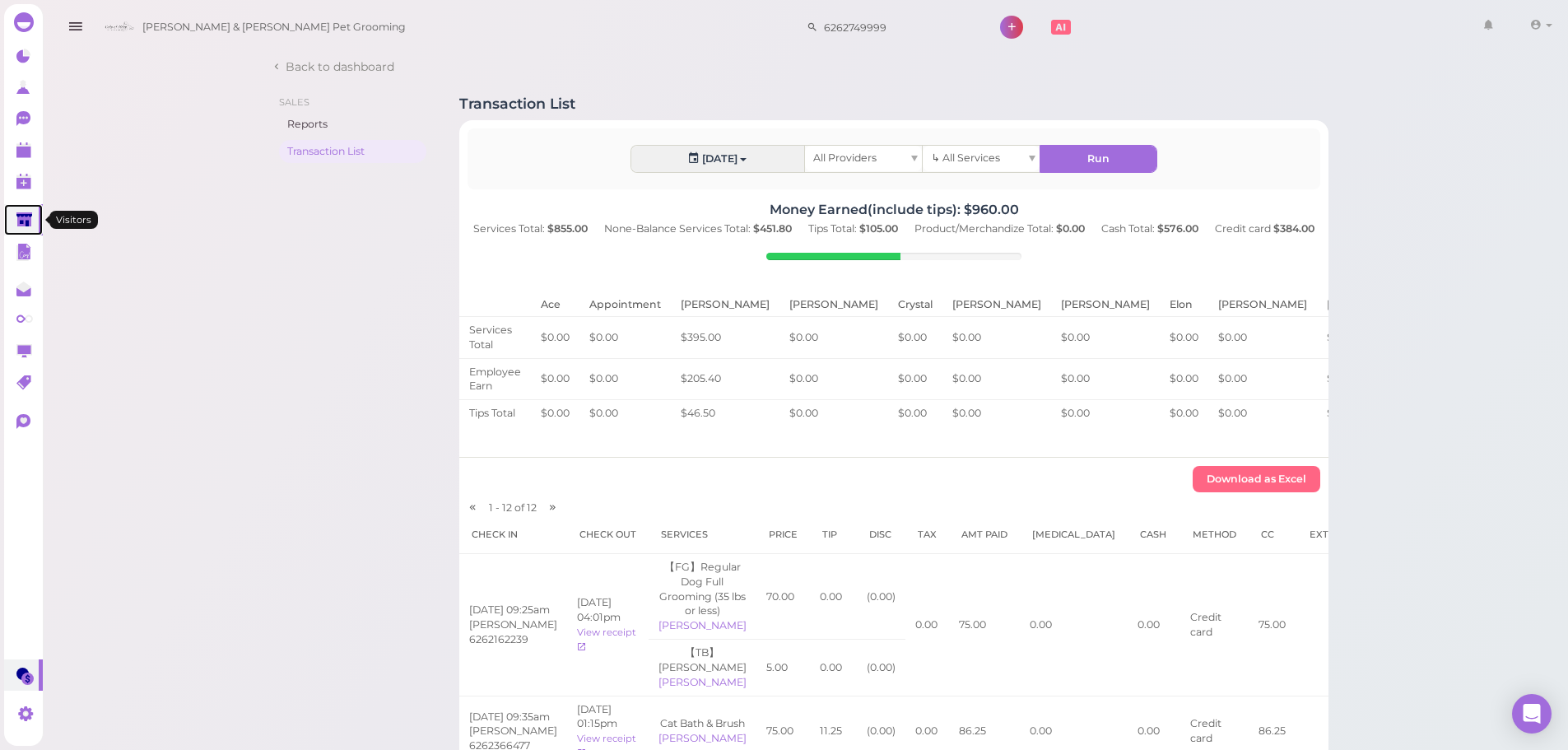
click at [27, 224] on icon at bounding box center [24, 220] width 15 height 12
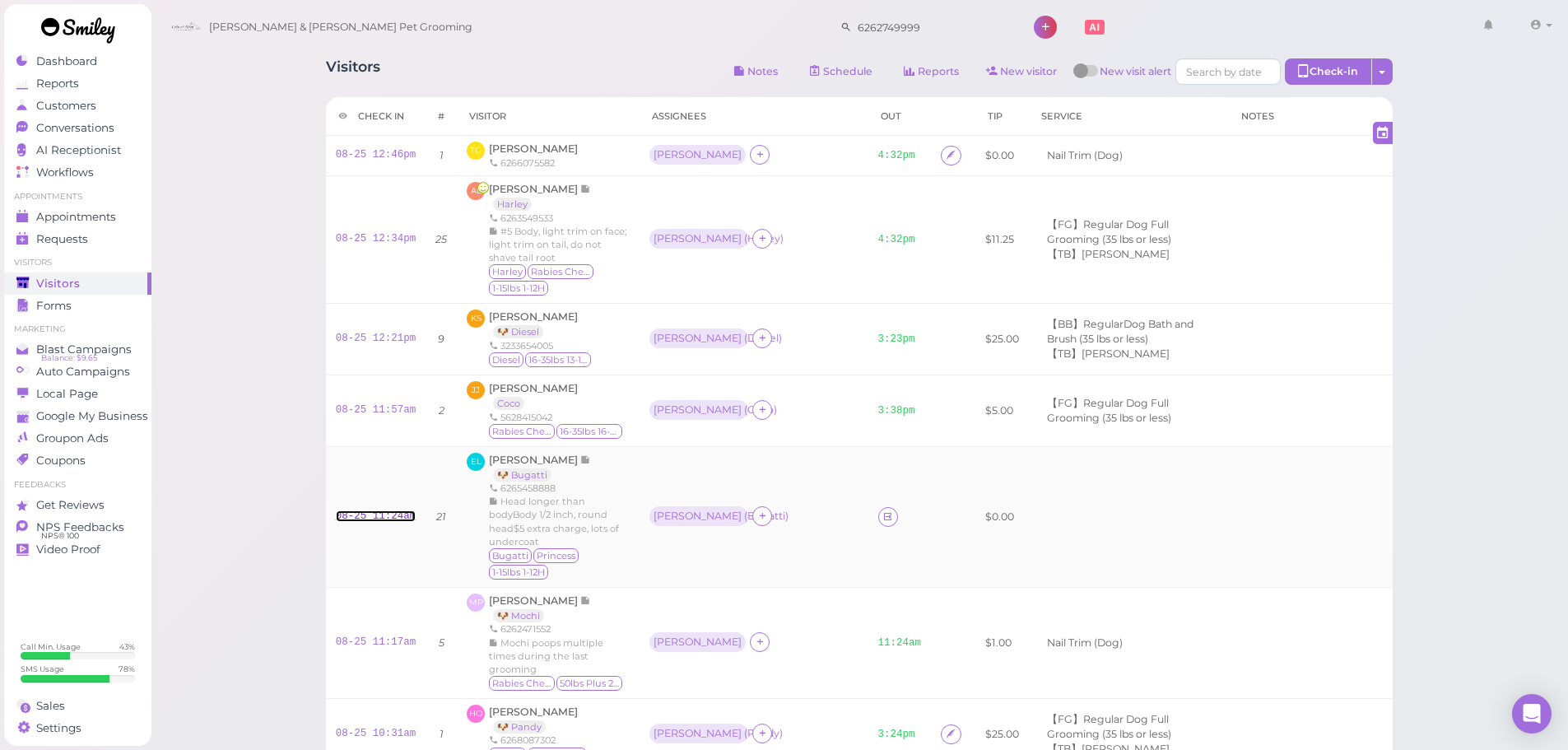
click at [375, 510] on link "08-25 11:24am" at bounding box center [376, 515] width 81 height 11
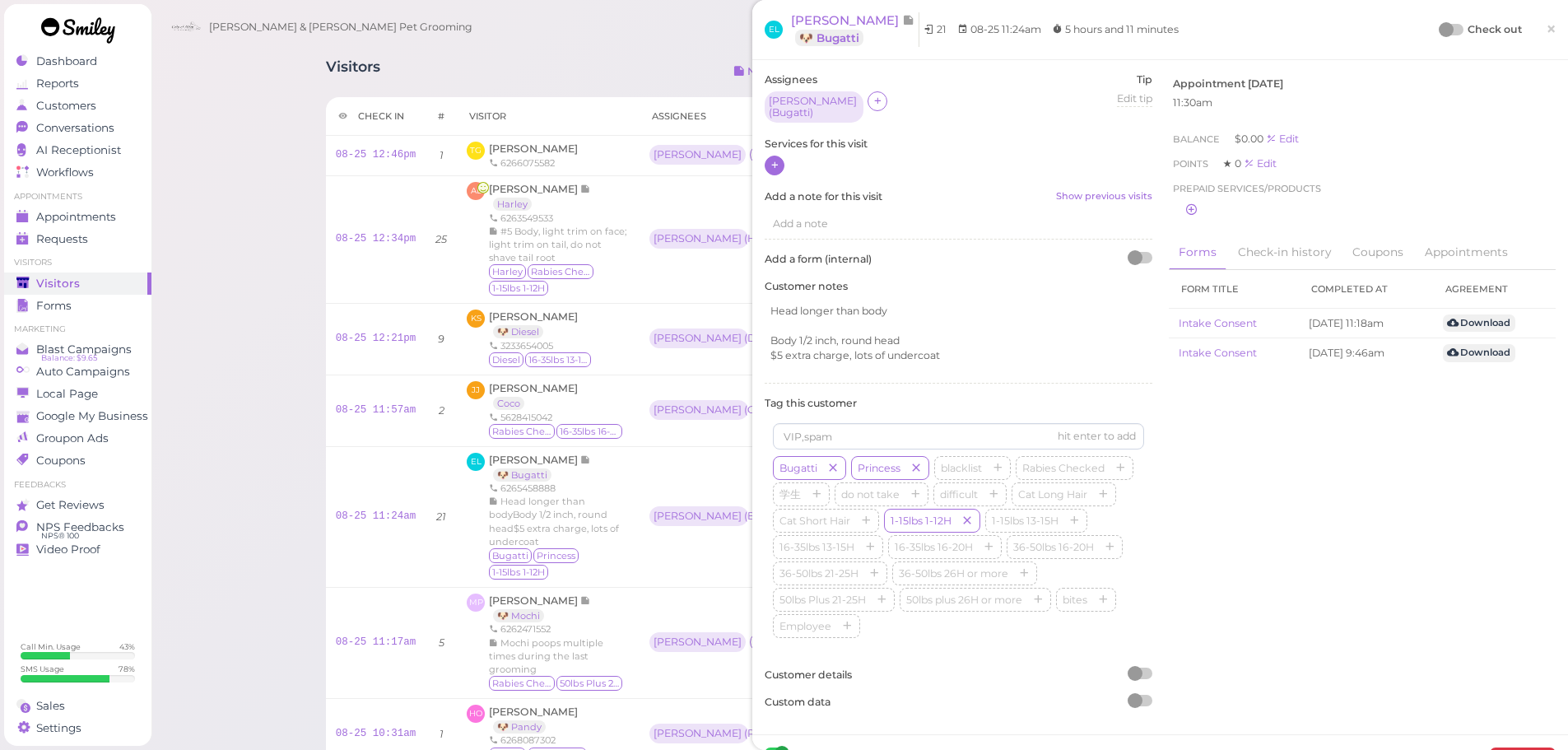
click at [779, 159] on icon at bounding box center [775, 165] width 10 height 12
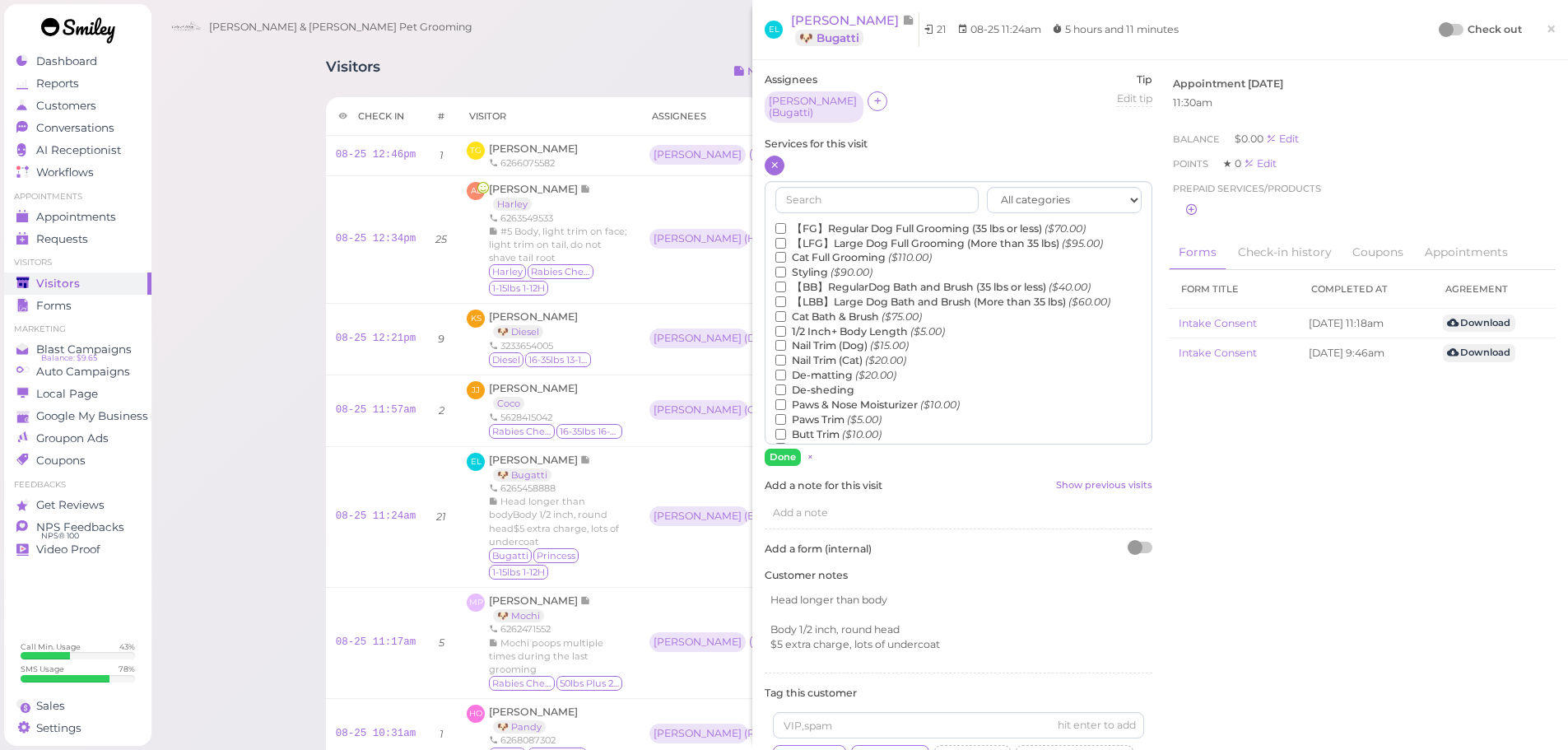
click at [834, 222] on label "【FG】Regular Dog Full Grooming (35 lbs or less) ($70.00)" at bounding box center [930, 229] width 310 height 15
click at [786, 223] on input "【FG】Regular Dog Full Grooming (35 lbs or less) ($70.00)" at bounding box center [781, 229] width 10 height 10
click at [806, 326] on label "1/2 Inch+ Body Length ($5.00)" at bounding box center [860, 332] width 169 height 15
click at [786, 326] on input "1/2 Inch+ Body Length ($5.00)" at bounding box center [781, 332] width 10 height 10
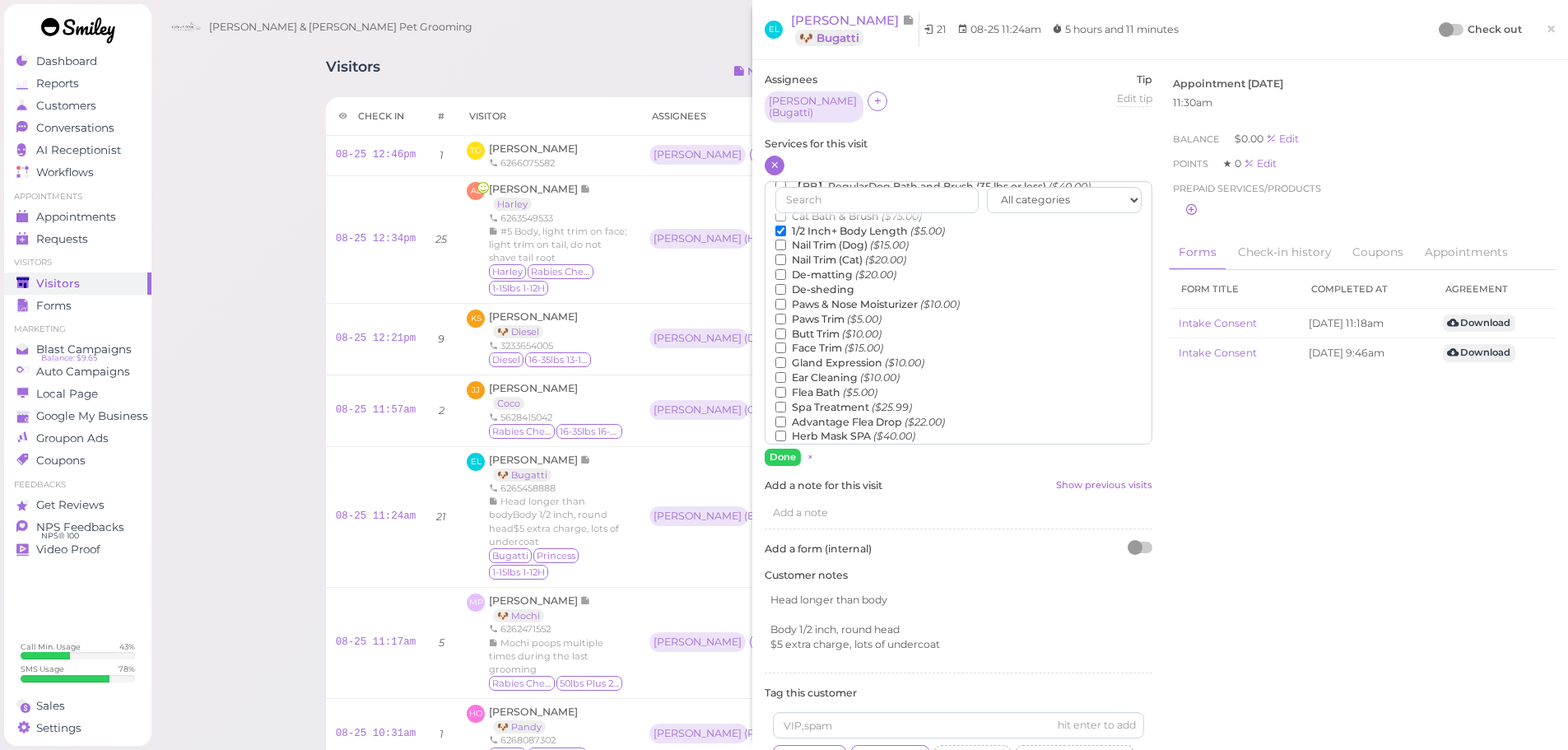
scroll to position [329, 0]
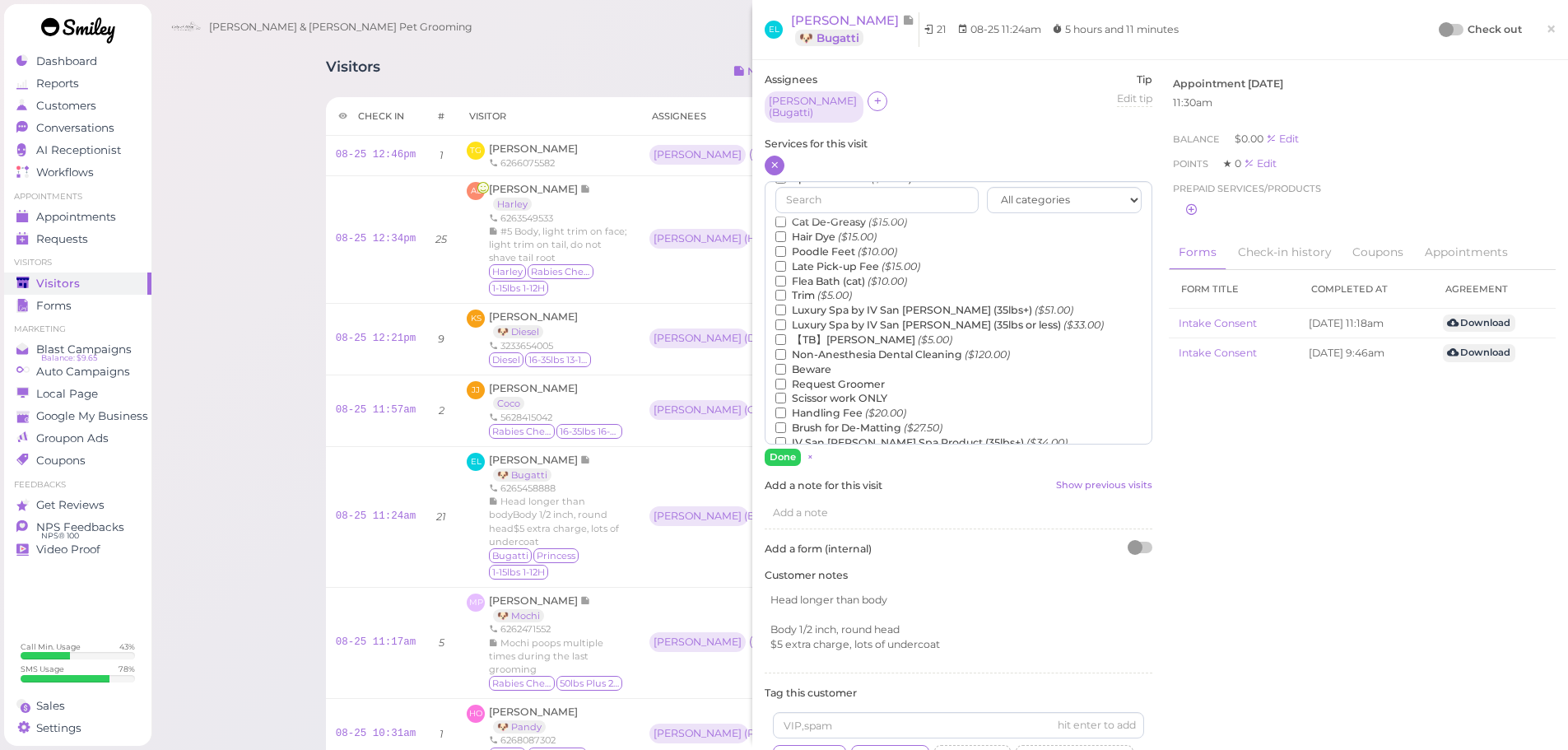
click at [814, 336] on label "【TB】Teeth Brushing ($5.00)" at bounding box center [864, 339] width 177 height 15
click at [786, 336] on input "【TB】Teeth Brushing ($5.00)" at bounding box center [781, 339] width 10 height 10
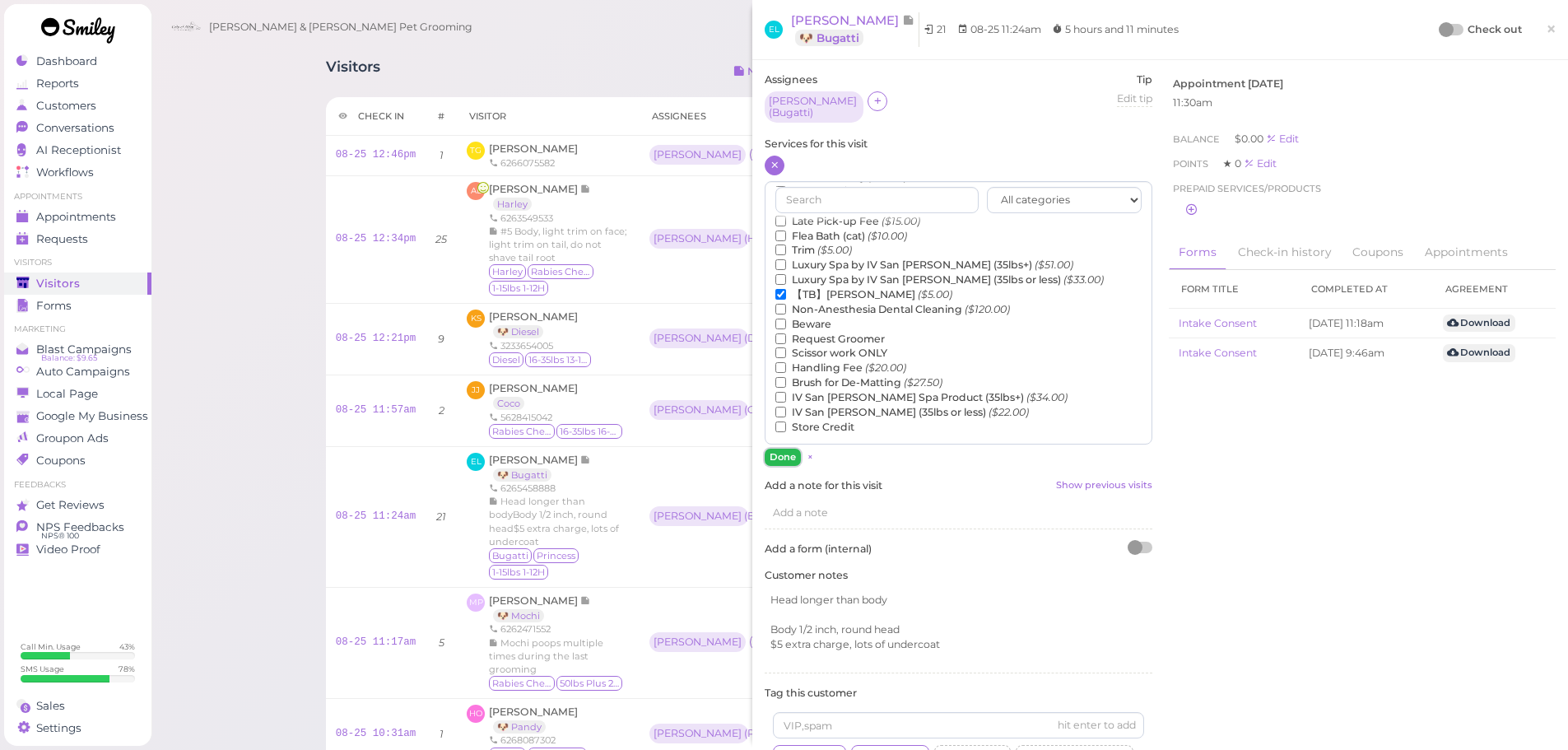
click at [782, 454] on button "Done" at bounding box center [782, 457] width 36 height 17
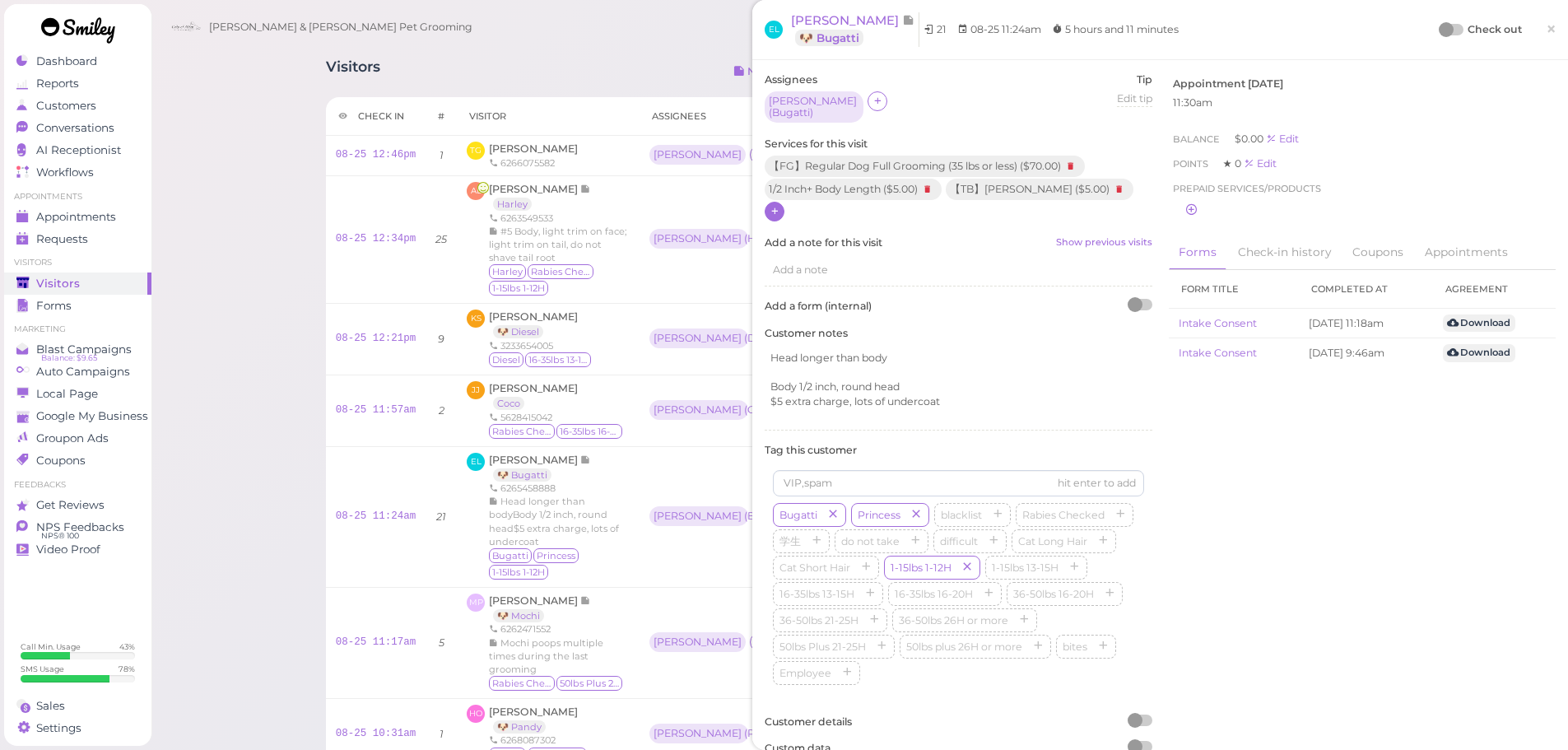
click at [1441, 33] on div at bounding box center [1451, 29] width 23 height 11
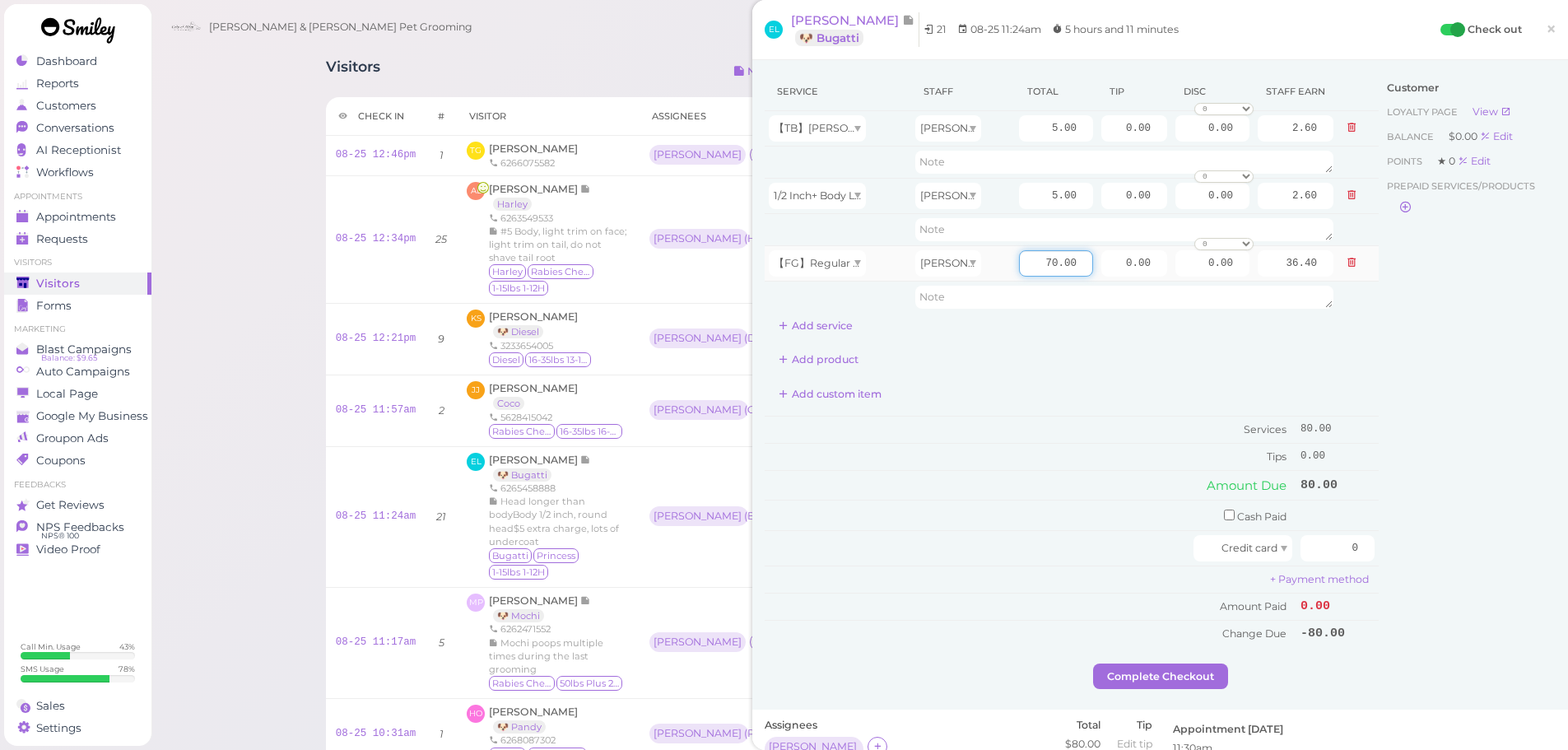
click at [1019, 267] on input "70.00" at bounding box center [1056, 263] width 74 height 27
type input "75.00"
type input "39.00"
click at [1072, 393] on div "Add custom item" at bounding box center [1071, 394] width 614 height 27
drag, startPoint x: 1411, startPoint y: 569, endPoint x: 1424, endPoint y: 457, distance: 112.8
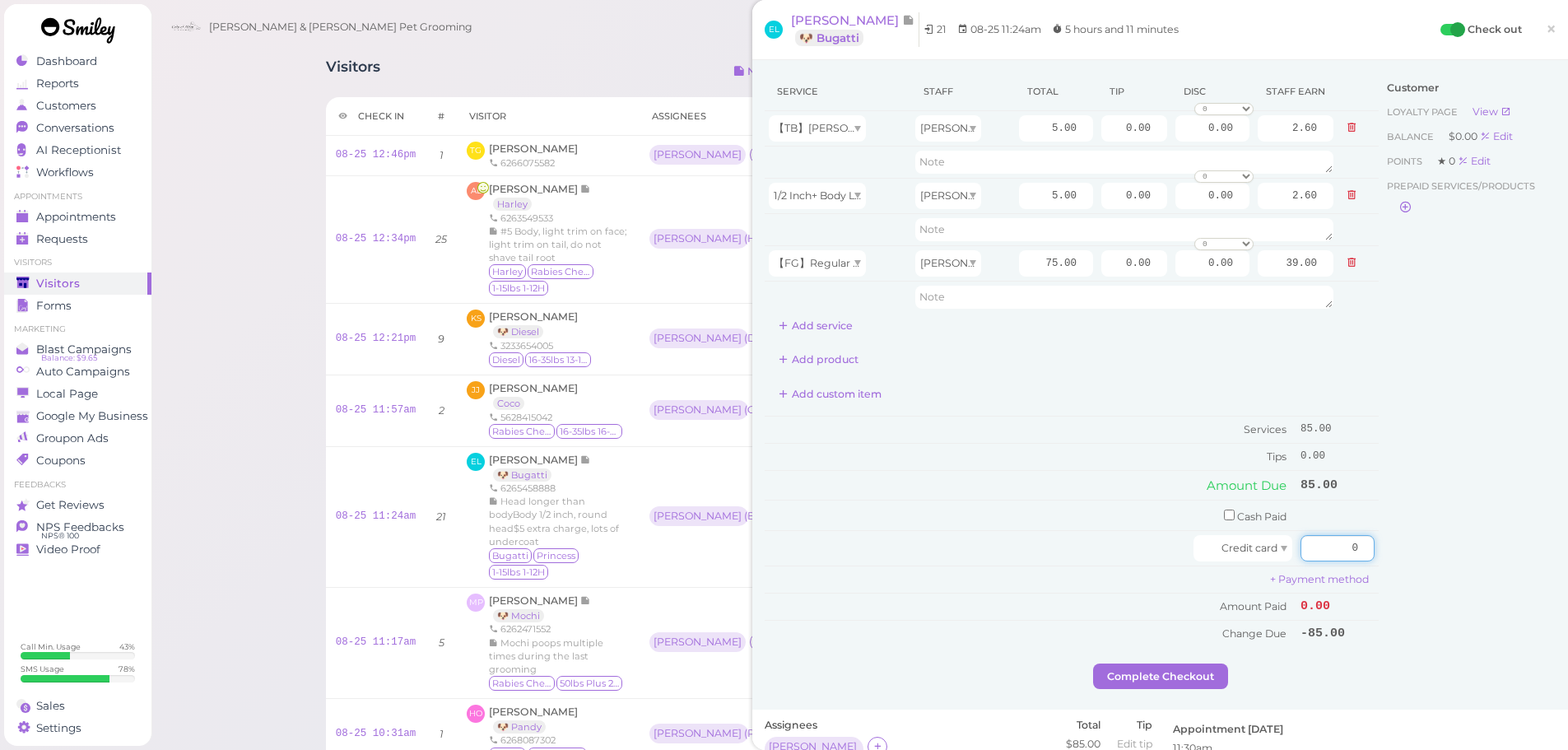
drag, startPoint x: 1100, startPoint y: 259, endPoint x: 1474, endPoint y: 357, distance: 386.6
click at [1437, 334] on div "Service Staff Total Tip Disc Staff earn 【TB】Teeth Brushing Asa 5.00 0.00 0.00 0…" at bounding box center [1159, 368] width 791 height 591
type input "8.5"
click at [1456, 434] on div "Customer Loyalty page View Balance $0.00 Edit Points ★ 0 Edit Prepaid services/…" at bounding box center [1467, 368] width 177 height 591
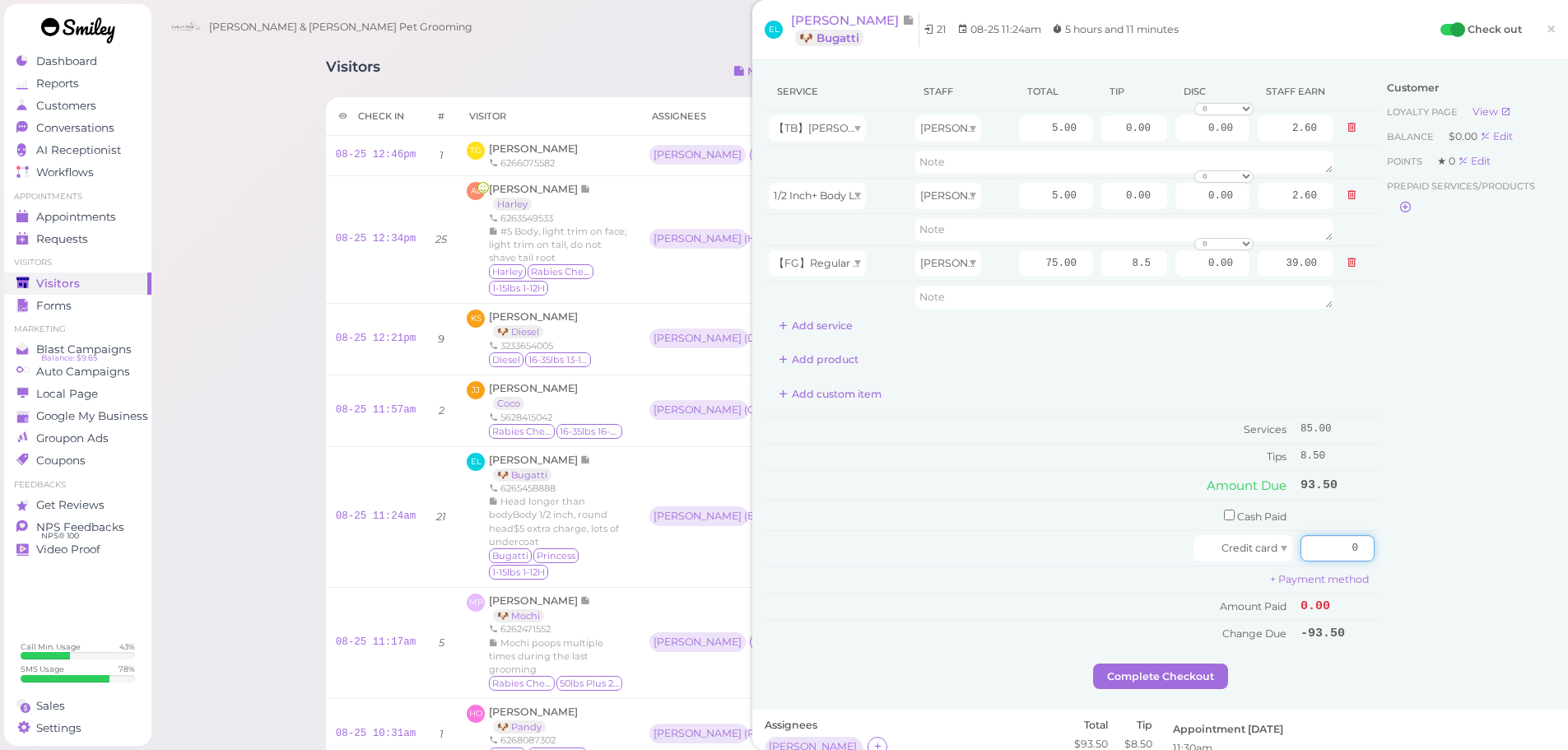
drag, startPoint x: 1327, startPoint y: 550, endPoint x: 1444, endPoint y: 566, distance: 118.1
click at [1437, 564] on div "Service Staff Total Tip Disc Staff earn 【TB】Teeth Brushing Asa 5.00 0.00 0.00 0…" at bounding box center [1159, 368] width 791 height 591
type input "93.5"
click at [1444, 566] on div "Customer Loyalty page View Balance $0.00 Edit Points ★ 0 Edit Prepaid services/…" at bounding box center [1467, 368] width 177 height 591
click at [1188, 674] on button "Complete Checkout" at bounding box center [1160, 677] width 135 height 27
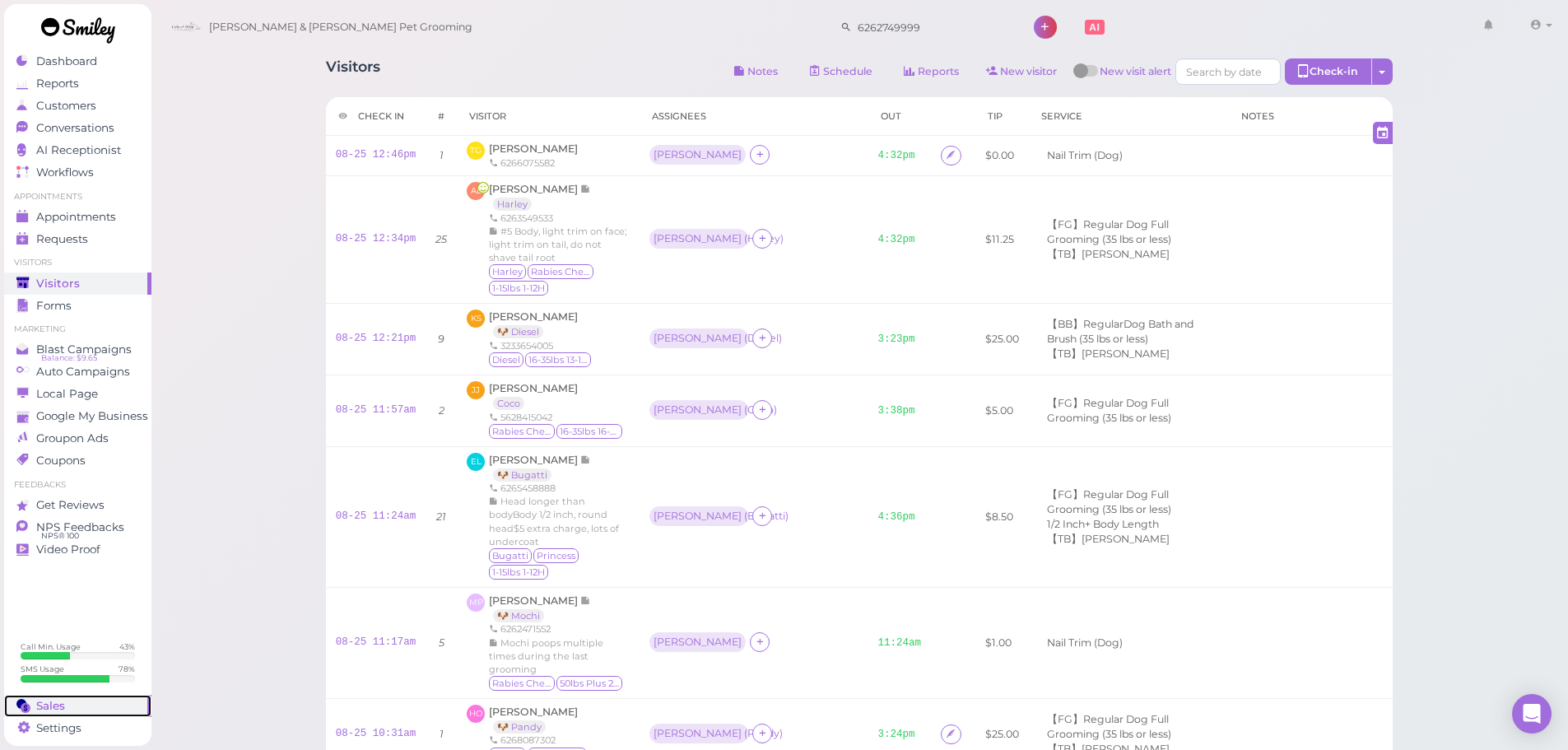
click at [40, 699] on span "Sales" at bounding box center [51, 706] width 29 height 14
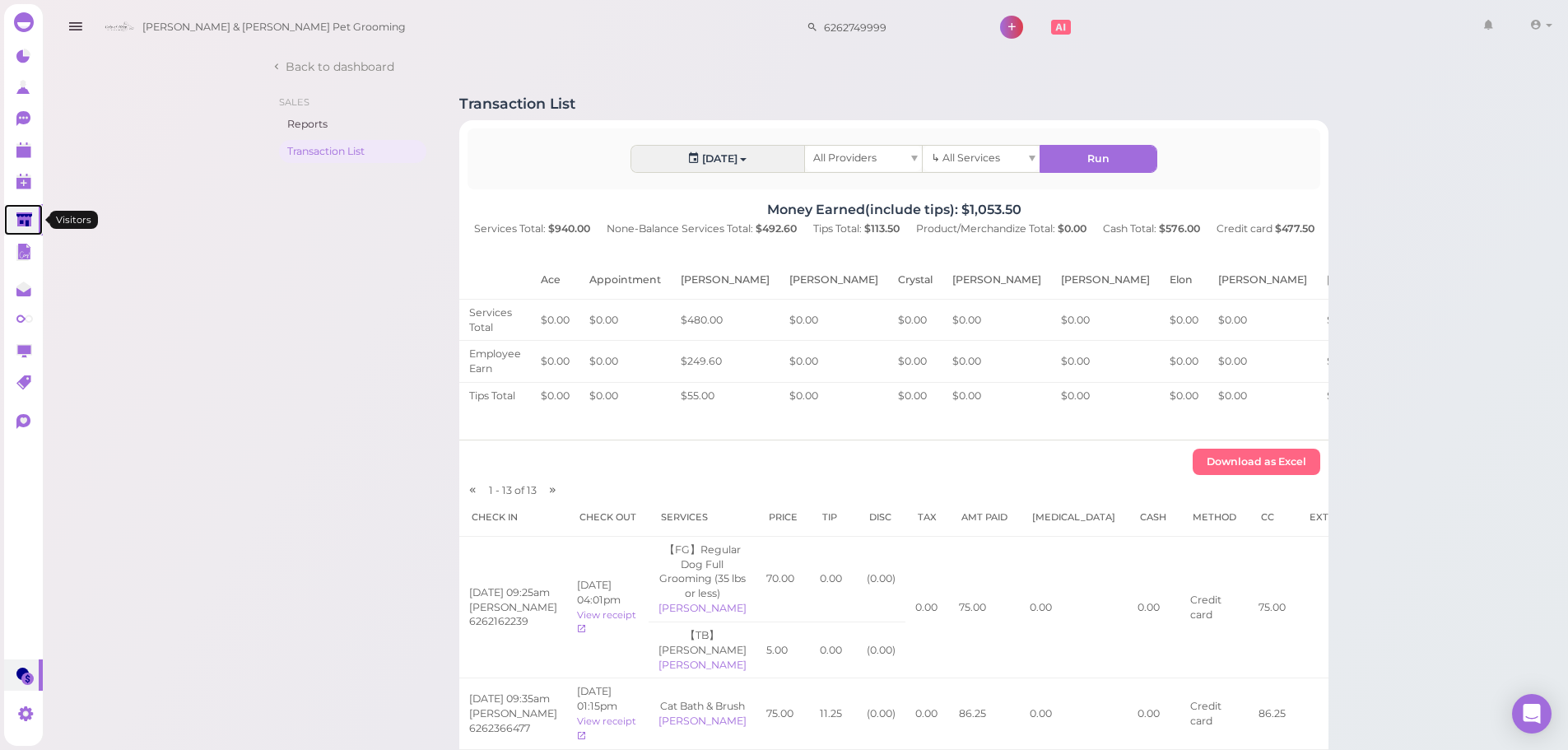
click at [22, 221] on icon at bounding box center [24, 220] width 15 height 12
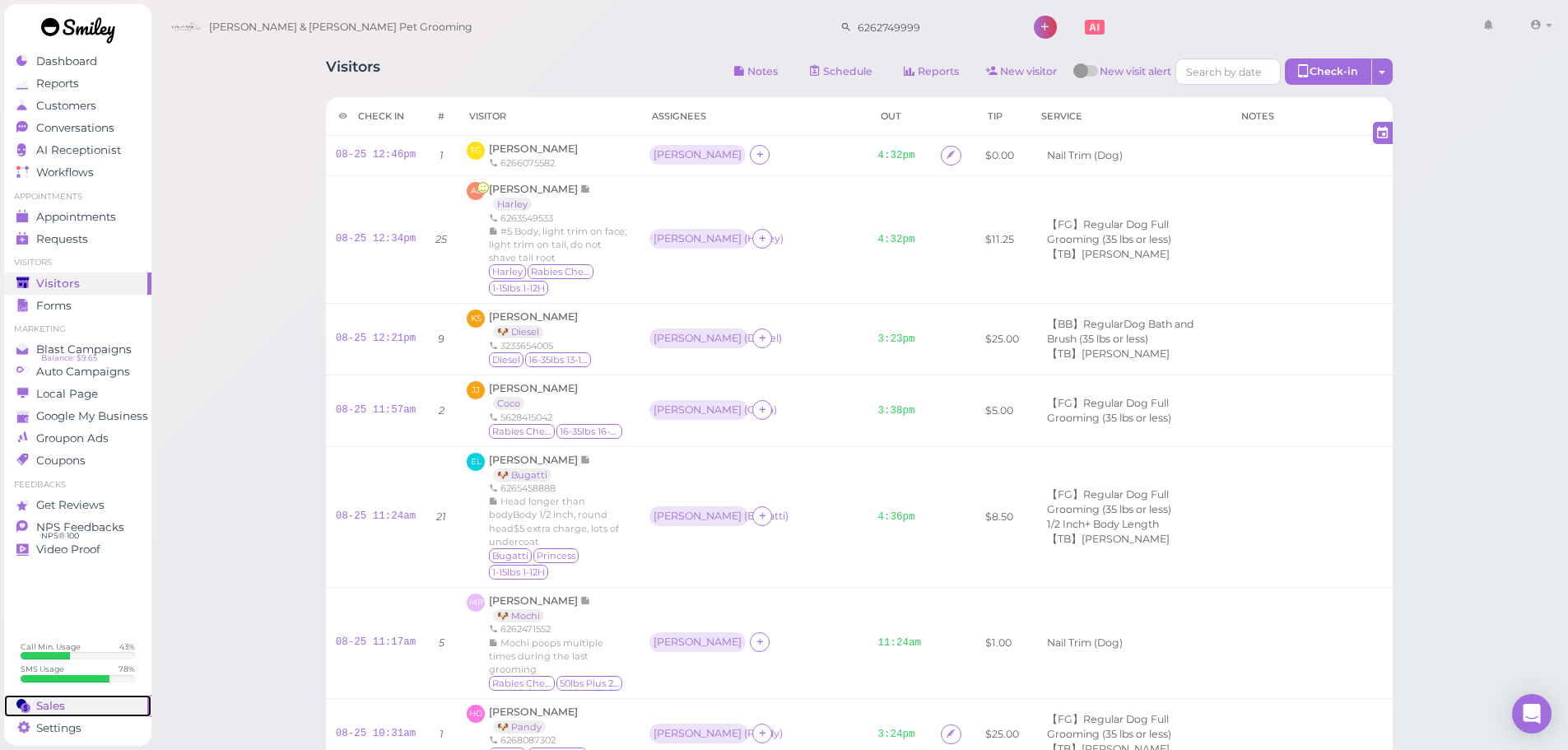
click at [66, 700] on div "Sales" at bounding box center [76, 706] width 119 height 14
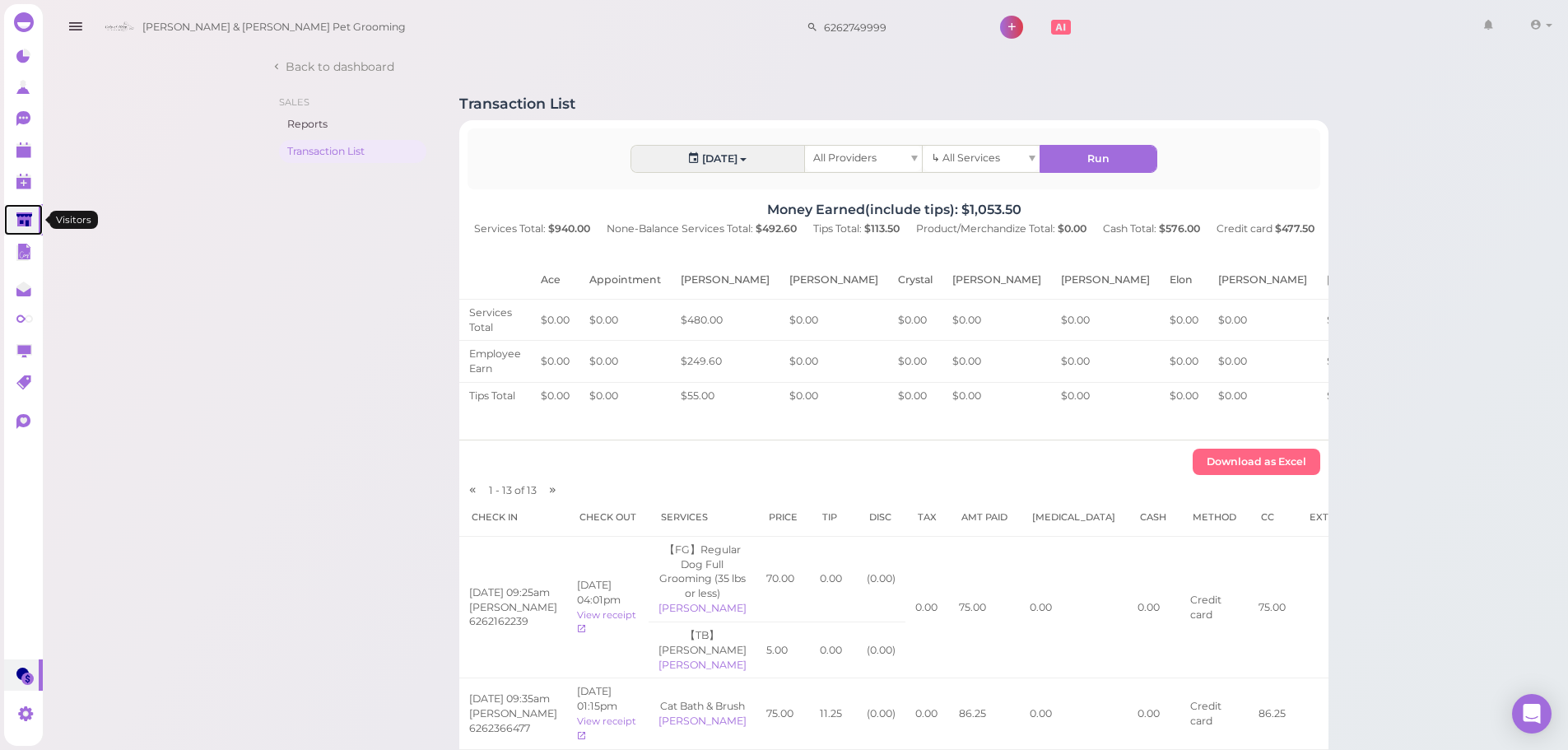
click at [23, 220] on icon at bounding box center [24, 220] width 15 height 12
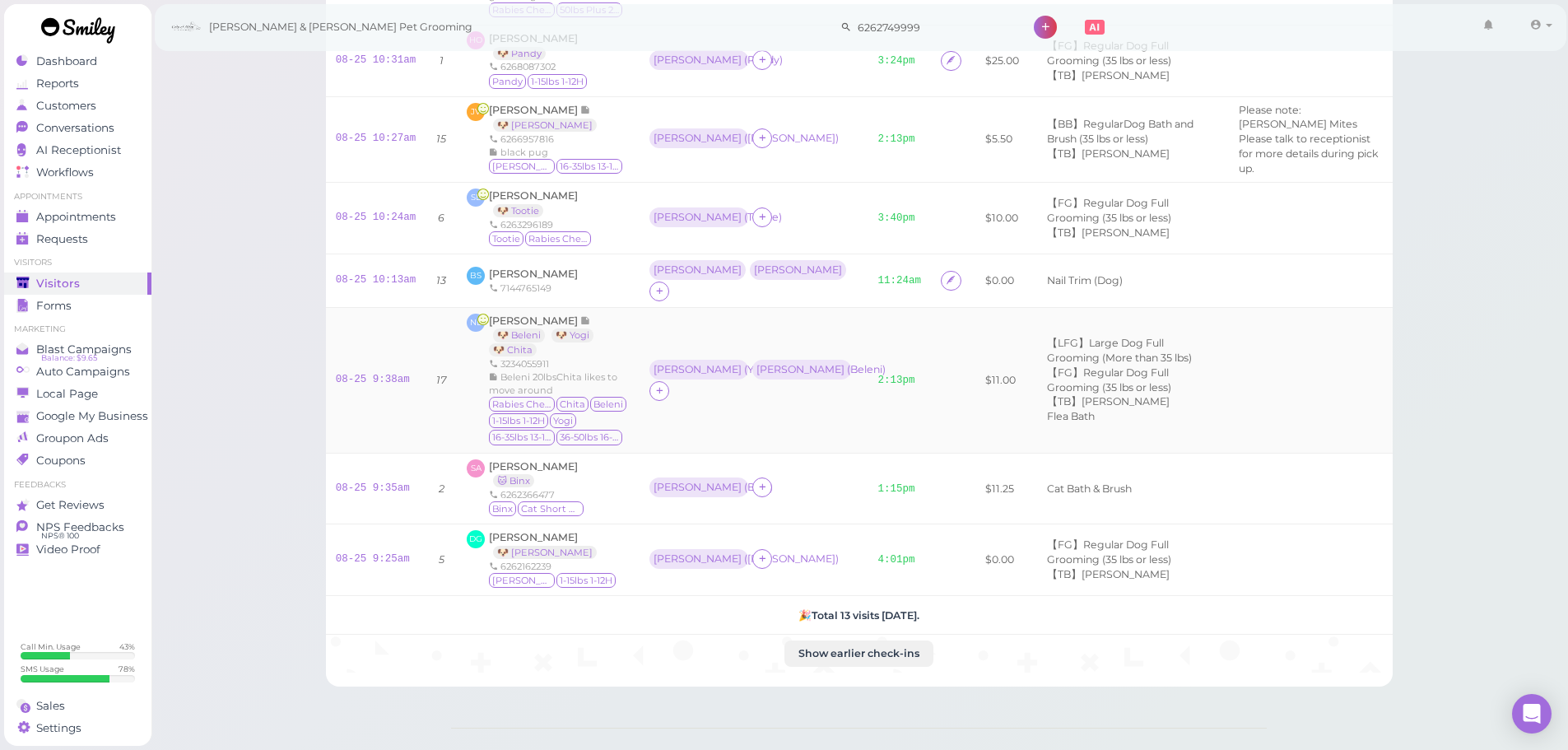
scroll to position [764, 0]
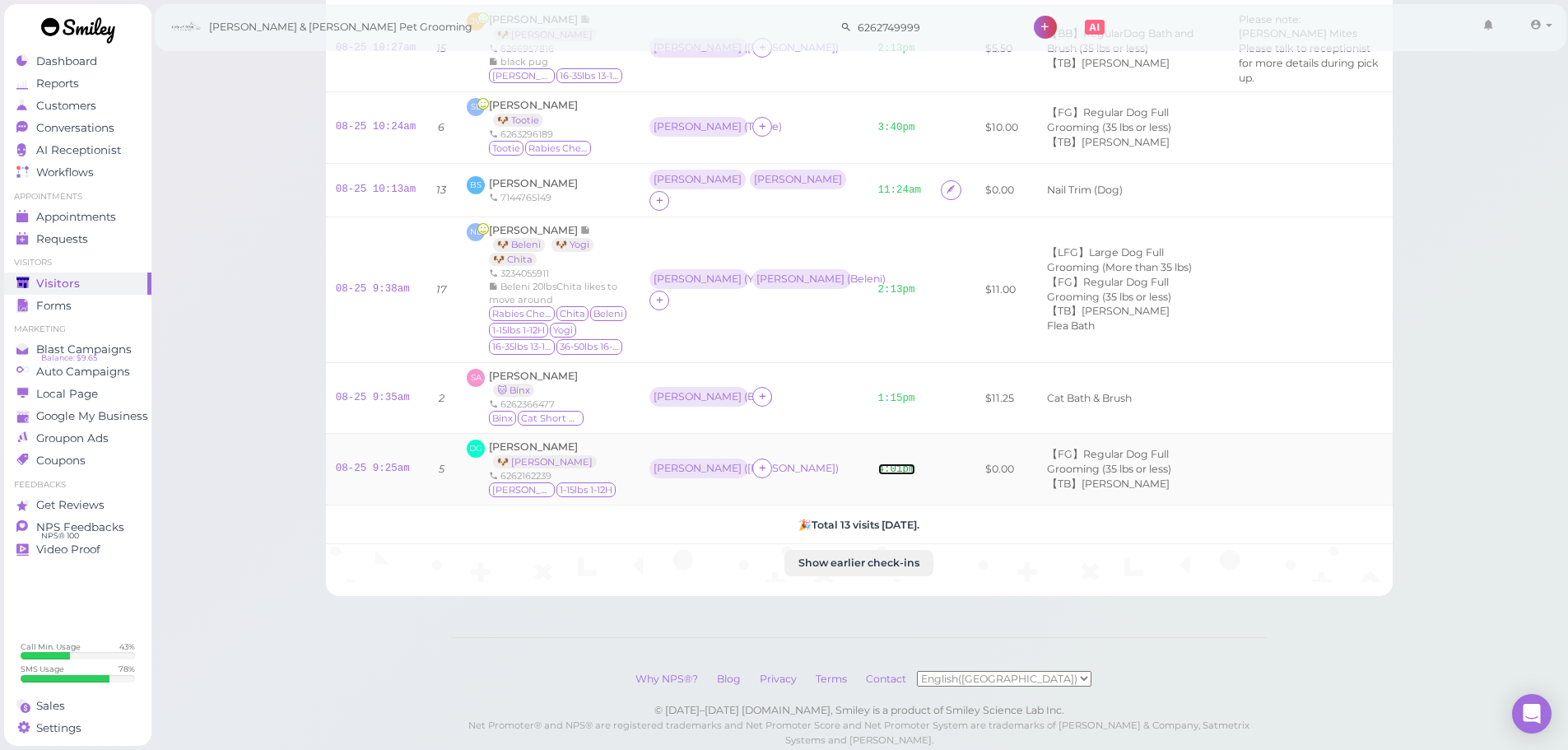
click at [878, 464] on link "4:01pm" at bounding box center [896, 469] width 37 height 11
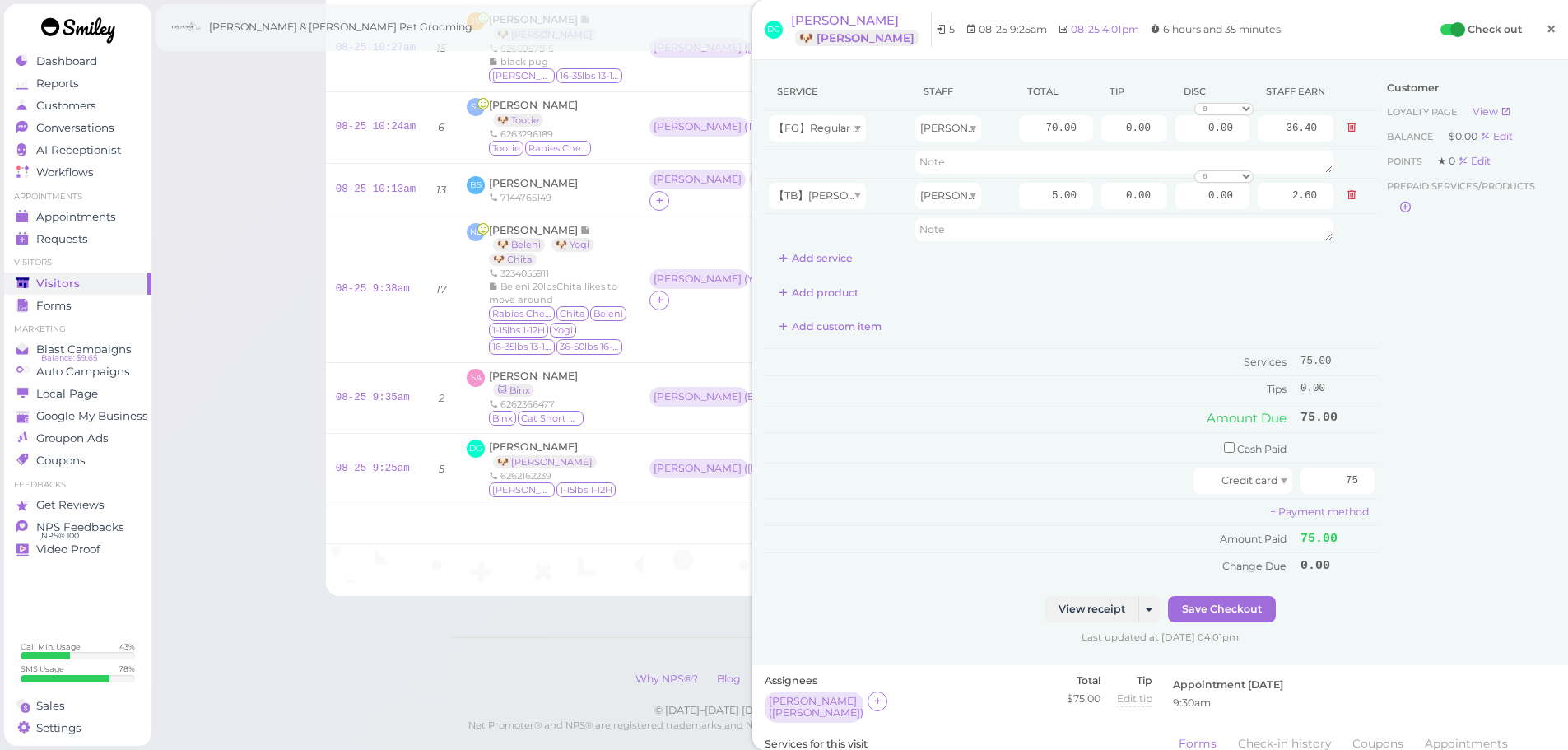
click at [1535, 33] on link "×" at bounding box center [1550, 29] width 30 height 39
drag, startPoint x: 1527, startPoint y: 33, endPoint x: 1312, endPoint y: 95, distance: 223.8
click at [1527, 33] on link at bounding box center [1541, 27] width 58 height 46
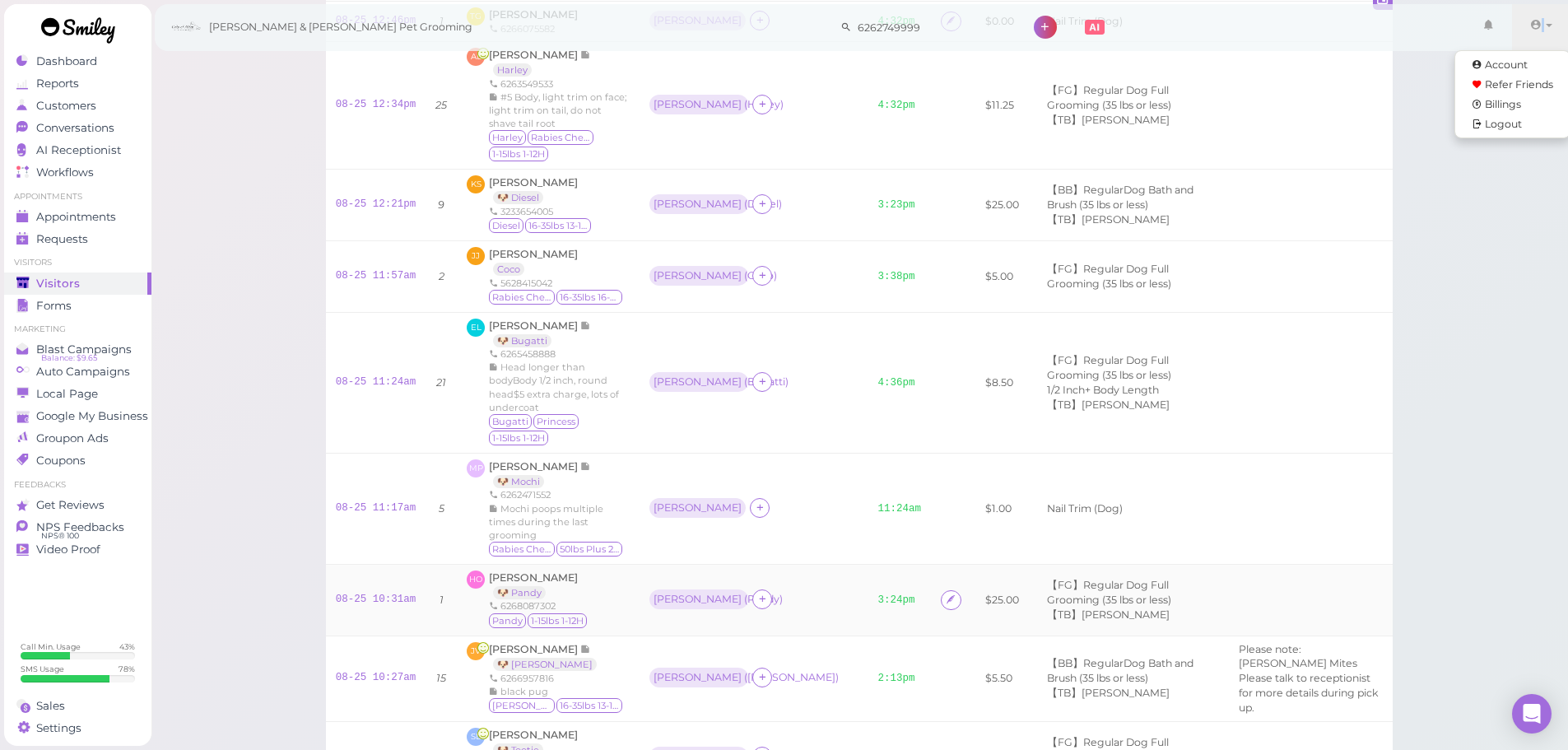
scroll to position [106, 0]
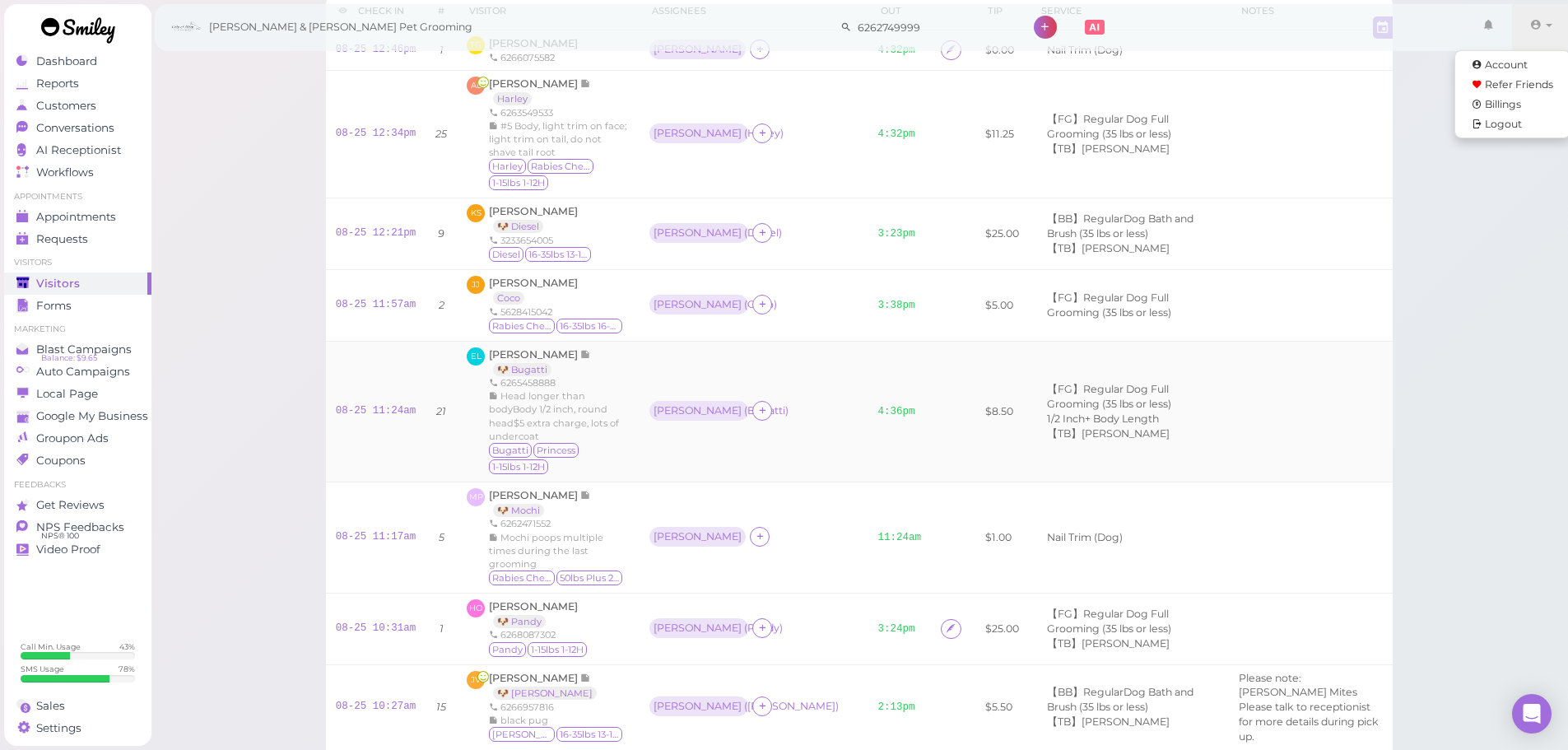
drag, startPoint x: 822, startPoint y: 418, endPoint x: 830, endPoint y: 364, distance: 54.6
click at [822, 418] on td "Asa ( Bugatti )" at bounding box center [754, 412] width 228 height 141
click at [878, 305] on link "3:38pm" at bounding box center [896, 305] width 37 height 11
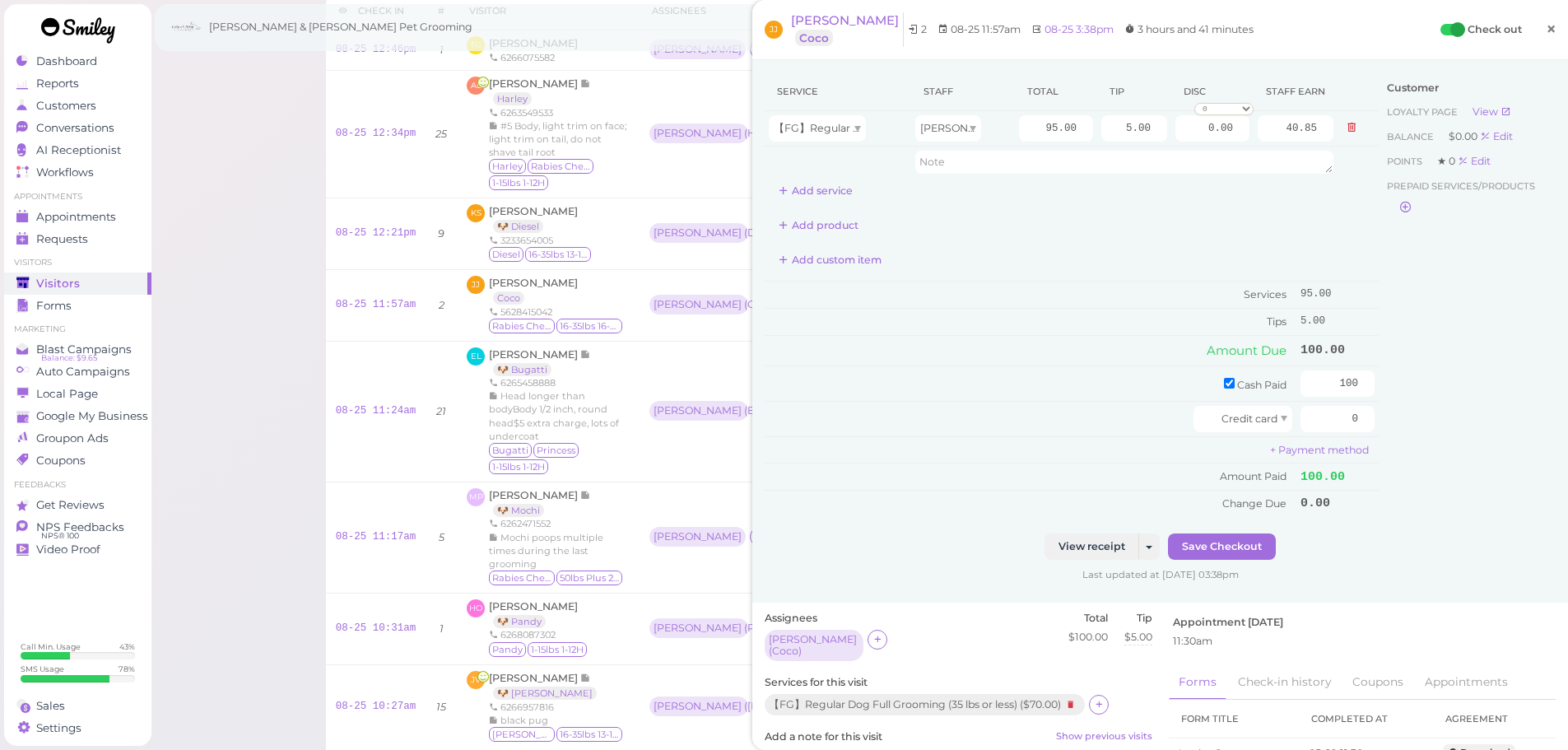
click at [1546, 32] on span "×" at bounding box center [1551, 28] width 10 height 23
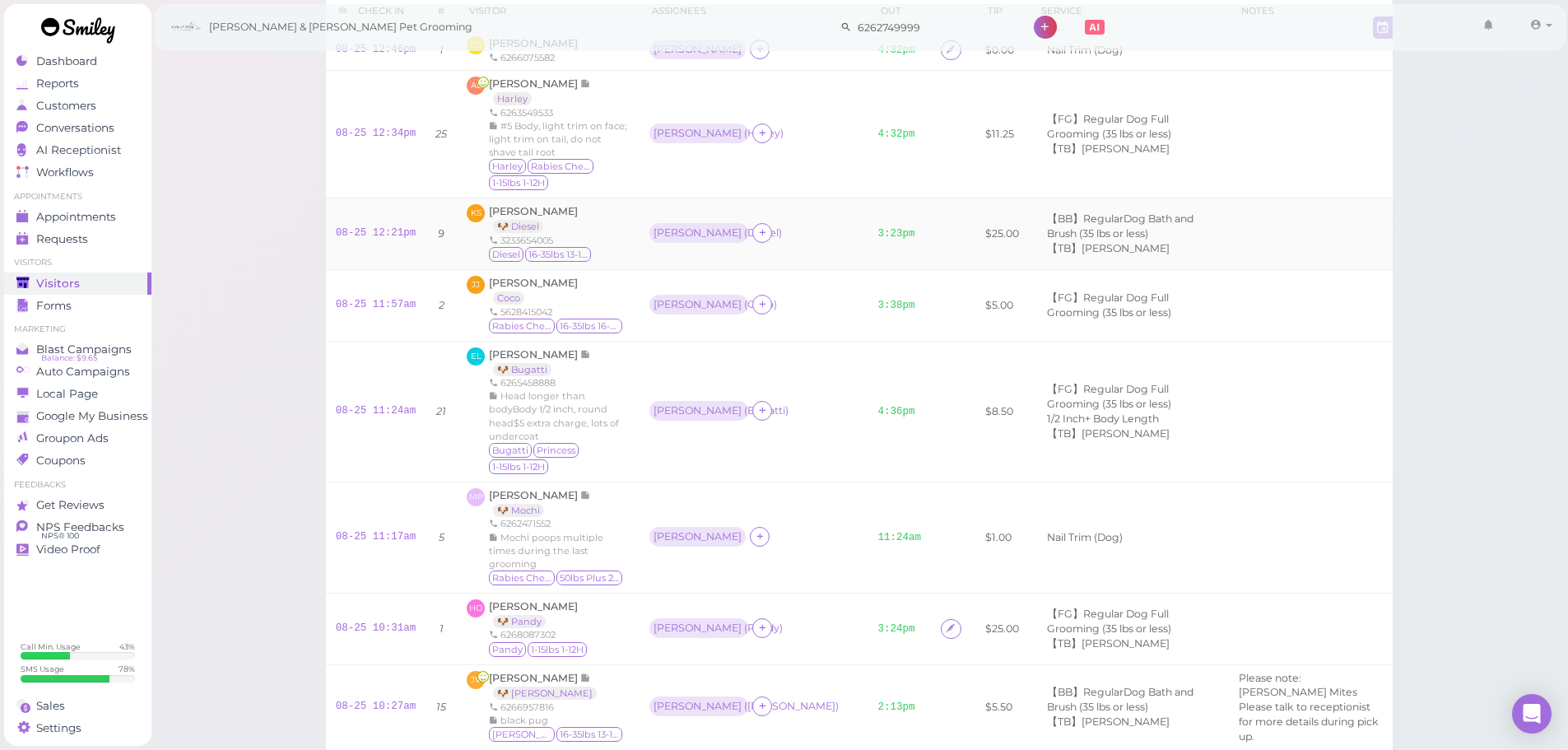
click at [880, 243] on td "3:23pm" at bounding box center [900, 234] width 64 height 71
click at [878, 236] on link "3:23pm" at bounding box center [896, 233] width 37 height 11
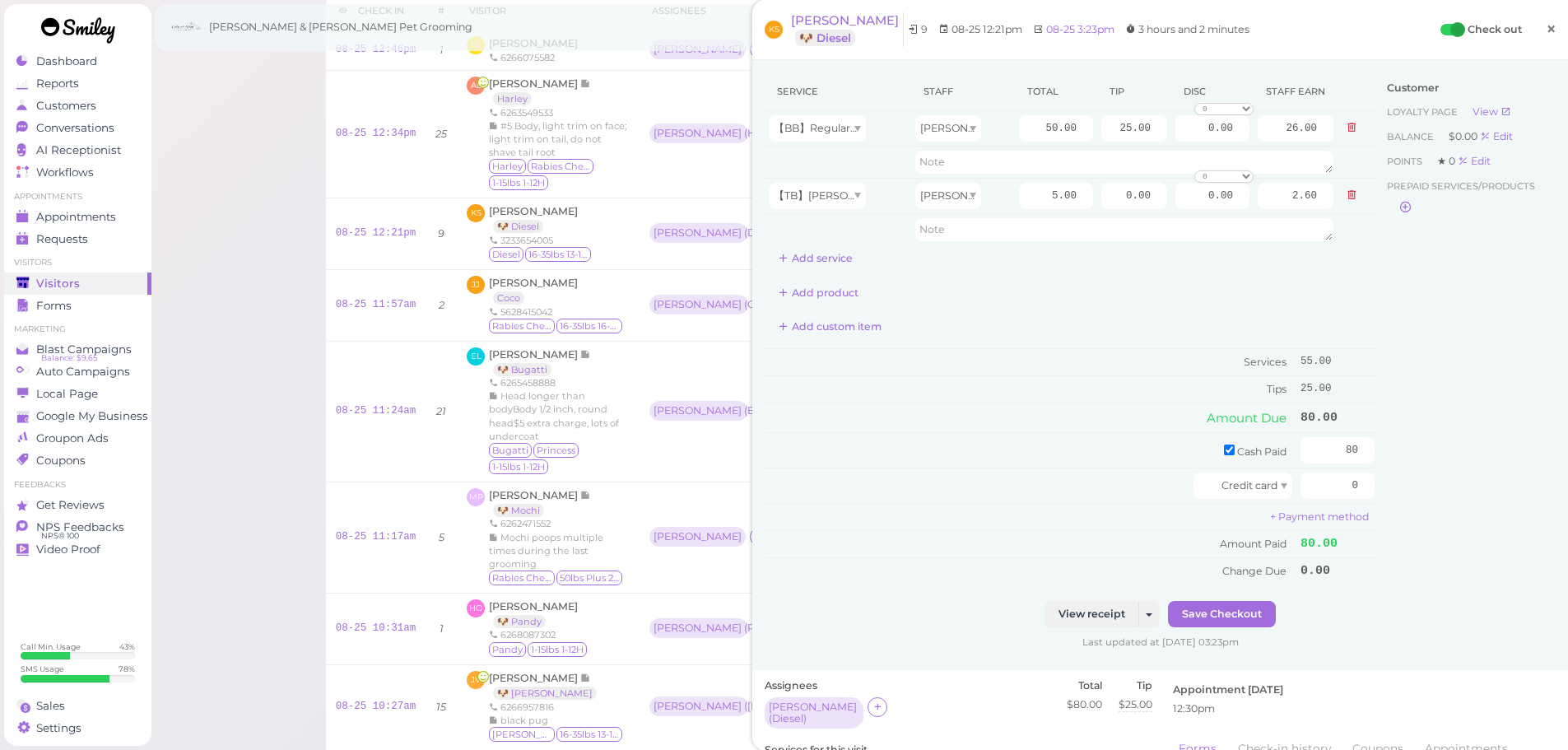
click at [1553, 25] on link "×" at bounding box center [1550, 29] width 30 height 39
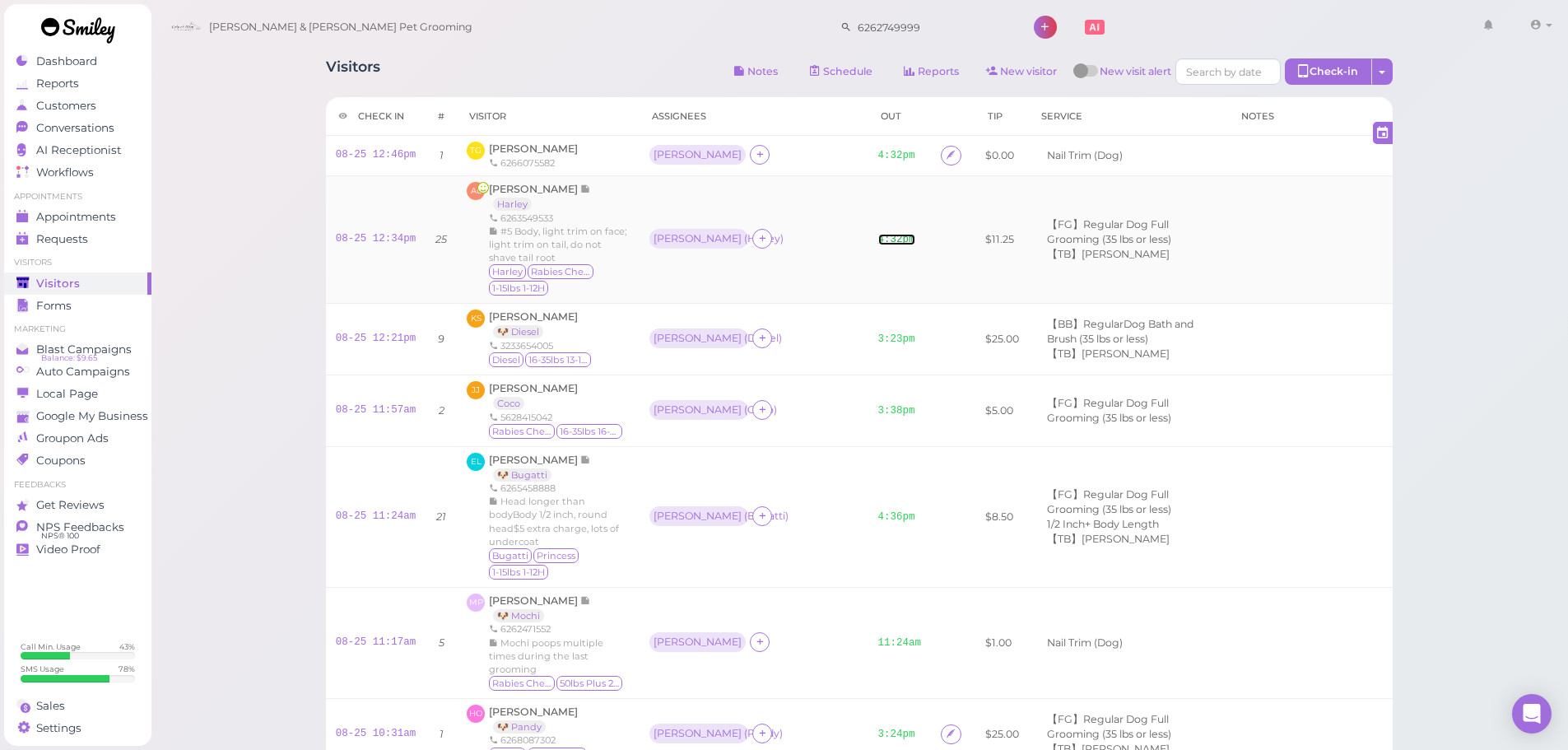
click at [878, 241] on link "4:32pm" at bounding box center [896, 239] width 37 height 11
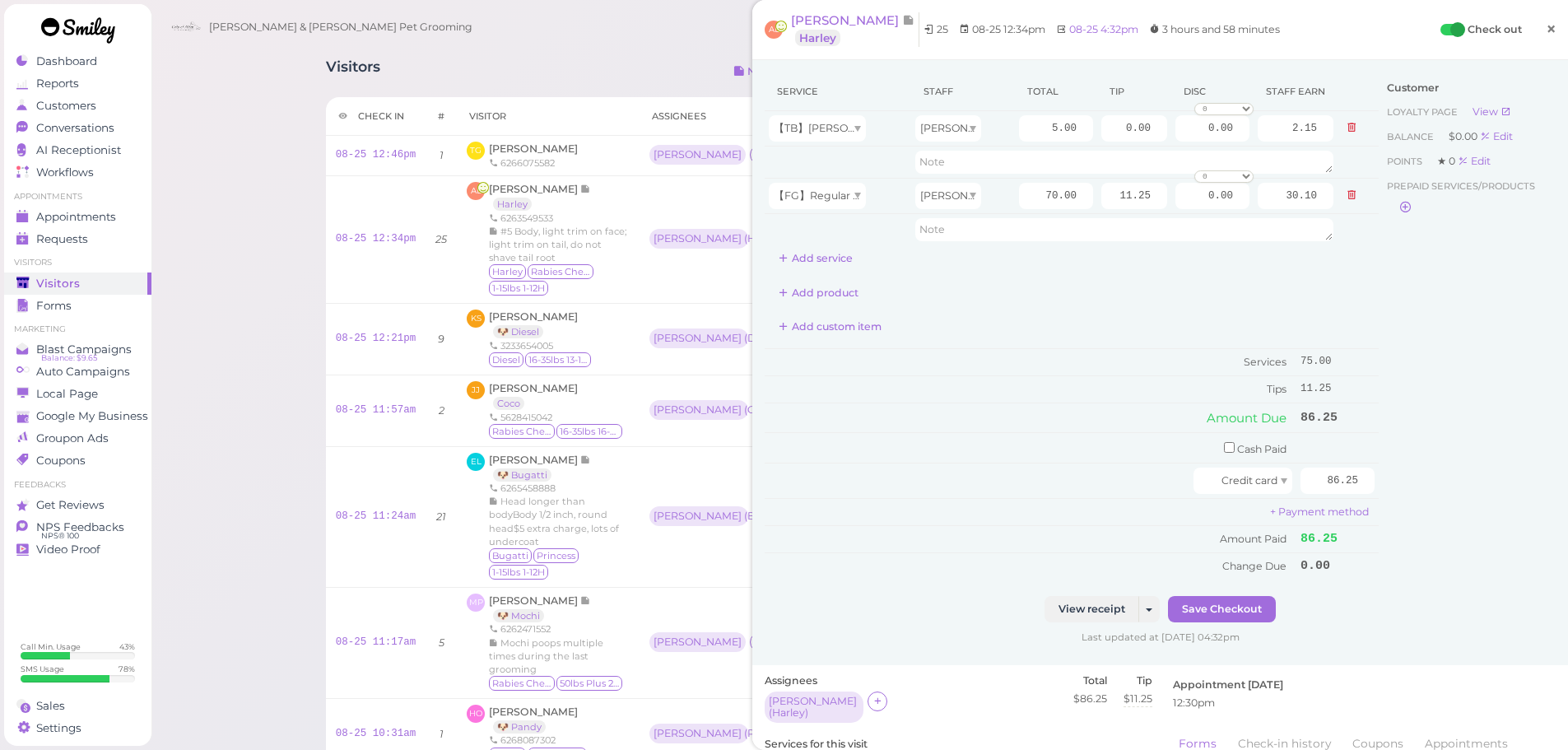
click at [1535, 36] on link "×" at bounding box center [1550, 29] width 30 height 39
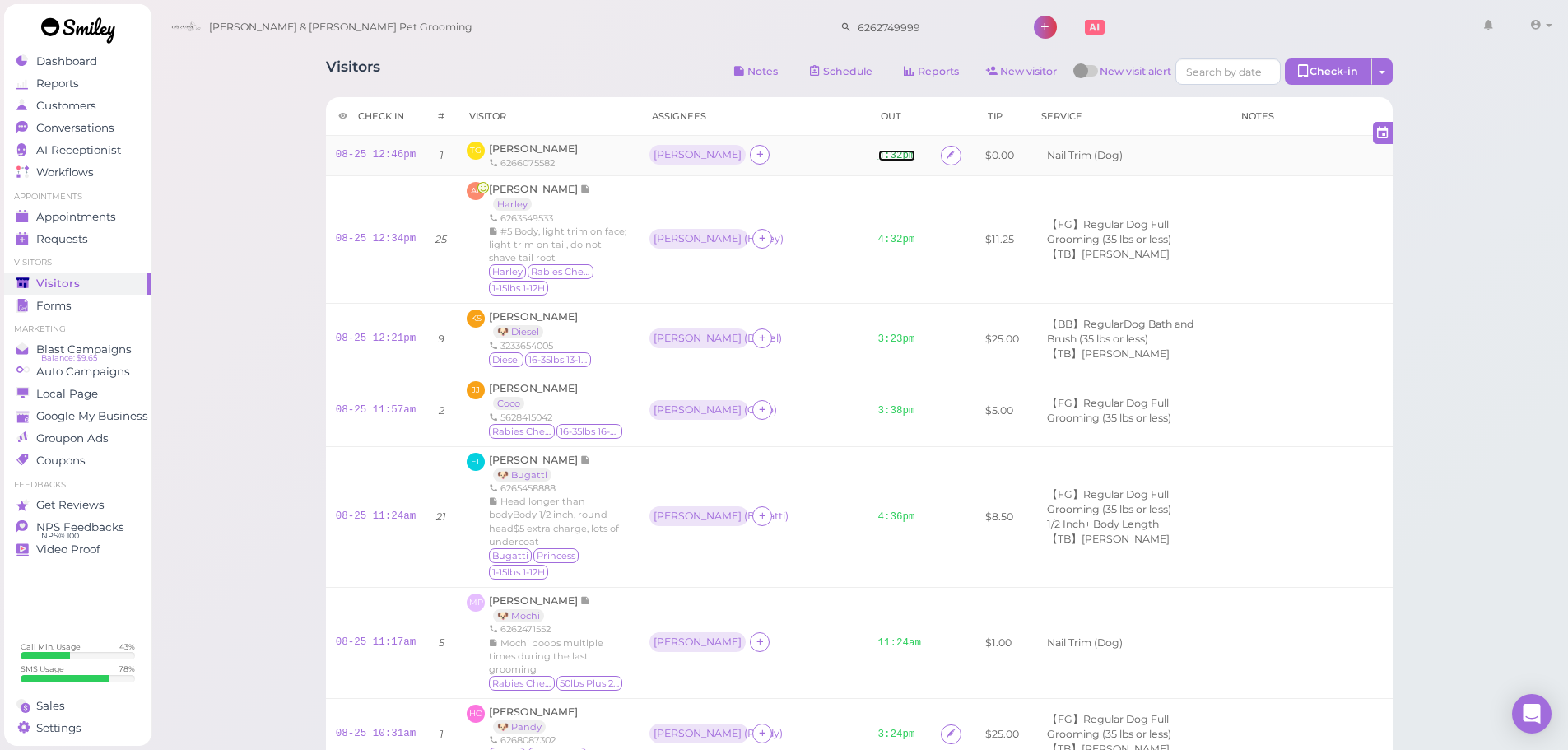
click at [878, 158] on link "4:32pm" at bounding box center [896, 155] width 37 height 11
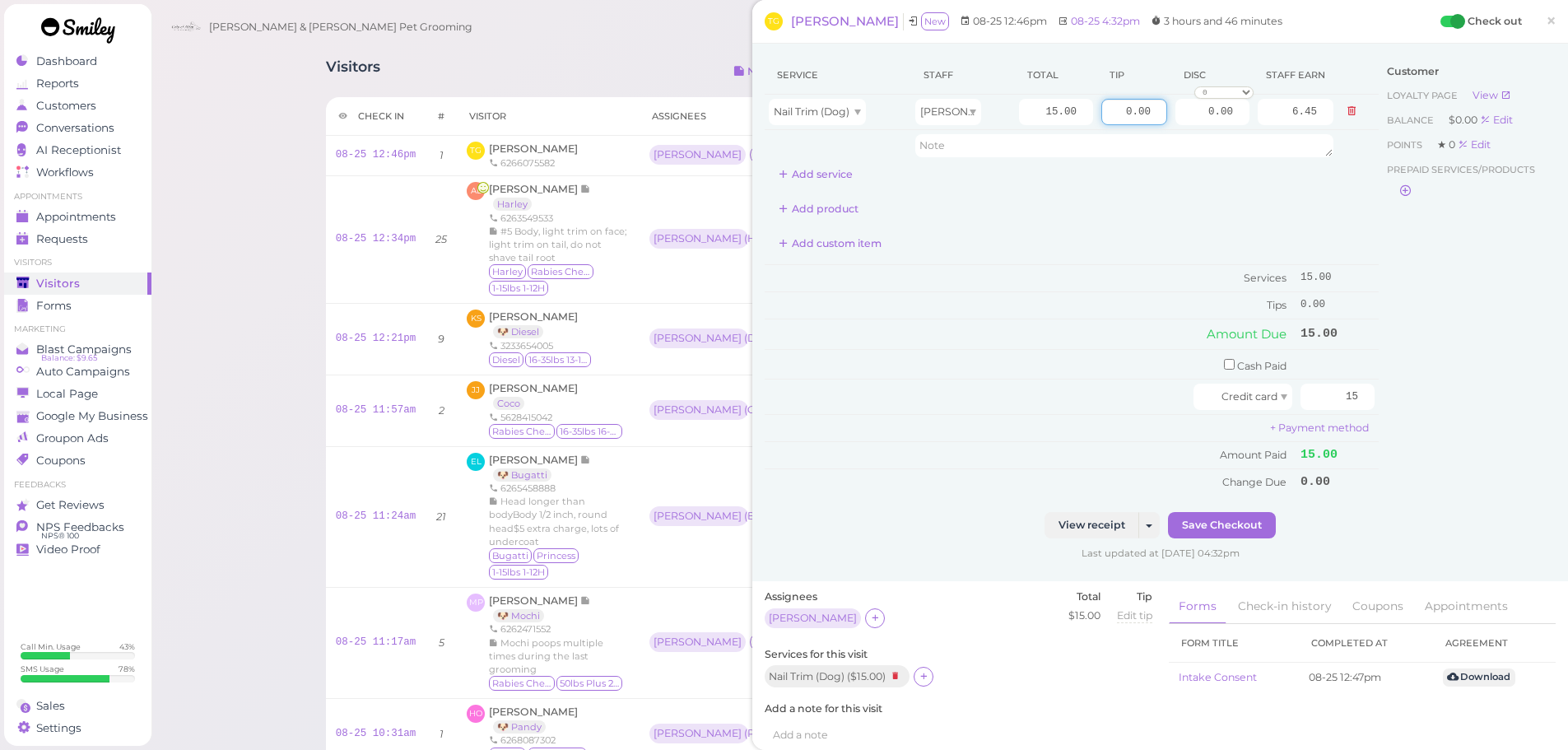
drag, startPoint x: 1100, startPoint y: 117, endPoint x: 1368, endPoint y: 179, distance: 275.1
click at [1358, 168] on div "Service Staff Total Tip Disc Staff earn Nail Trim (Dog) Rebecca 15.00 0.00 0.00…" at bounding box center [1071, 121] width 614 height 131
type input "4.5"
drag, startPoint x: 1318, startPoint y: 399, endPoint x: 1547, endPoint y: 402, distance: 229.0
click at [1547, 402] on div "Service Staff Total Tip Disc Staff earn Nail Trim (Dog) Rebecca 15.00 4.5 0.00 …" at bounding box center [1160, 313] width 816 height 538
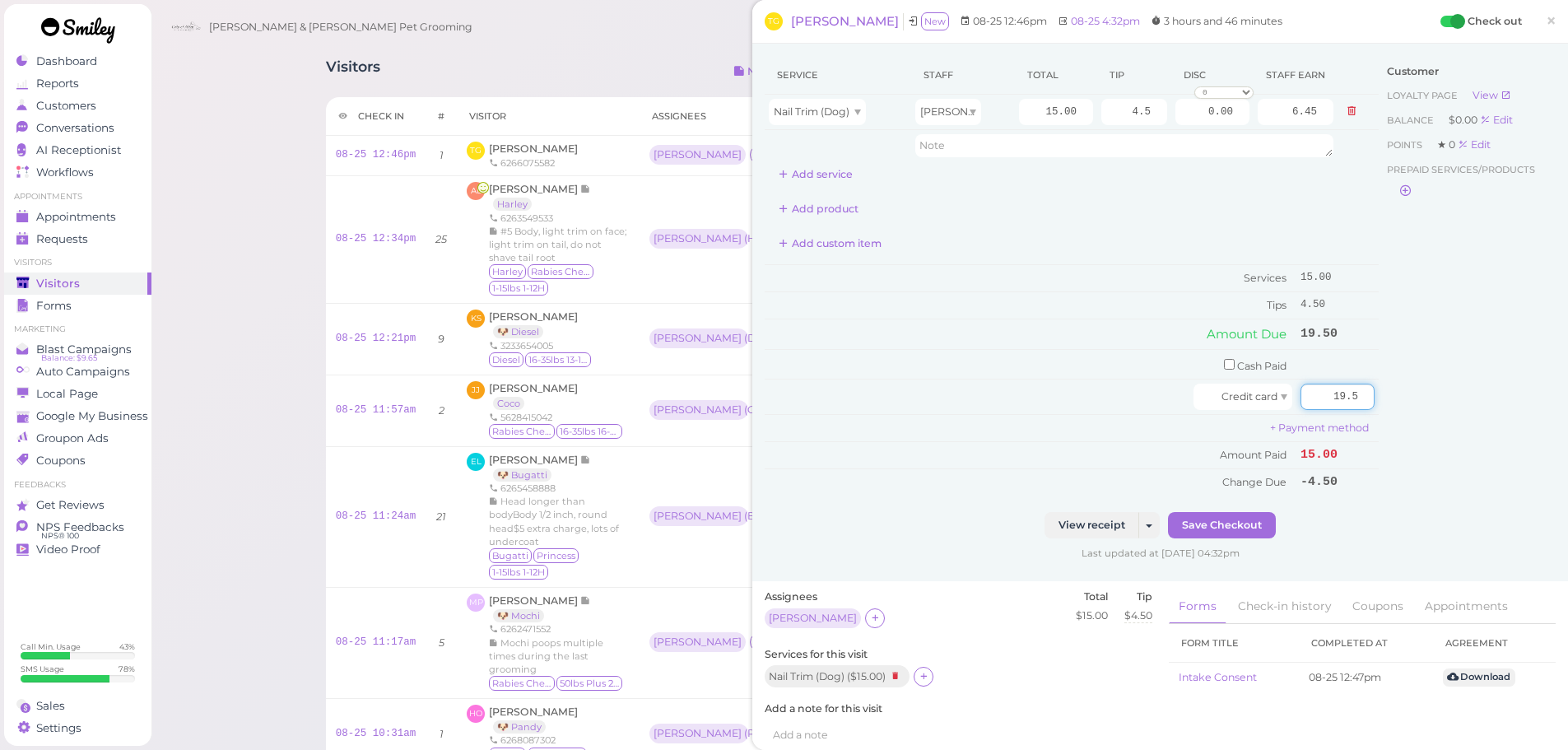
type input "19.5"
click at [1435, 471] on div "Customer Loyalty page View Balance $0.00 Edit Points ★ 0 Edit Prepaid services/…" at bounding box center [1467, 284] width 177 height 456
click at [1243, 534] on button "Save Checkout" at bounding box center [1222, 525] width 108 height 27
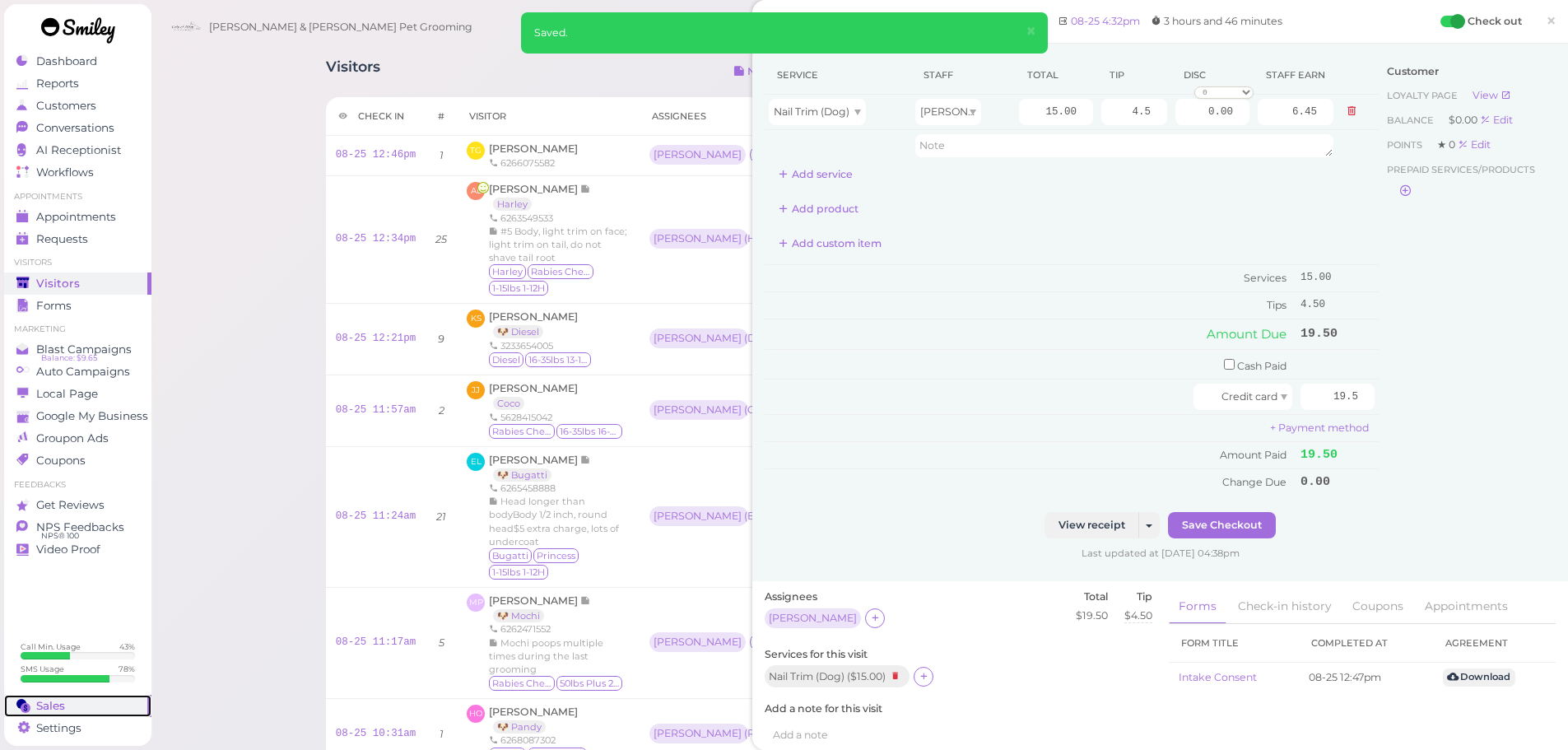
click at [52, 696] on link "Sales" at bounding box center [78, 706] width 148 height 22
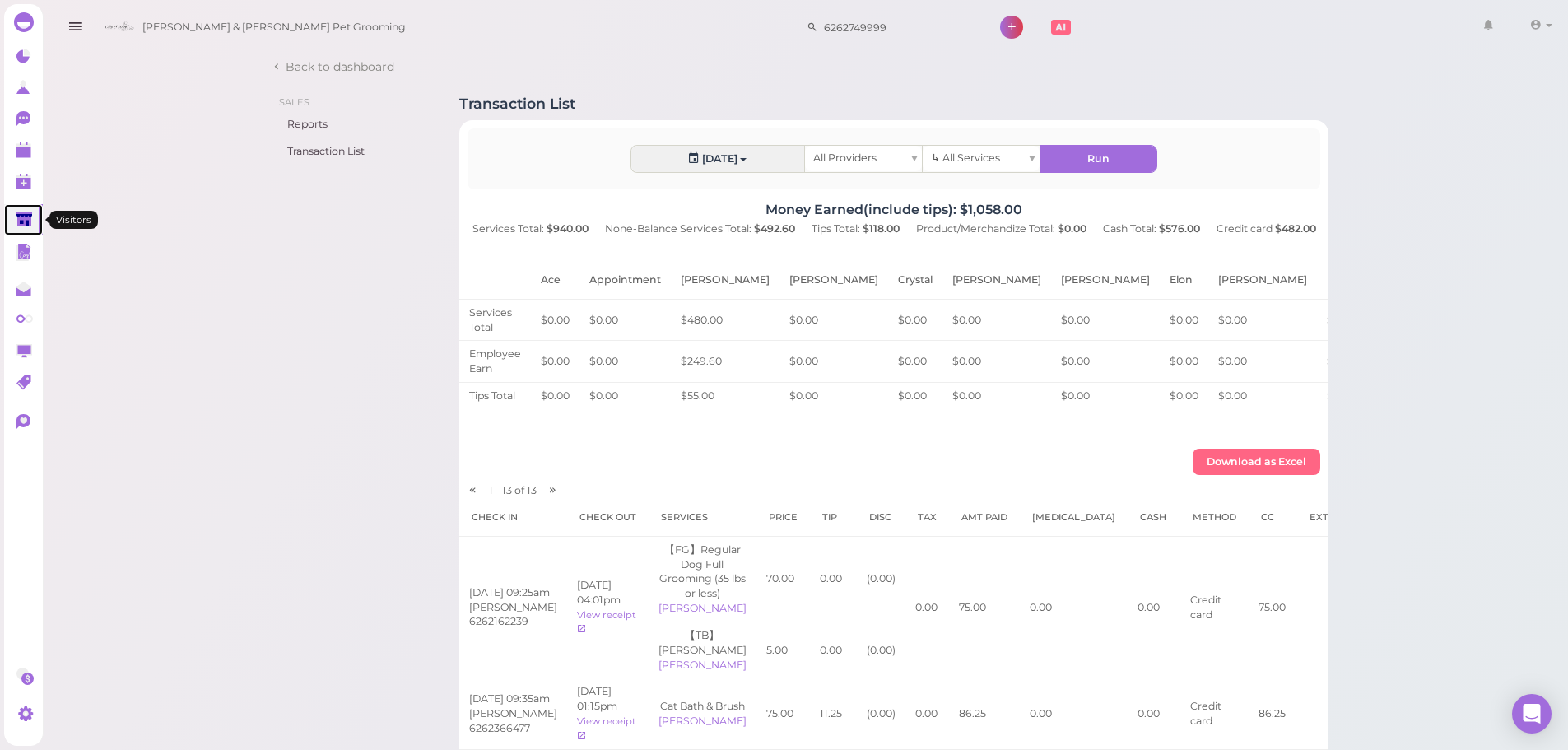
click at [14, 222] on link at bounding box center [23, 220] width 39 height 31
